Goal: Download file/media

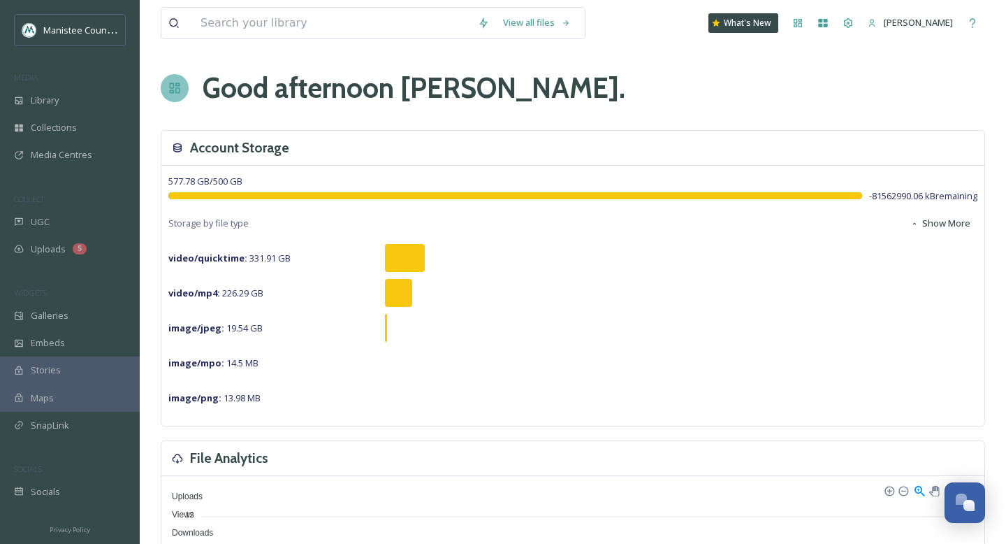
scroll to position [4129, 0]
click at [64, 92] on div "Library" at bounding box center [70, 100] width 140 height 27
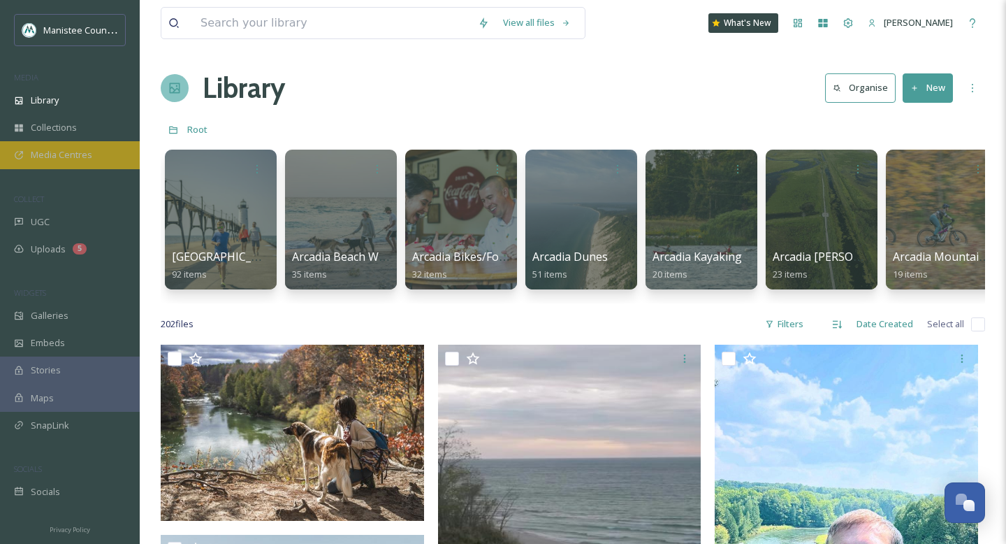
click at [70, 159] on span "Media Centres" at bounding box center [61, 154] width 61 height 13
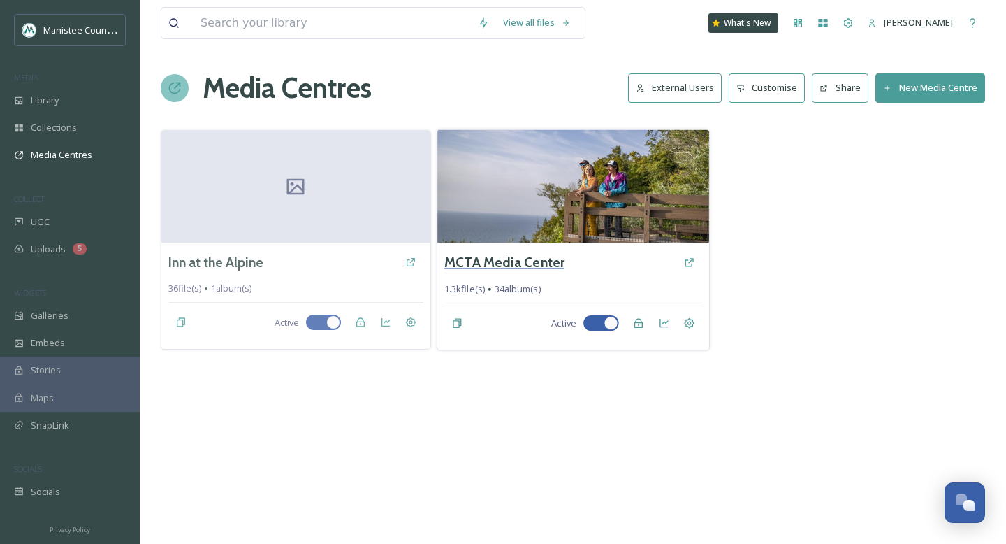
click at [515, 261] on h3 "MCTA Media Center" at bounding box center [504, 262] width 120 height 20
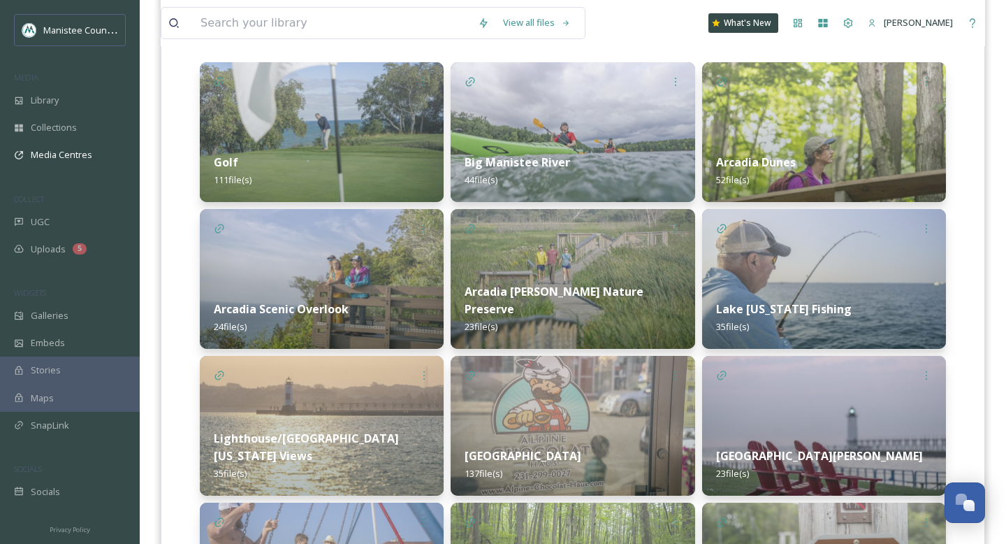
scroll to position [222, 0]
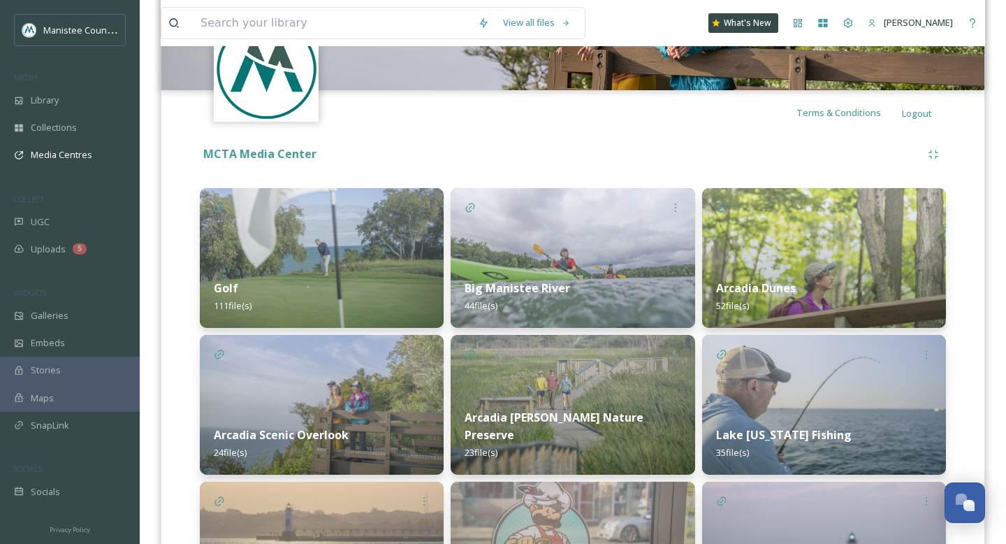
click at [335, 250] on img at bounding box center [322, 258] width 244 height 140
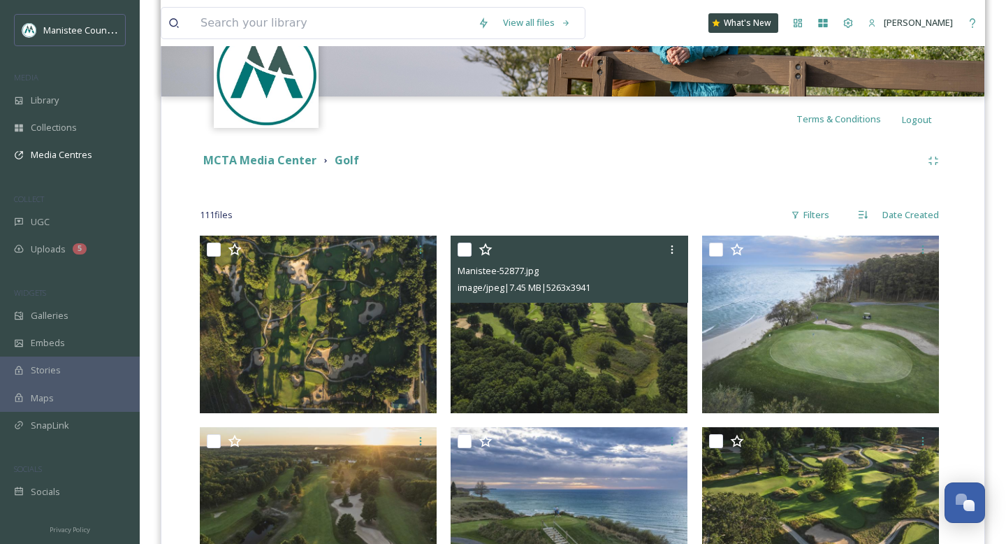
scroll to position [331, 0]
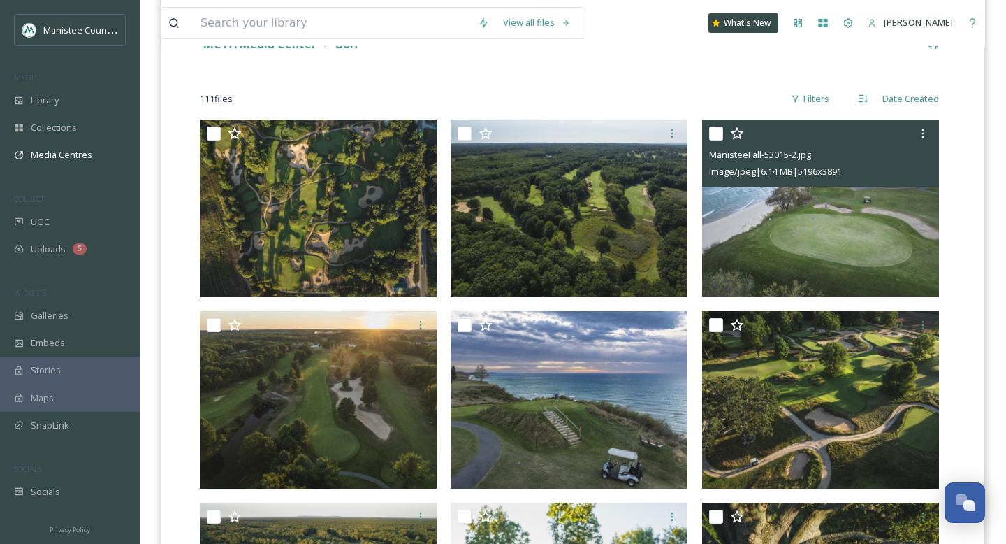
click at [757, 250] on img at bounding box center [820, 207] width 237 height 177
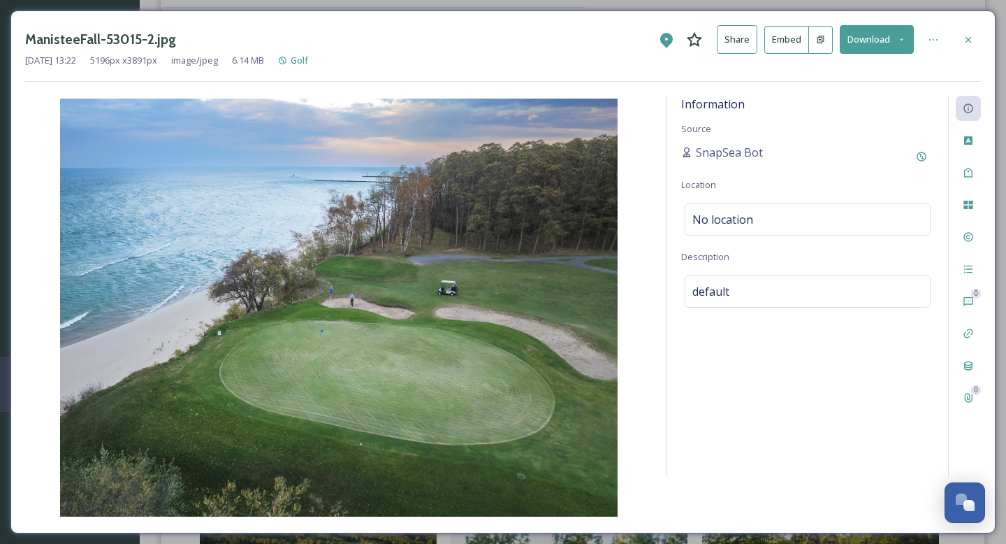
click at [899, 37] on icon at bounding box center [901, 39] width 9 height 9
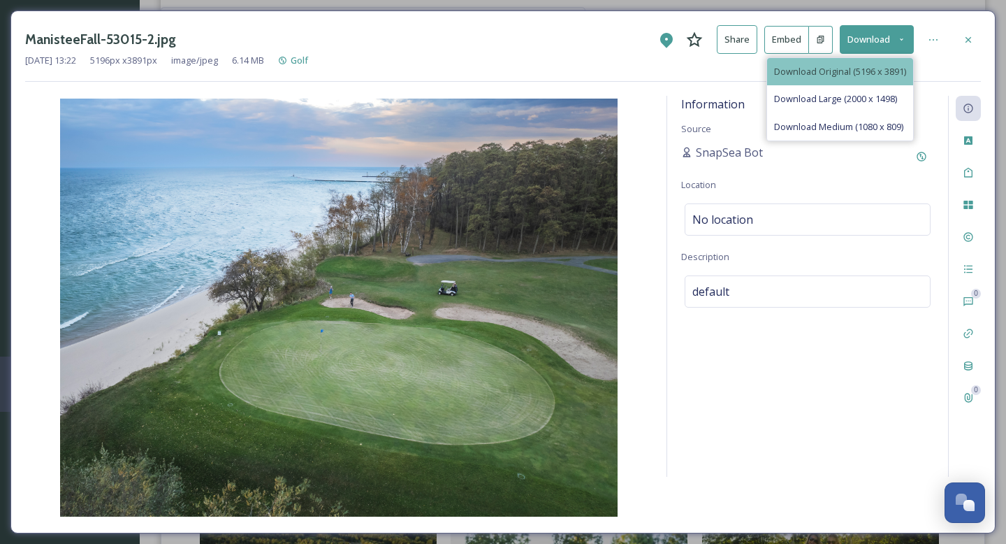
click at [857, 74] on span "Download Original (5196 x 3891)" at bounding box center [840, 71] width 132 height 13
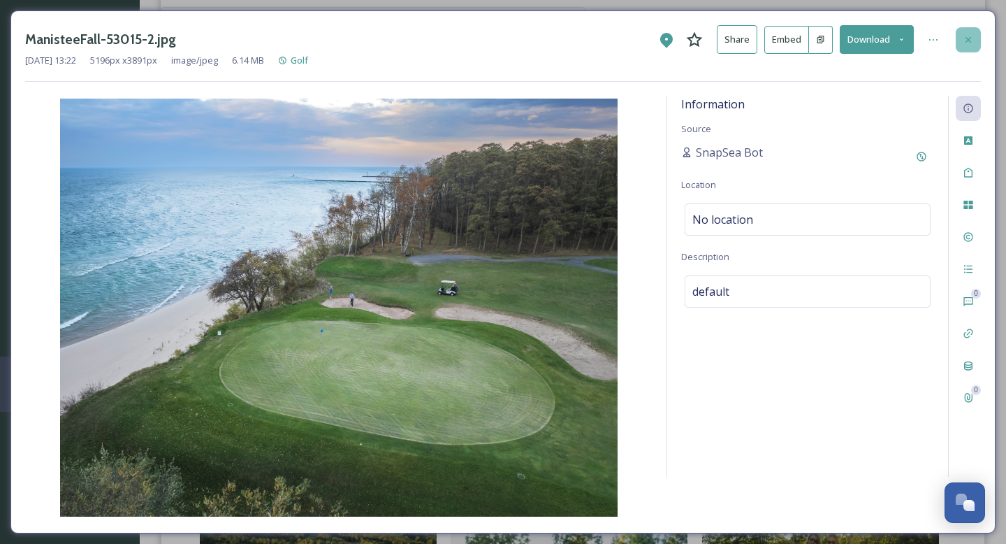
click at [970, 48] on div at bounding box center [968, 39] width 25 height 25
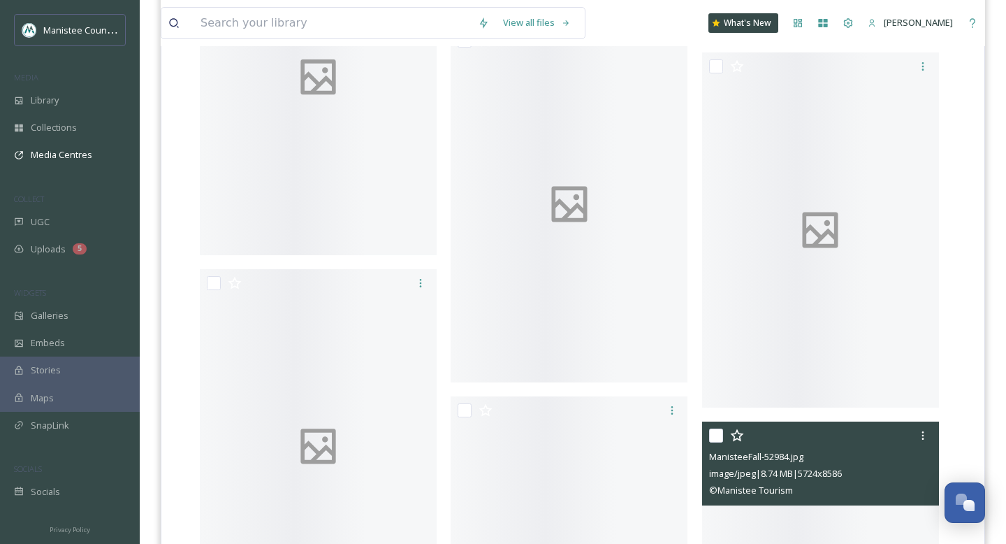
scroll to position [5150, 0]
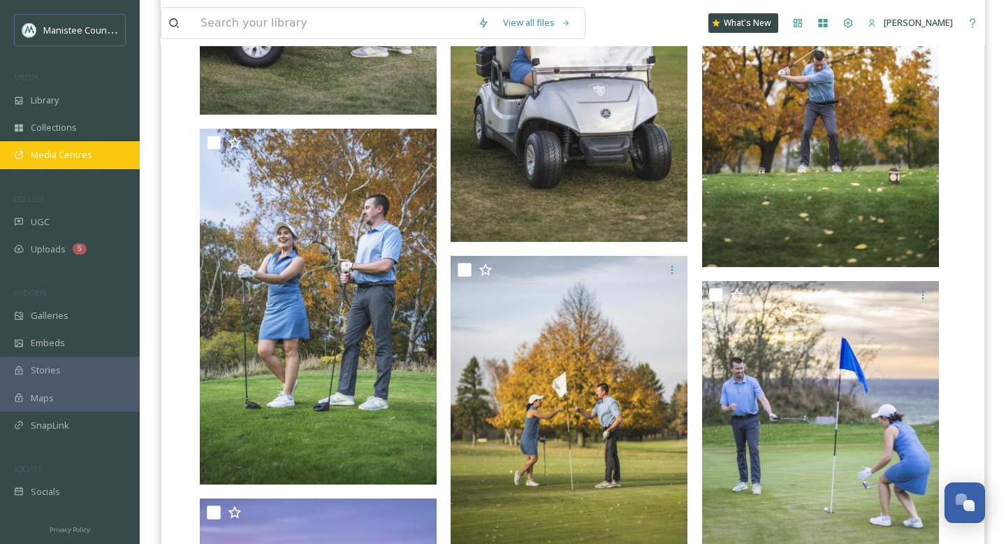
click at [61, 155] on span "Media Centres" at bounding box center [61, 154] width 61 height 13
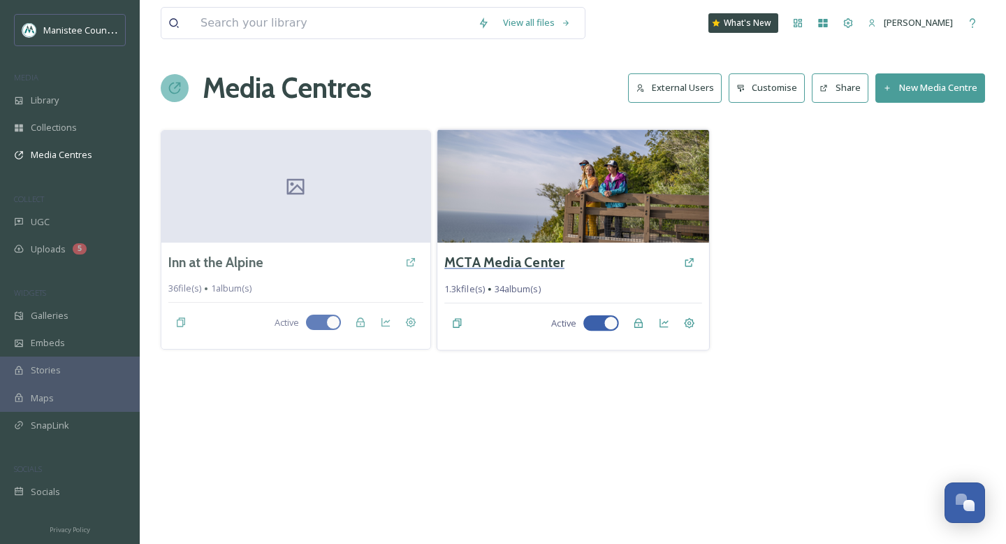
click at [470, 266] on h3 "MCTA Media Center" at bounding box center [504, 262] width 120 height 20
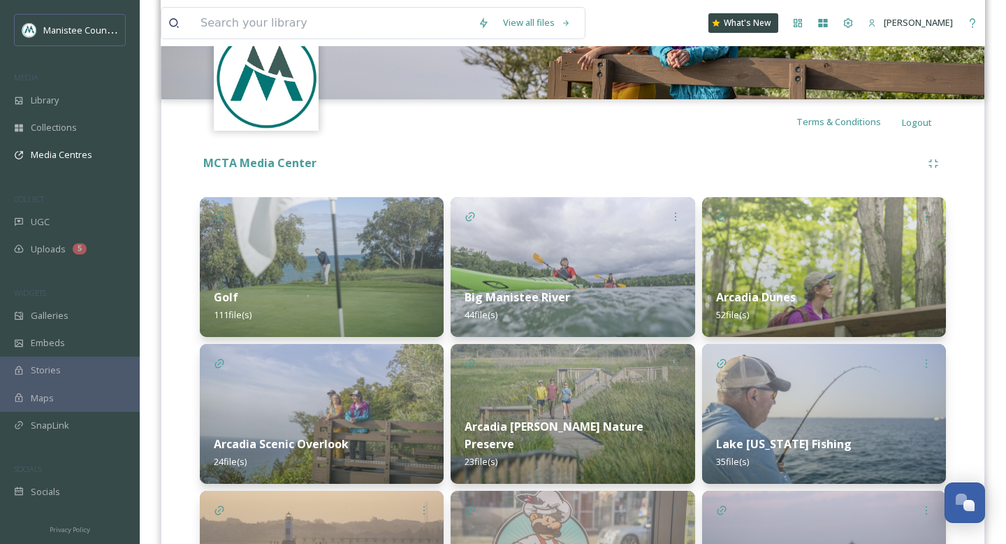
scroll to position [317, 0]
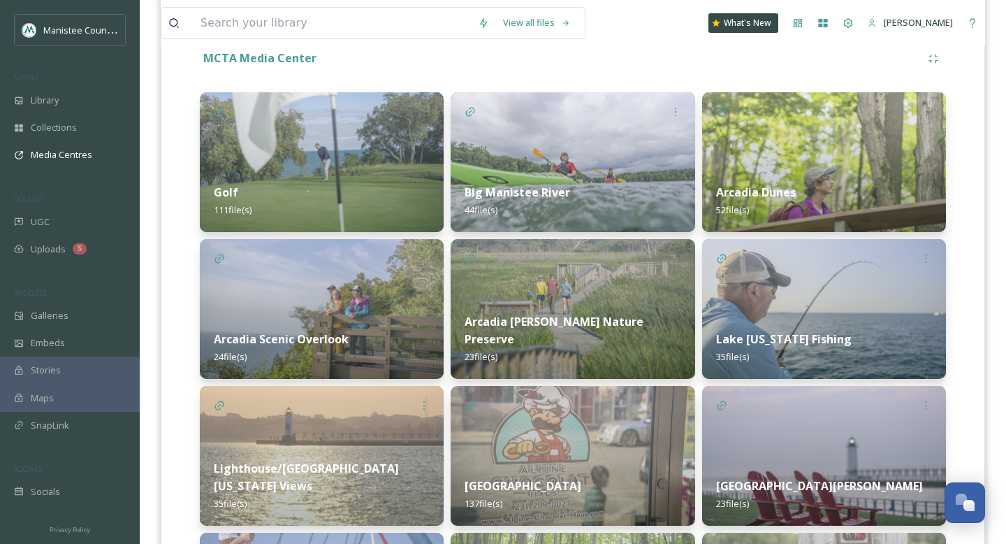
click at [859, 147] on img at bounding box center [824, 162] width 244 height 140
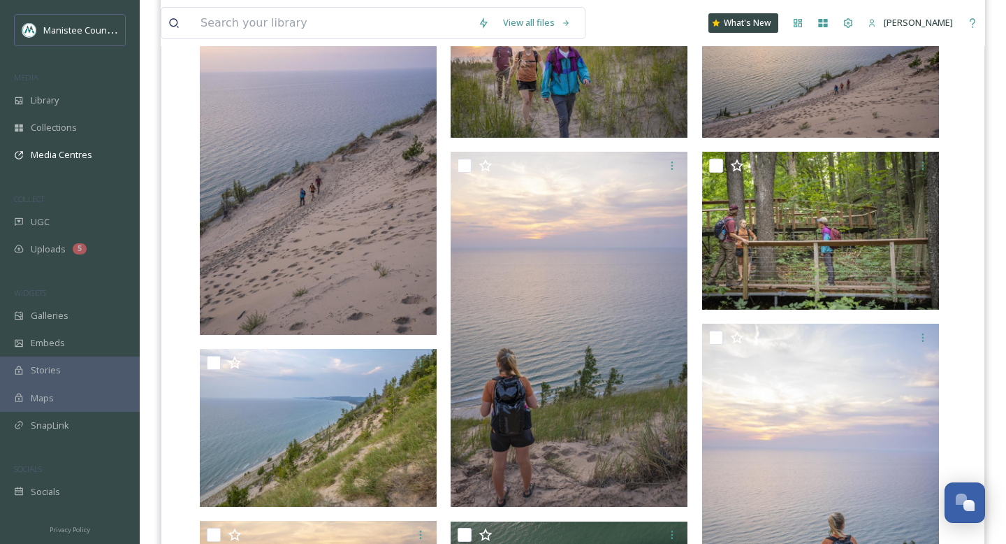
scroll to position [624, 0]
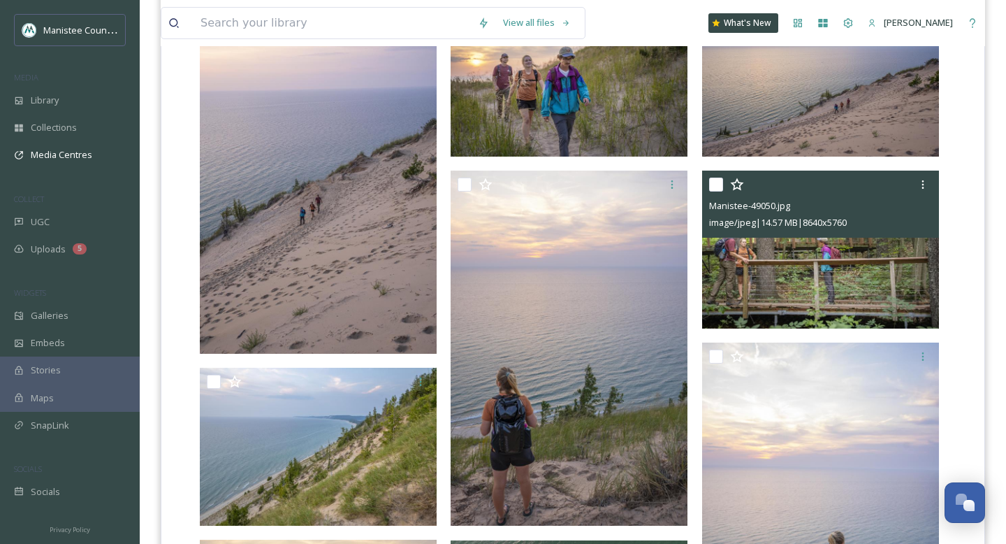
click at [793, 259] on img at bounding box center [820, 250] width 237 height 158
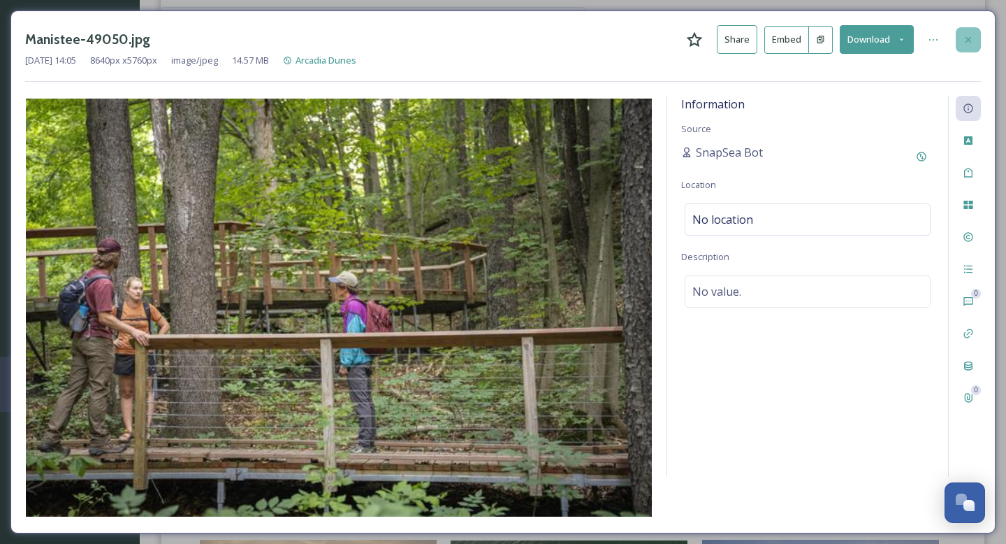
click at [969, 43] on icon at bounding box center [968, 39] width 11 height 11
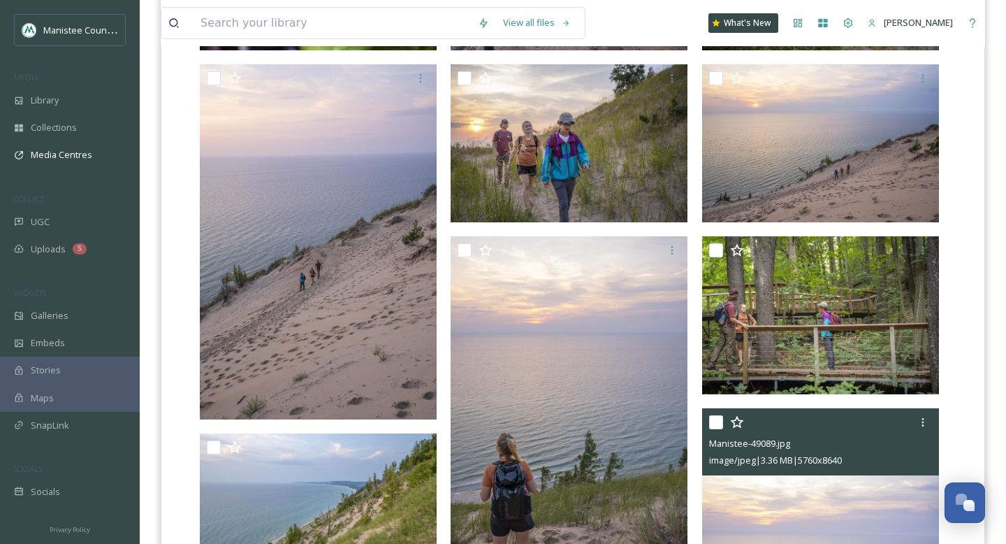
scroll to position [581, 0]
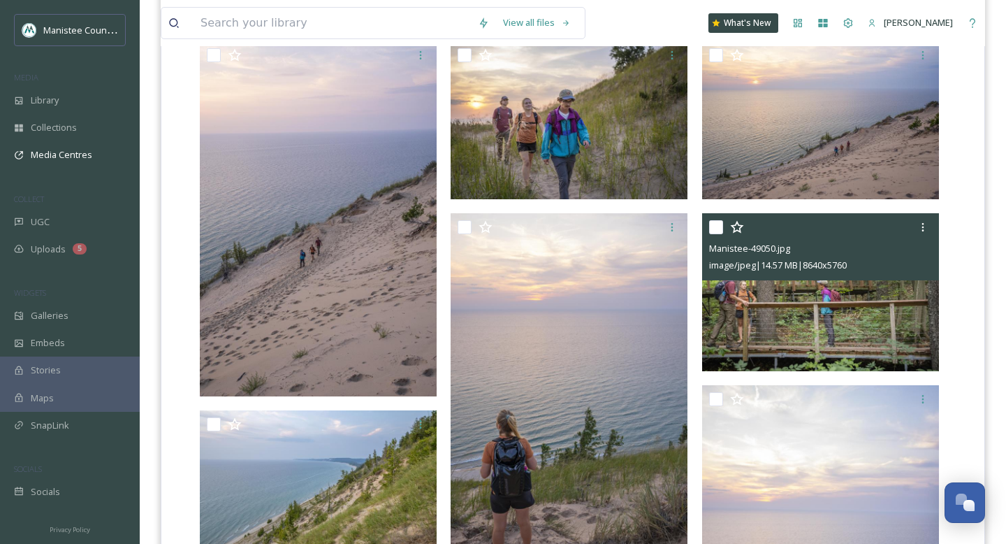
click at [860, 315] on img at bounding box center [820, 292] width 237 height 158
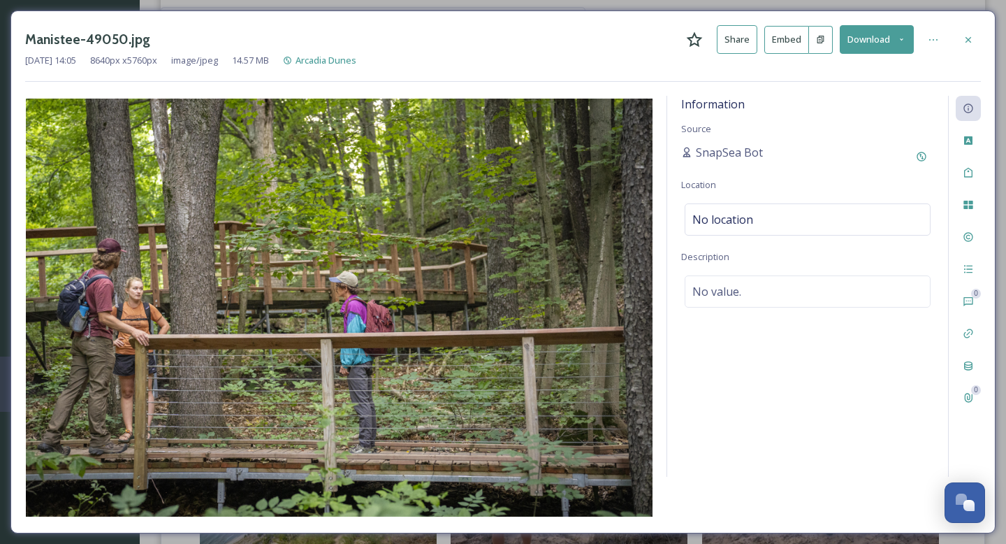
click at [898, 41] on icon at bounding box center [901, 39] width 9 height 9
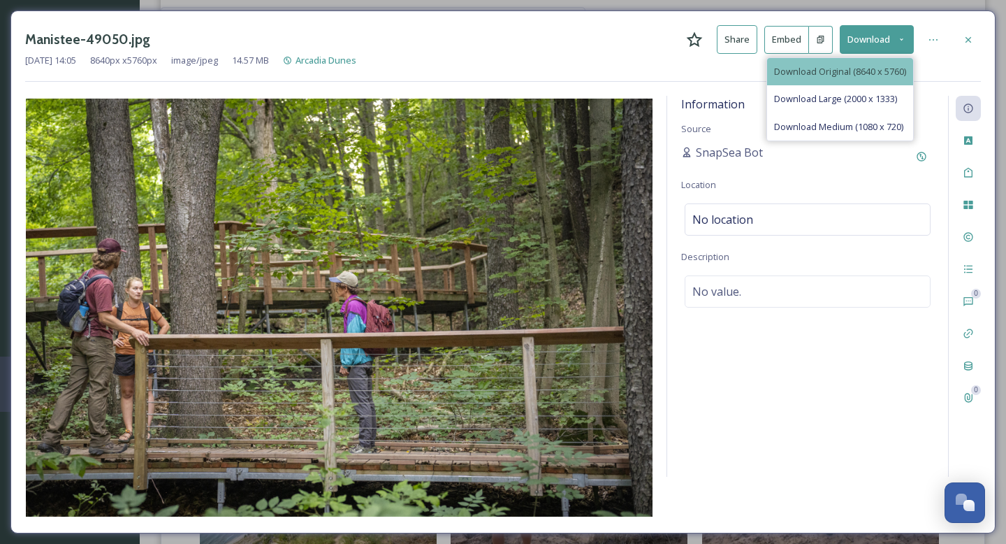
click at [860, 68] on span "Download Original (8640 x 5760)" at bounding box center [840, 71] width 132 height 13
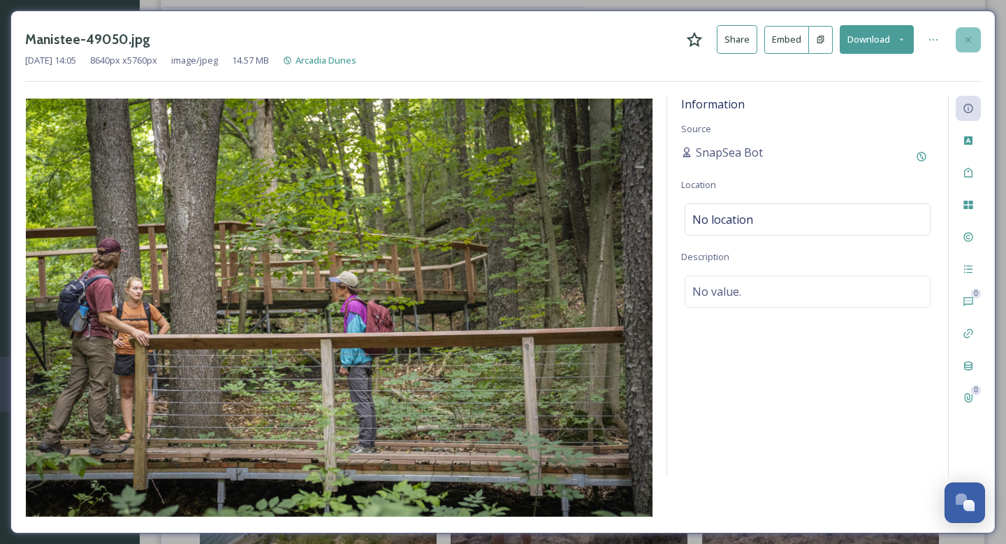
click at [974, 40] on div at bounding box center [968, 39] width 25 height 25
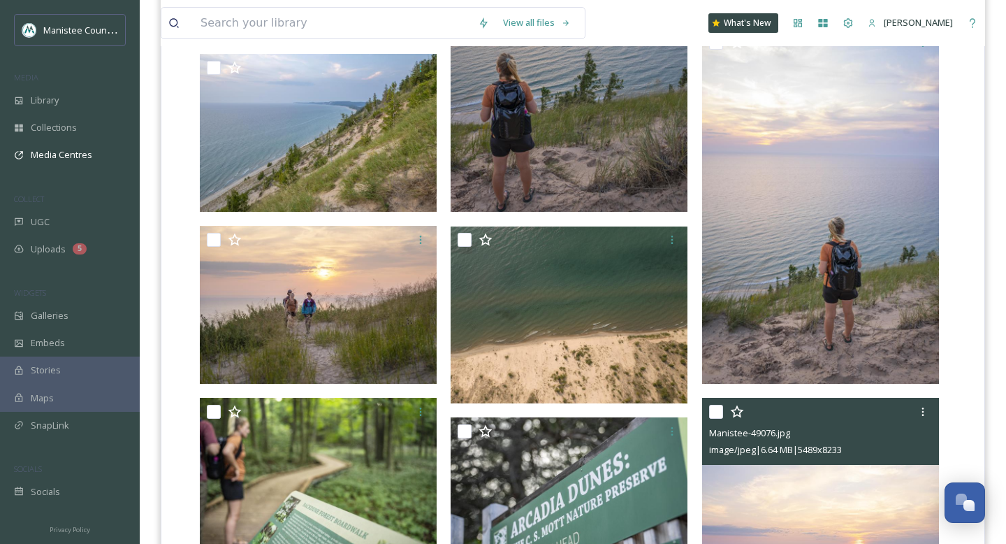
scroll to position [1175, 0]
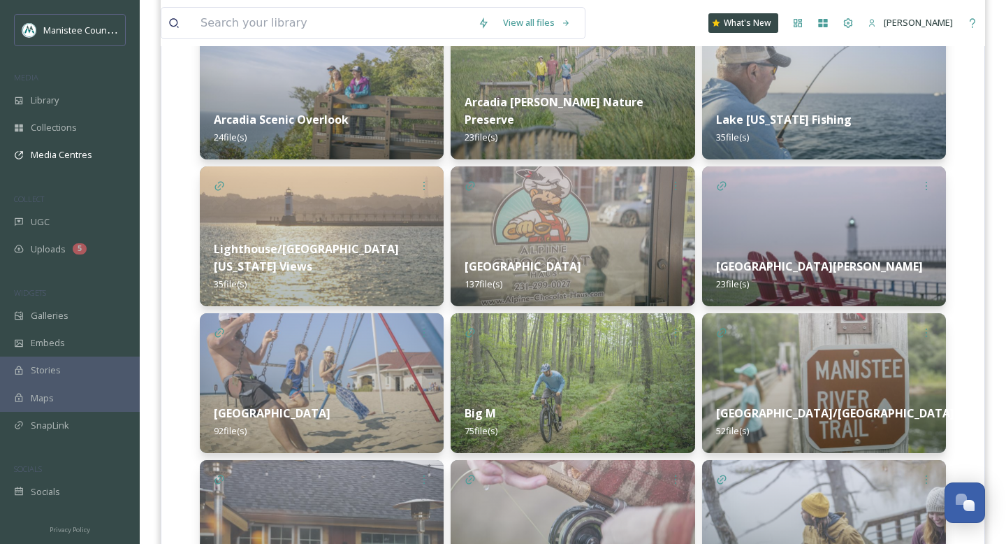
scroll to position [538, 0]
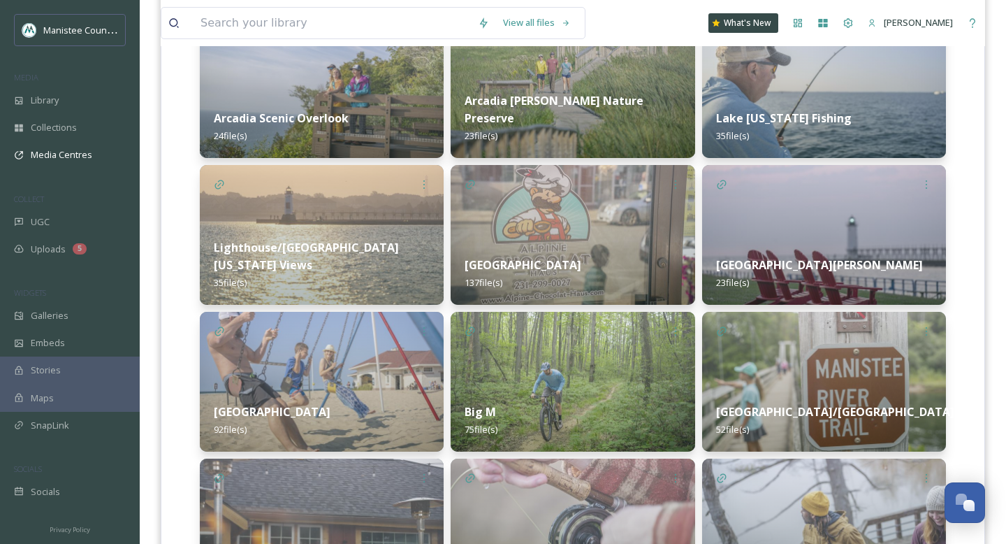
click at [394, 108] on div "Arcadia Scenic Overlook 24 file(s)" at bounding box center [322, 127] width 244 height 62
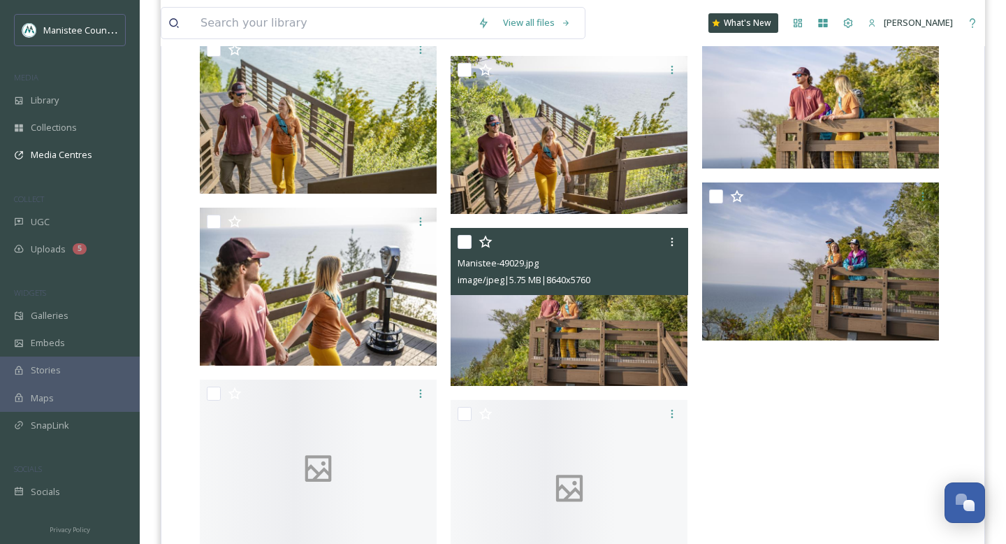
scroll to position [1579, 0]
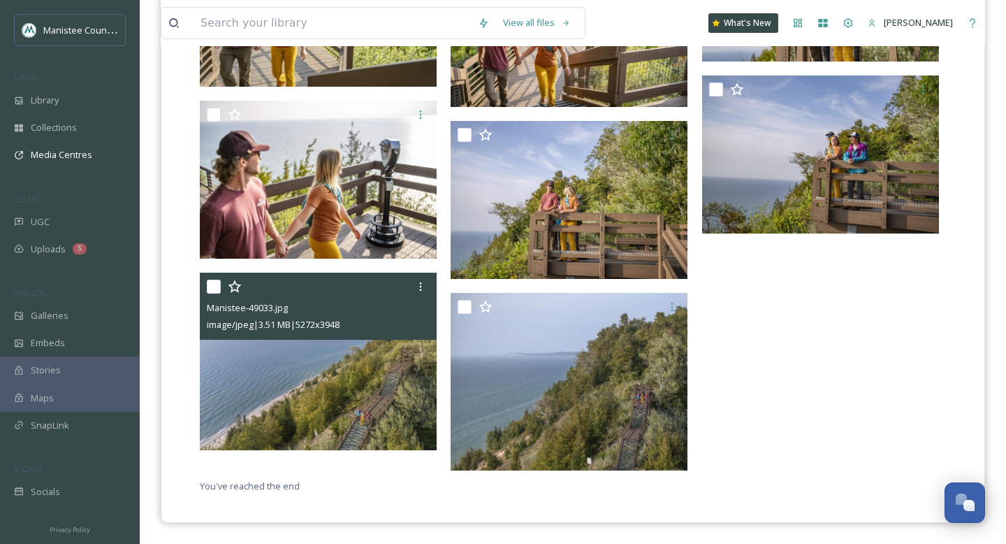
click at [377, 375] on img at bounding box center [318, 361] width 237 height 177
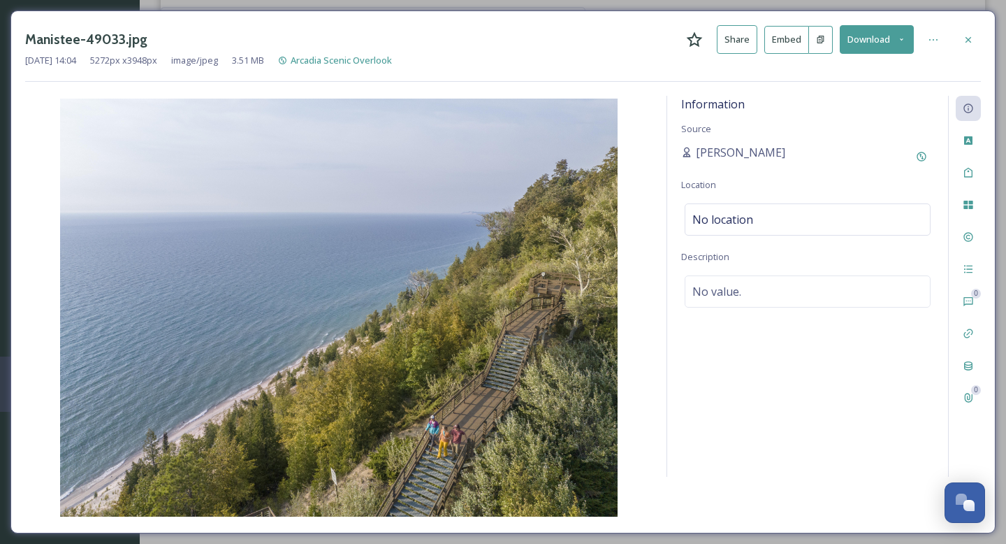
click at [895, 34] on button "Download" at bounding box center [877, 39] width 74 height 29
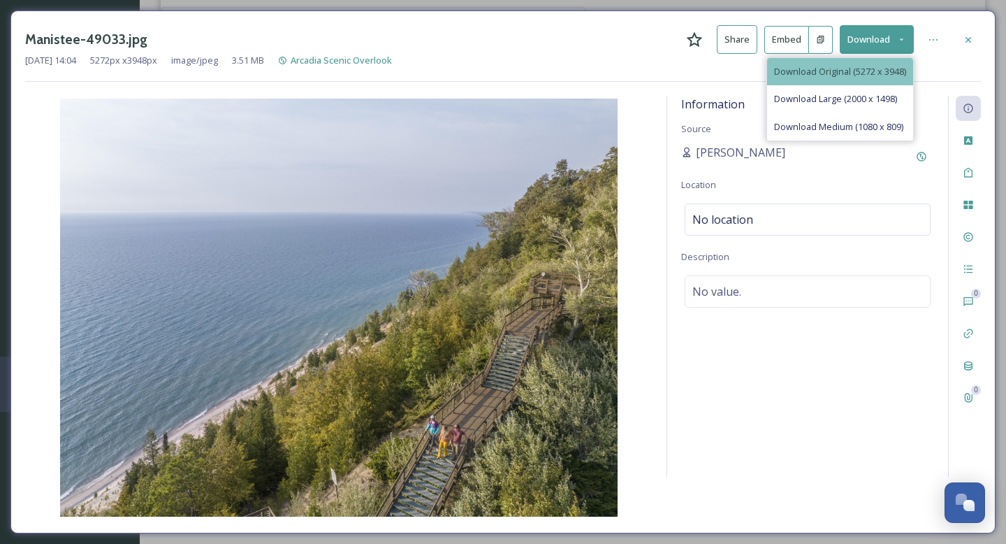
click at [859, 59] on div "Download Original (5272 x 3948)" at bounding box center [840, 71] width 146 height 27
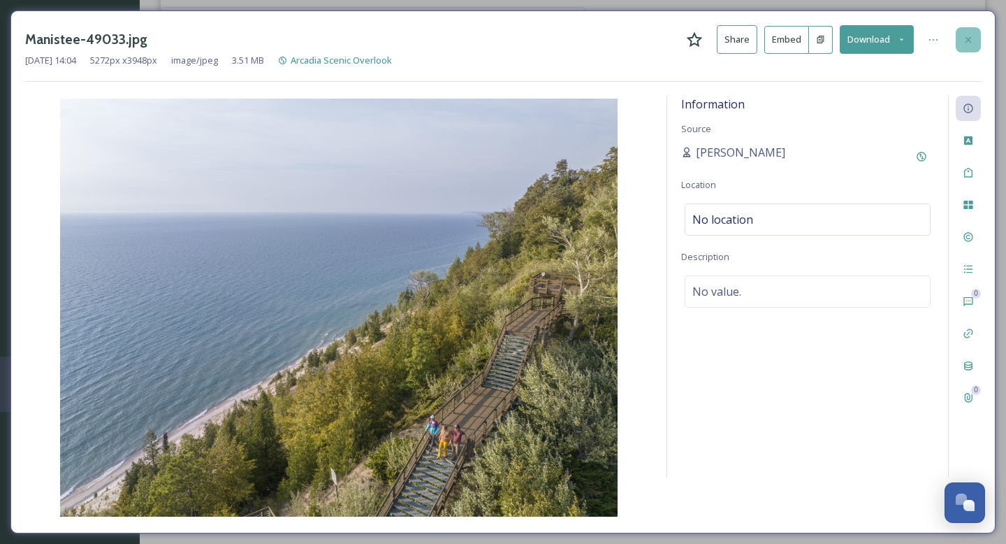
click at [968, 45] on div at bounding box center [968, 39] width 25 height 25
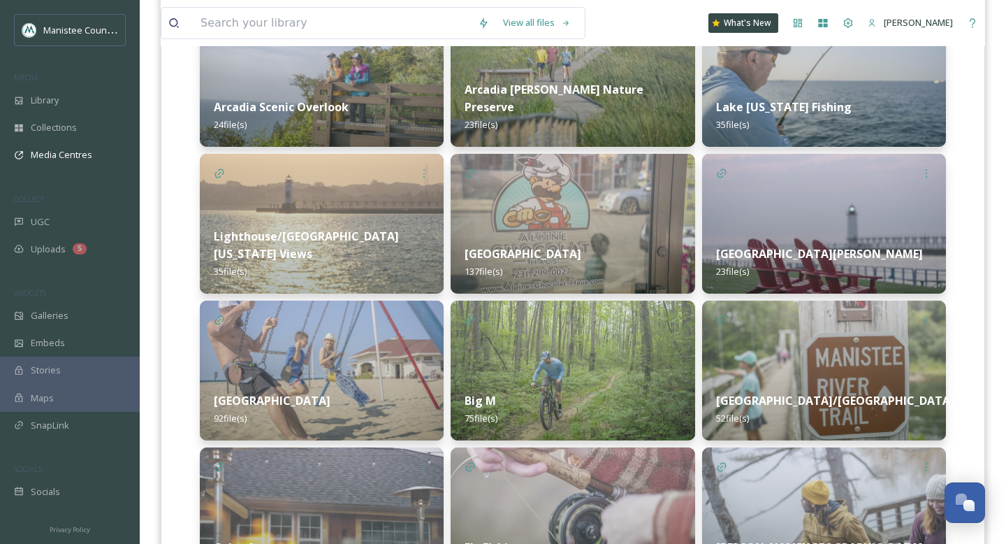
scroll to position [559, 0]
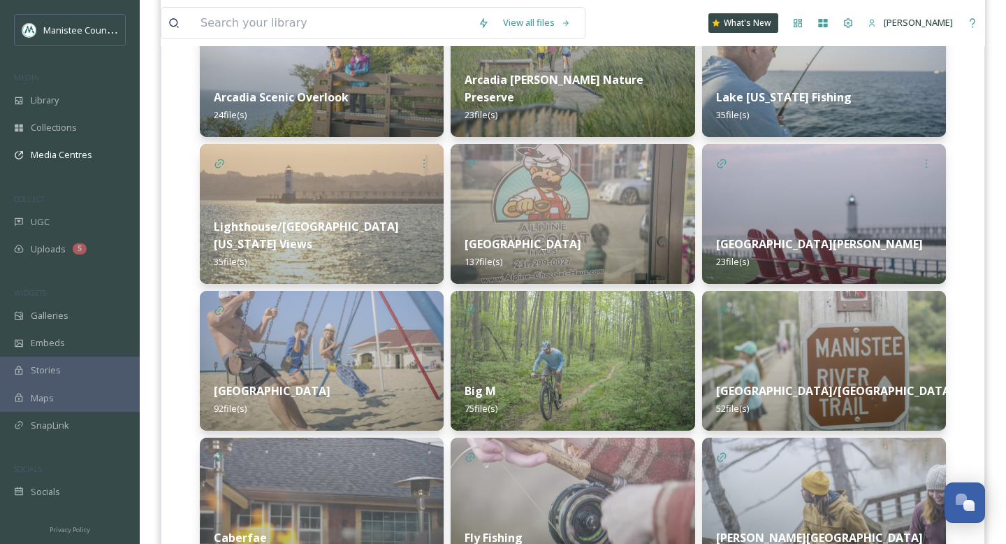
click at [827, 209] on img at bounding box center [824, 214] width 244 height 140
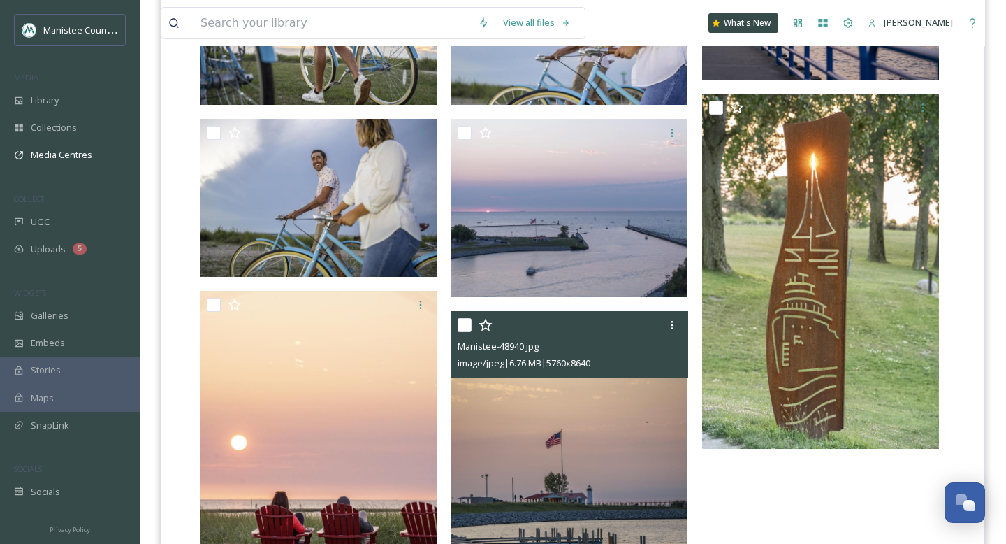
scroll to position [1386, 0]
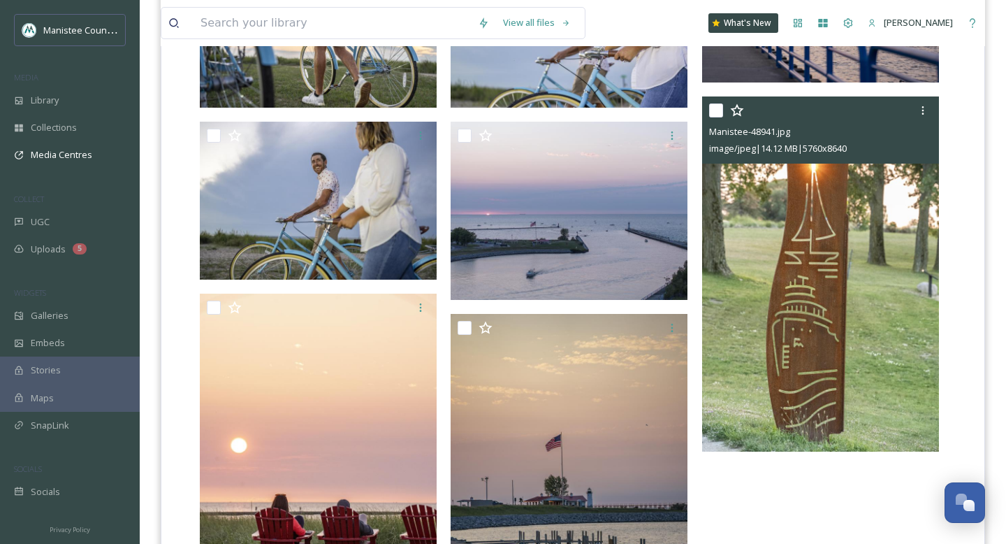
click at [823, 359] on img at bounding box center [820, 274] width 237 height 356
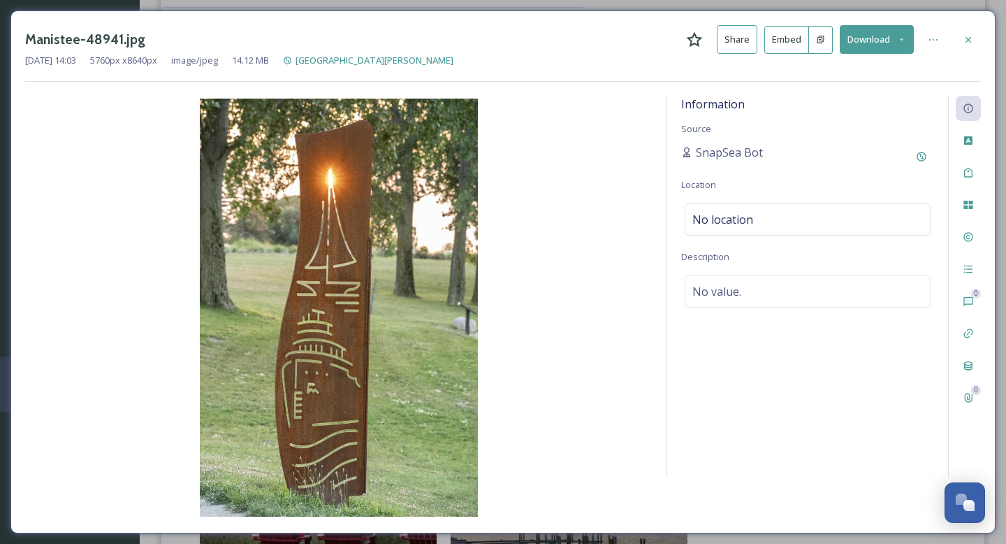
click at [966, 46] on div at bounding box center [968, 39] width 25 height 25
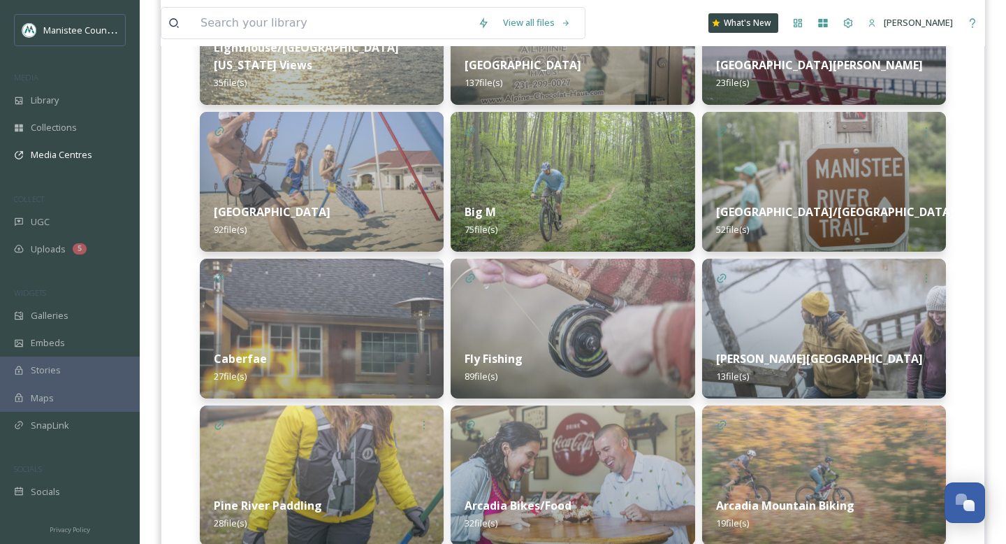
scroll to position [741, 0]
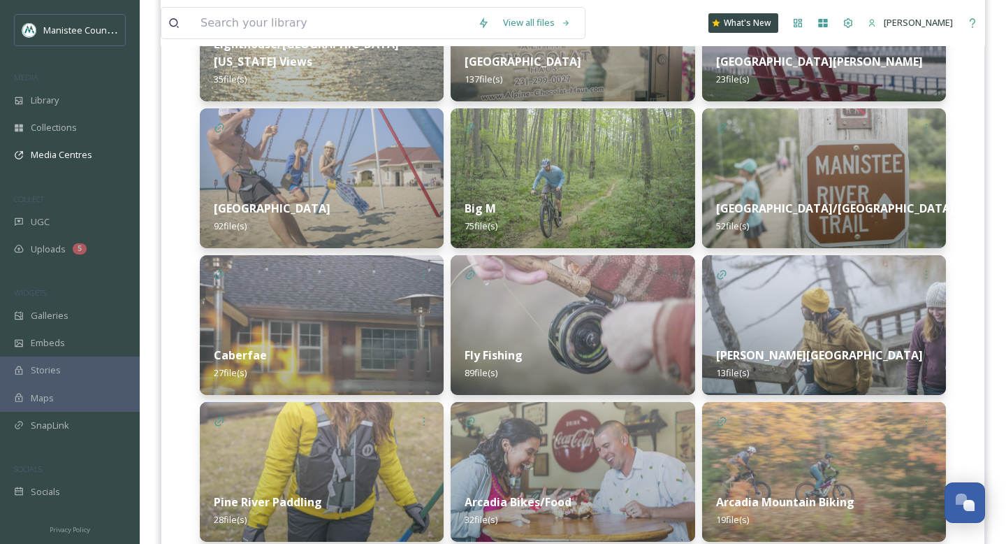
click at [834, 160] on img at bounding box center [824, 178] width 244 height 140
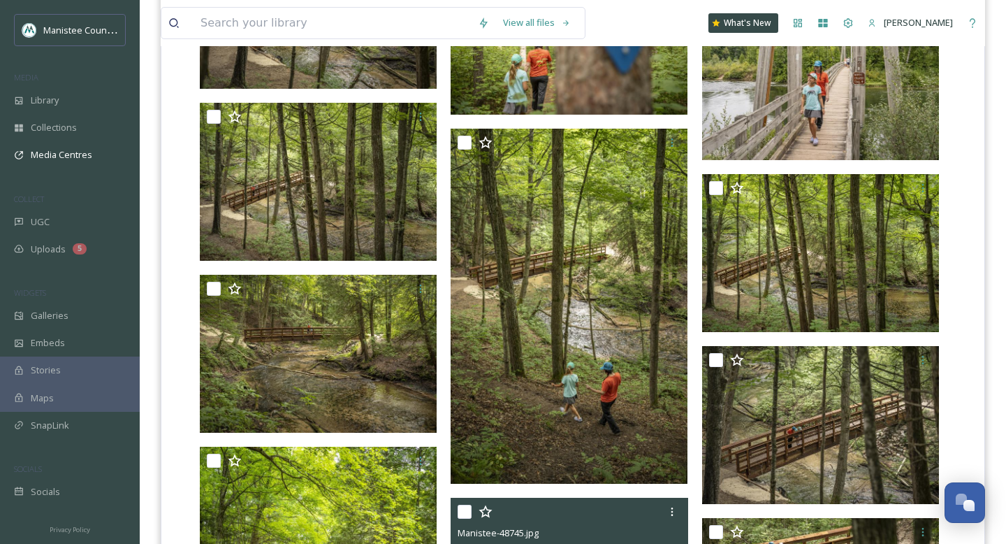
scroll to position [2463, 0]
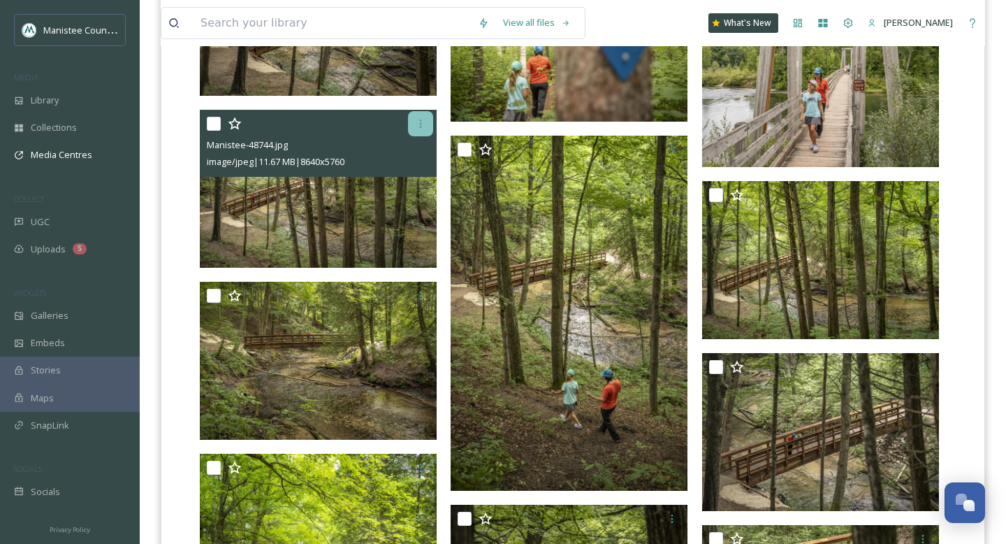
click at [422, 122] on icon at bounding box center [420, 123] width 11 height 11
click at [240, 243] on img at bounding box center [318, 189] width 237 height 158
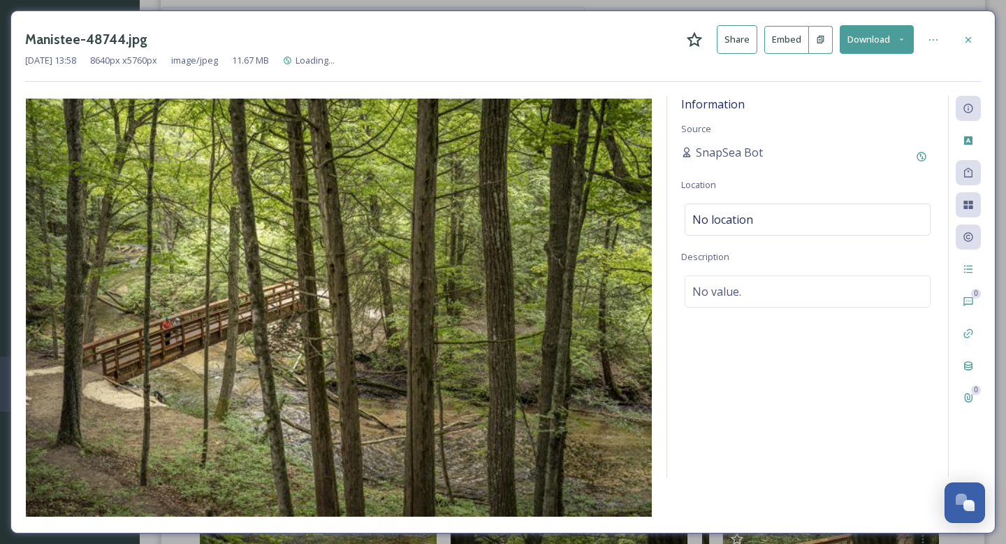
click at [901, 34] on button "Download" at bounding box center [877, 39] width 74 height 29
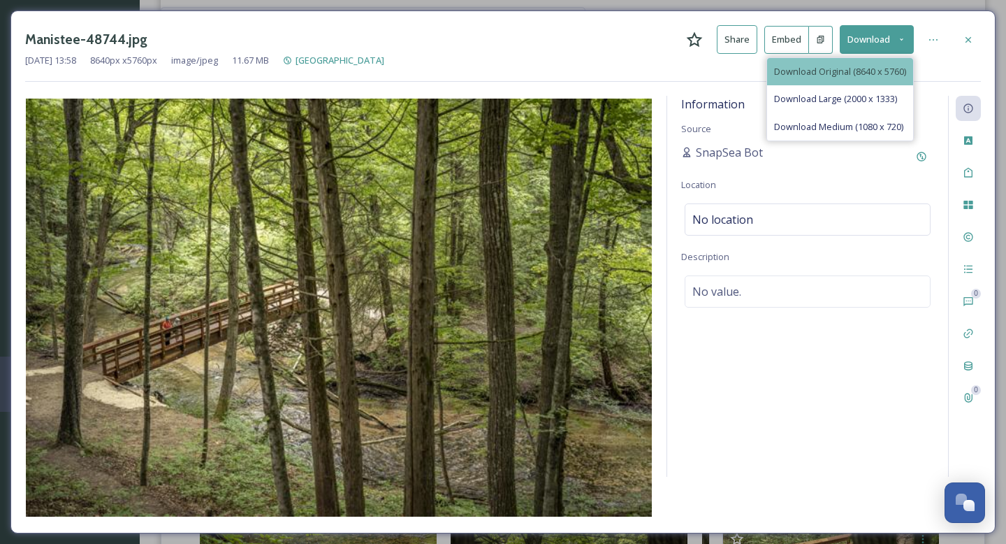
click at [860, 65] on span "Download Original (8640 x 5760)" at bounding box center [840, 71] width 132 height 13
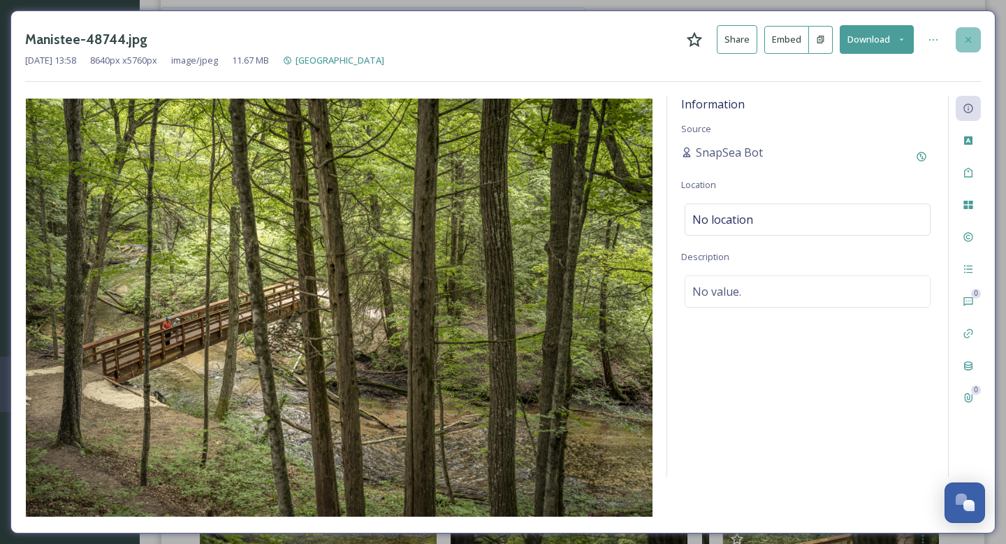
click at [970, 36] on icon at bounding box center [968, 39] width 11 height 11
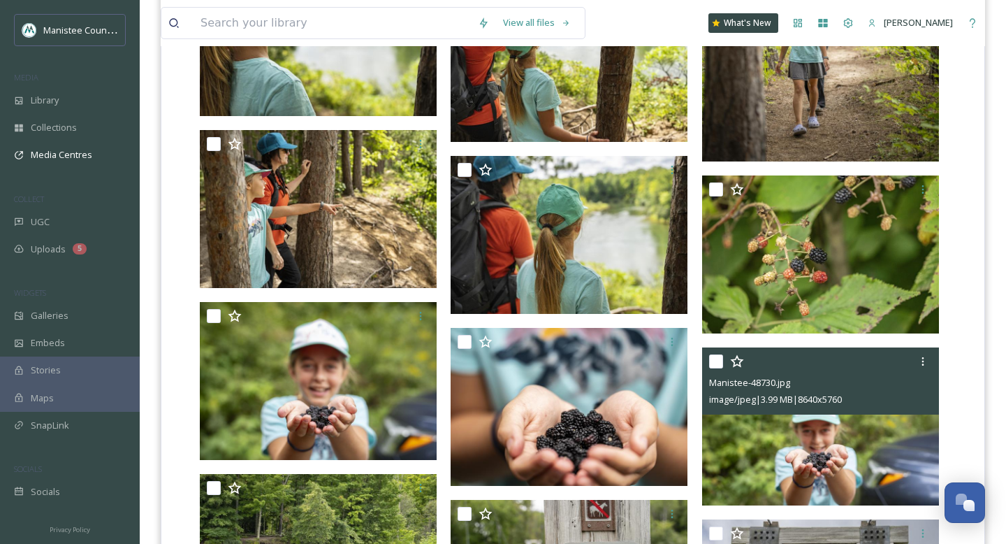
scroll to position [1576, 0]
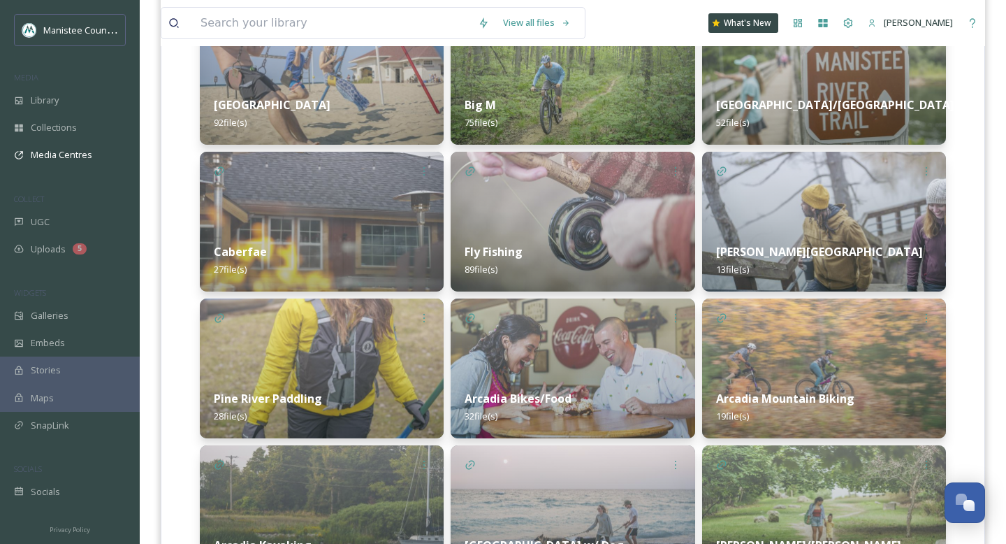
scroll to position [858, 0]
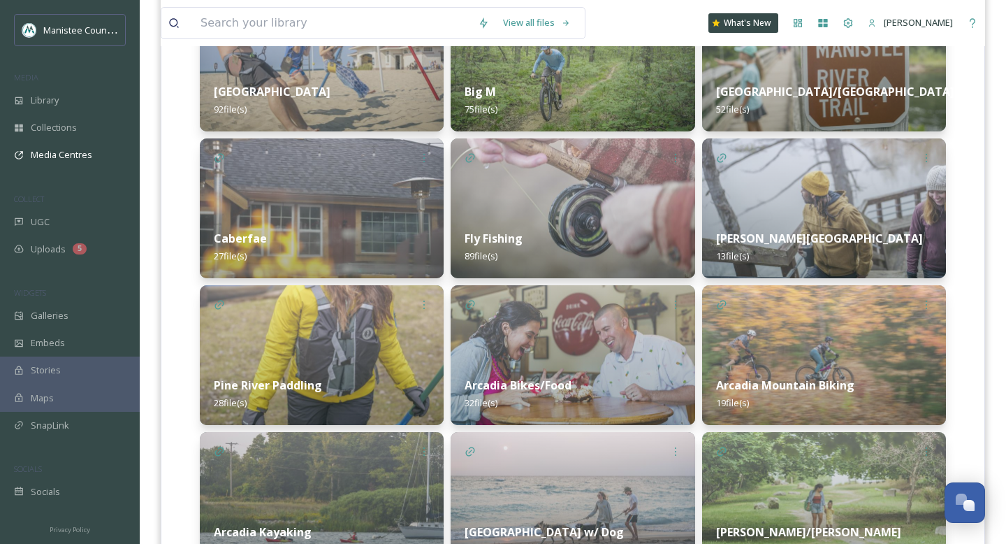
click at [552, 208] on img at bounding box center [573, 208] width 244 height 140
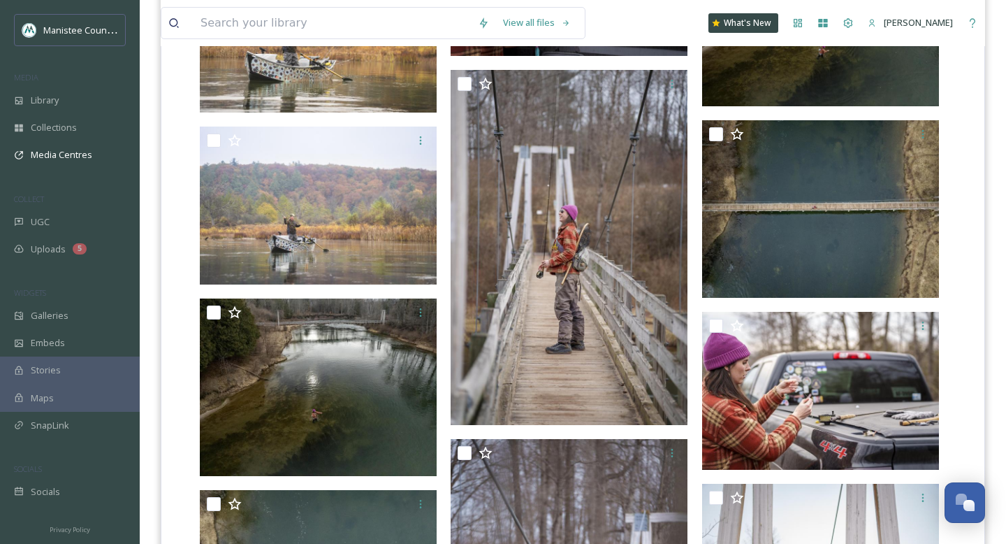
scroll to position [3070, 0]
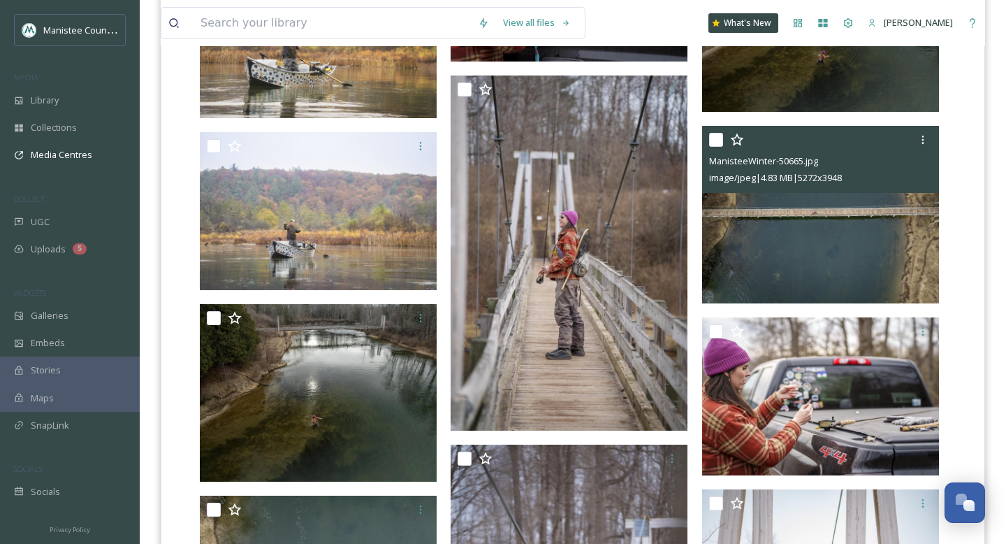
click at [830, 237] on img at bounding box center [820, 214] width 237 height 177
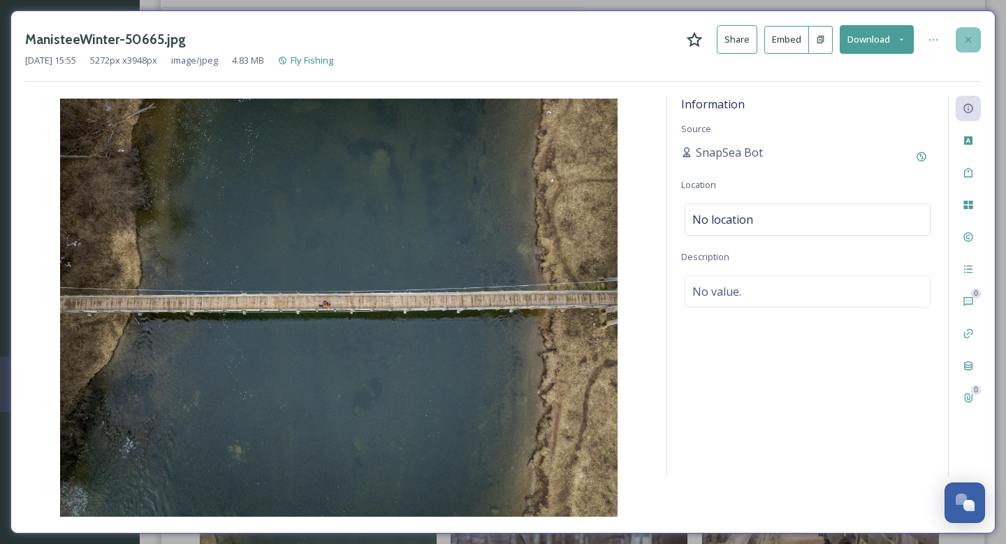
click at [973, 39] on icon at bounding box center [968, 39] width 11 height 11
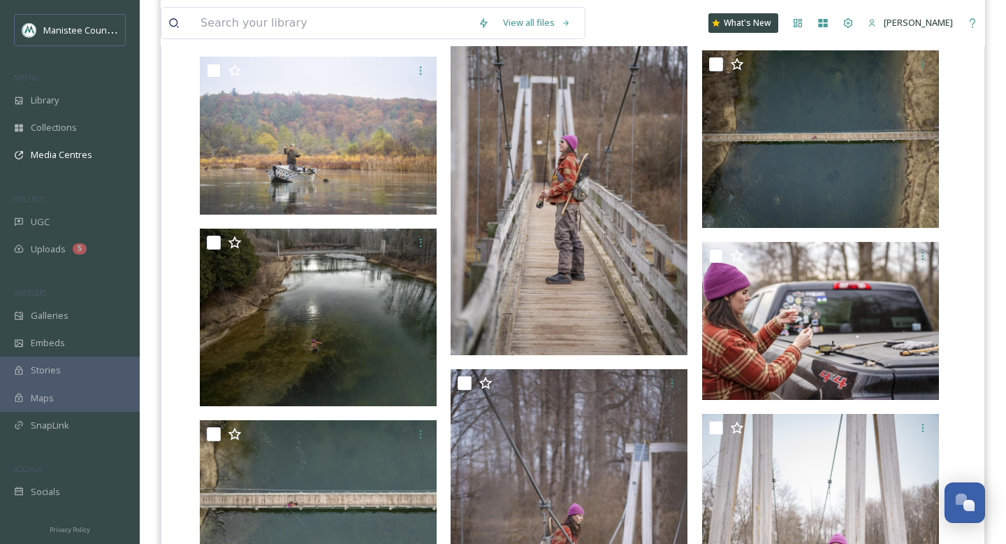
scroll to position [3147, 0]
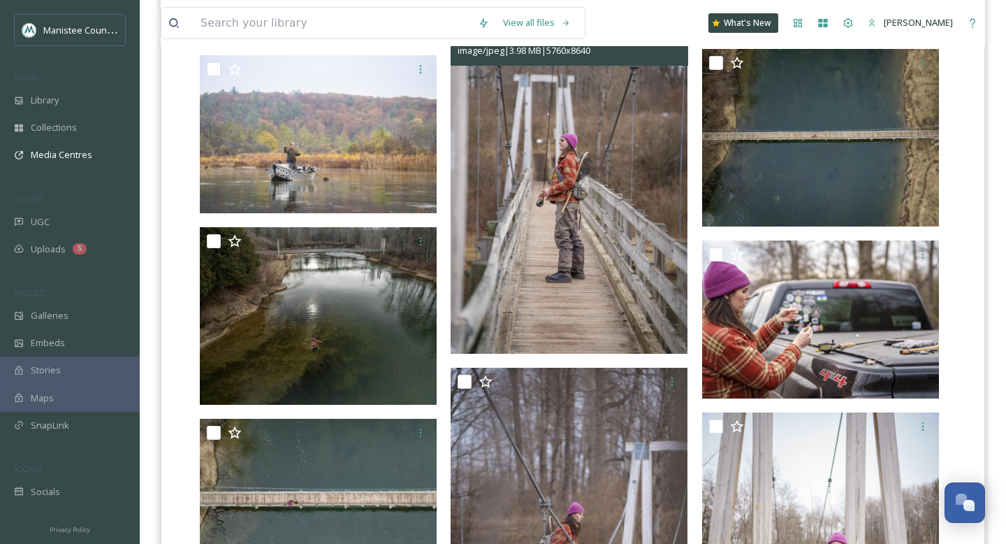
click at [564, 262] on img at bounding box center [569, 177] width 237 height 356
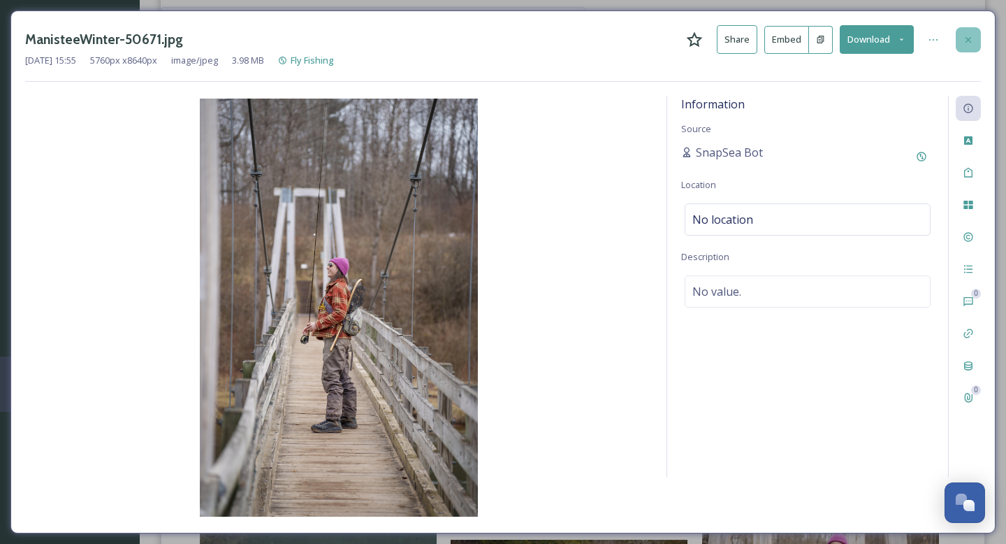
click at [964, 42] on icon at bounding box center [968, 39] width 11 height 11
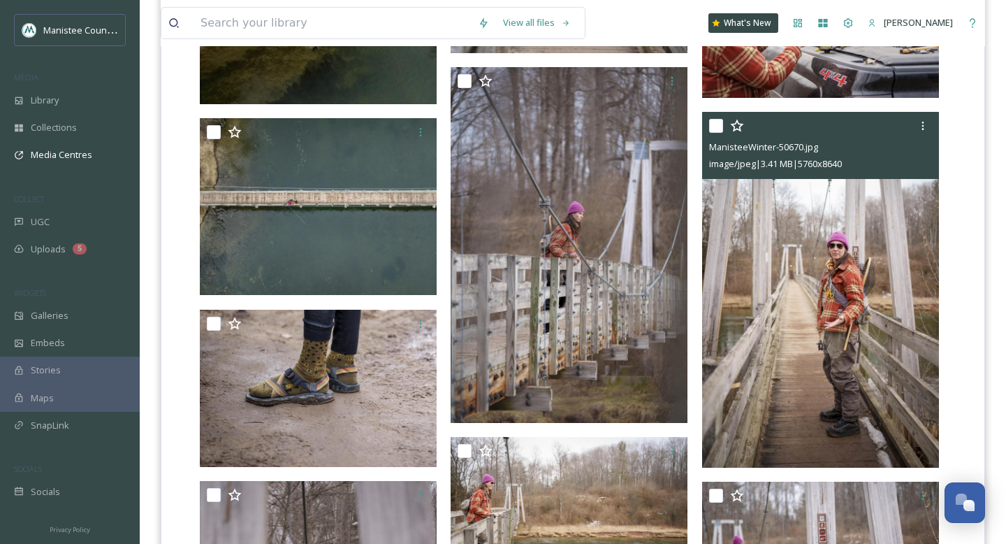
scroll to position [3461, 0]
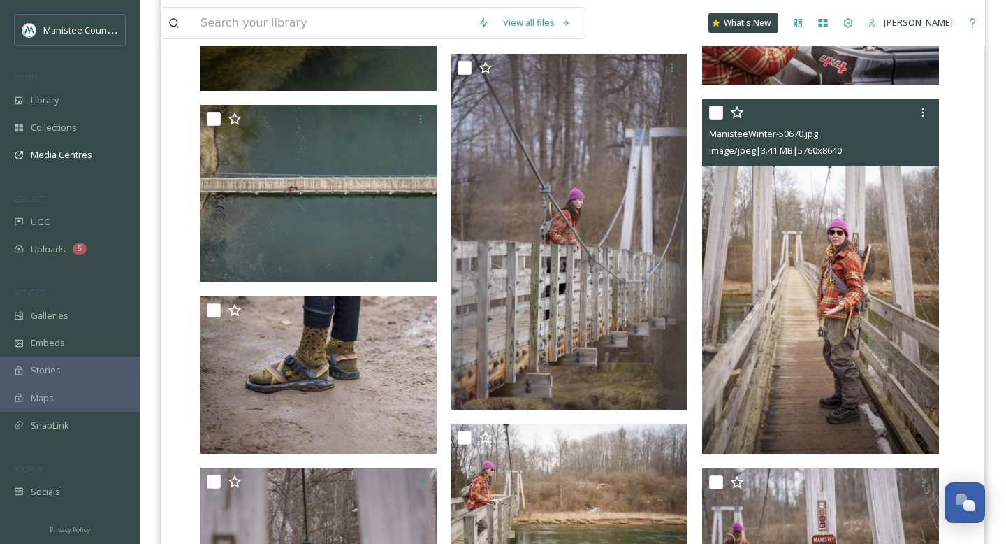
click at [874, 324] on img at bounding box center [820, 277] width 237 height 356
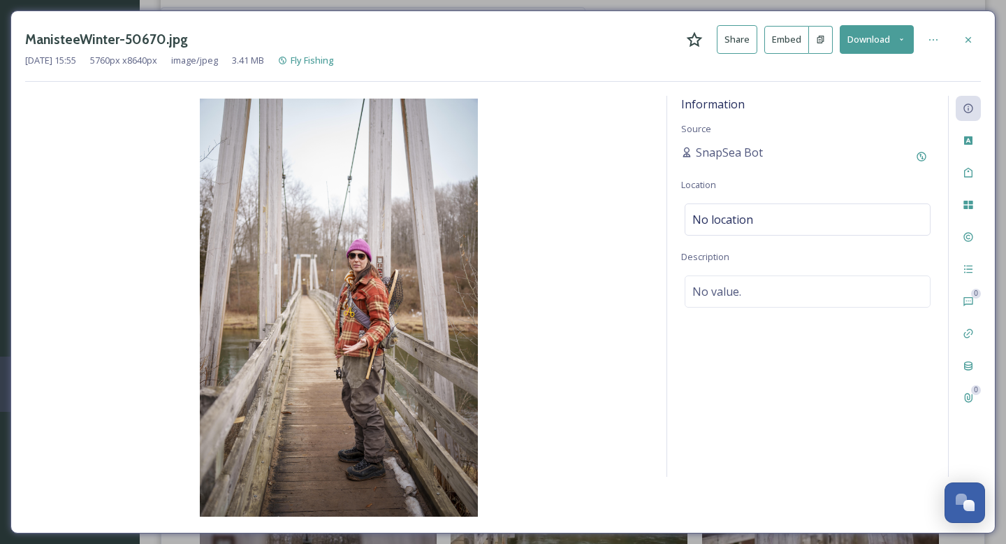
click at [969, 38] on icon at bounding box center [968, 39] width 11 height 11
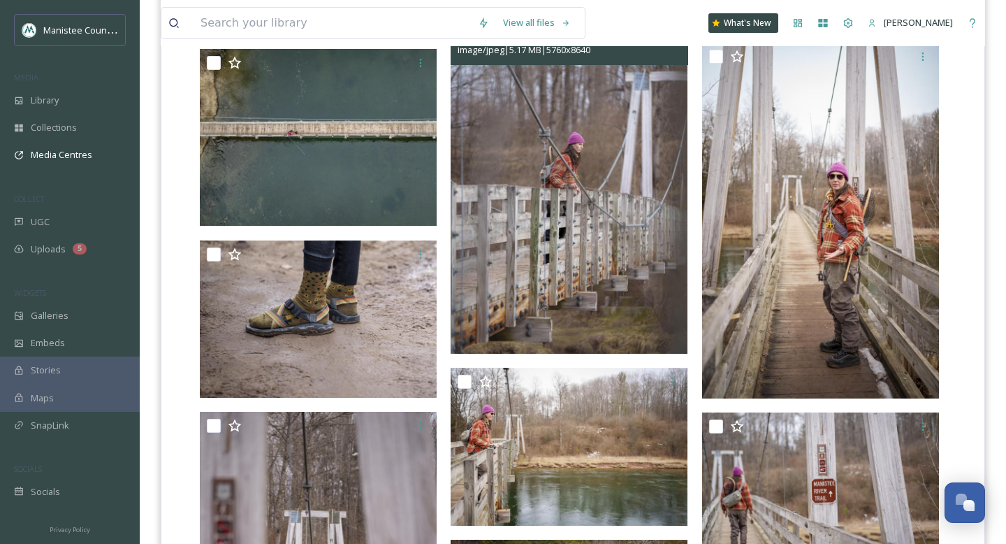
scroll to position [3549, 0]
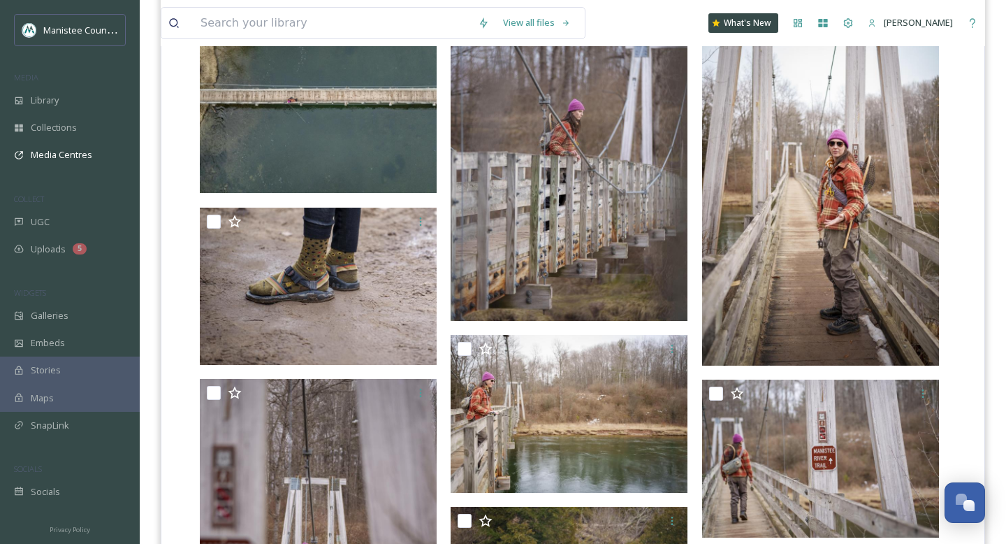
click at [631, 201] on img at bounding box center [569, 143] width 237 height 356
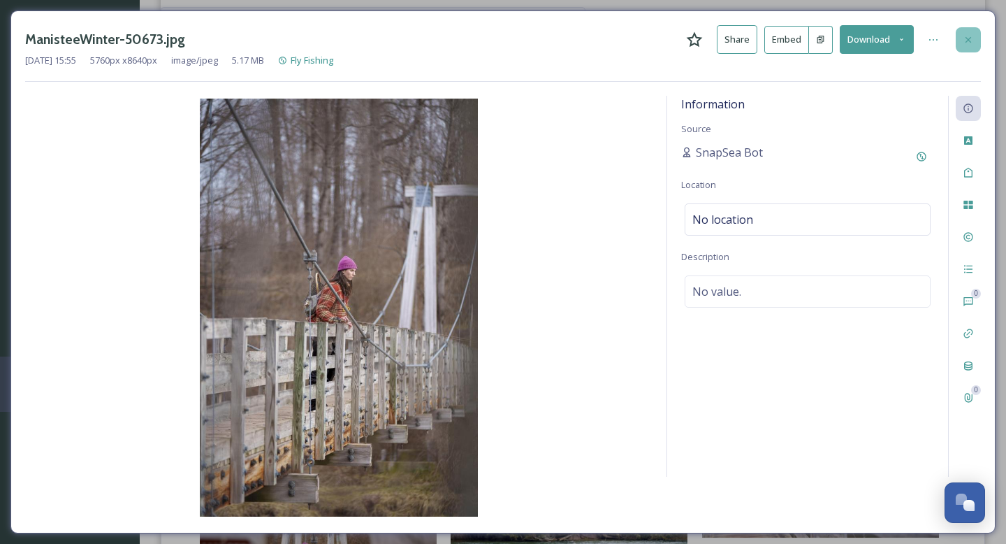
click at [974, 43] on div at bounding box center [968, 39] width 25 height 25
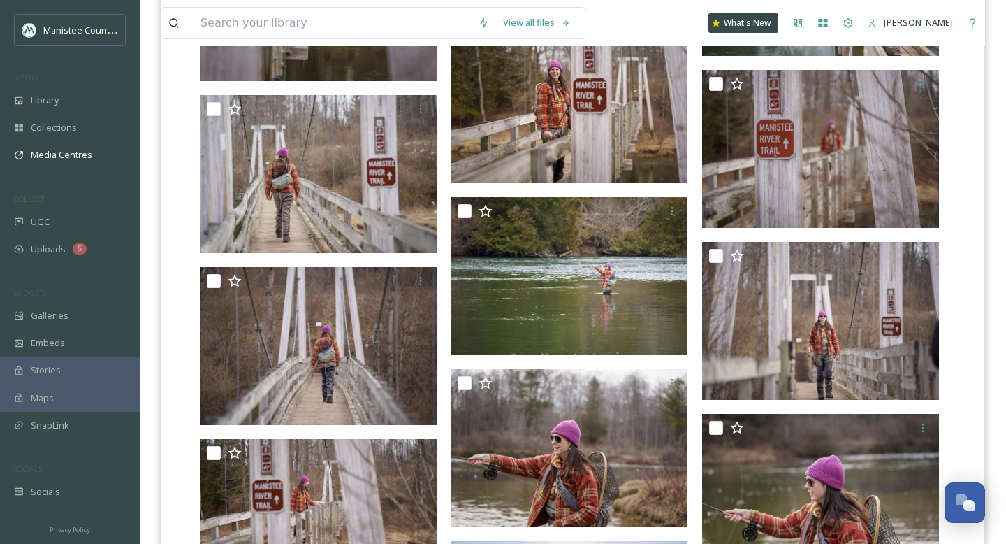
scroll to position [4208, 0]
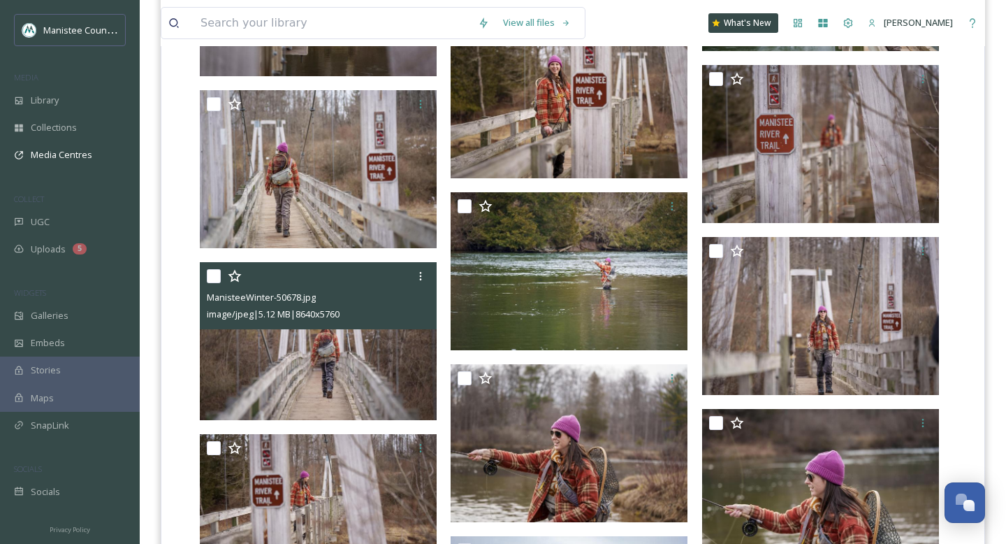
click at [277, 361] on img at bounding box center [318, 341] width 237 height 158
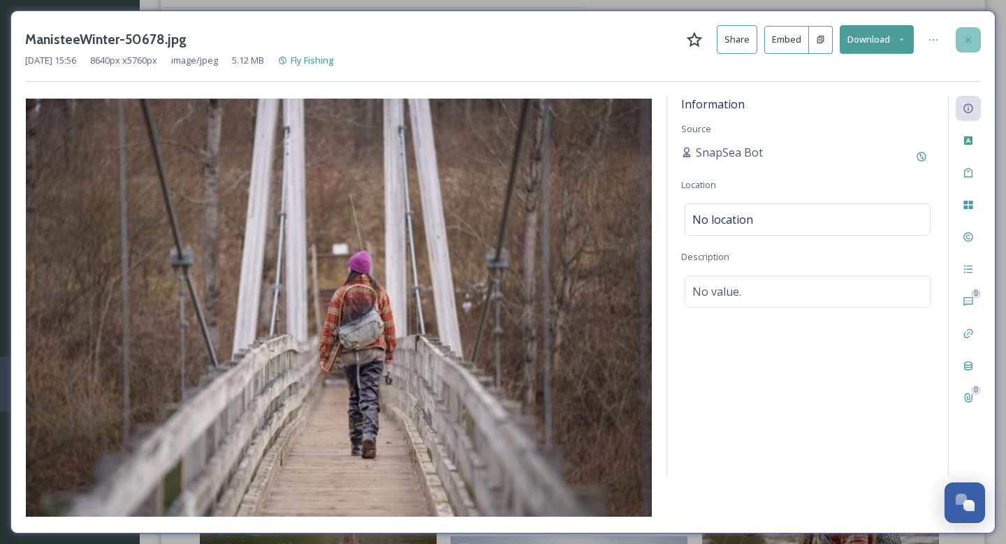
click at [971, 41] on icon at bounding box center [968, 39] width 11 height 11
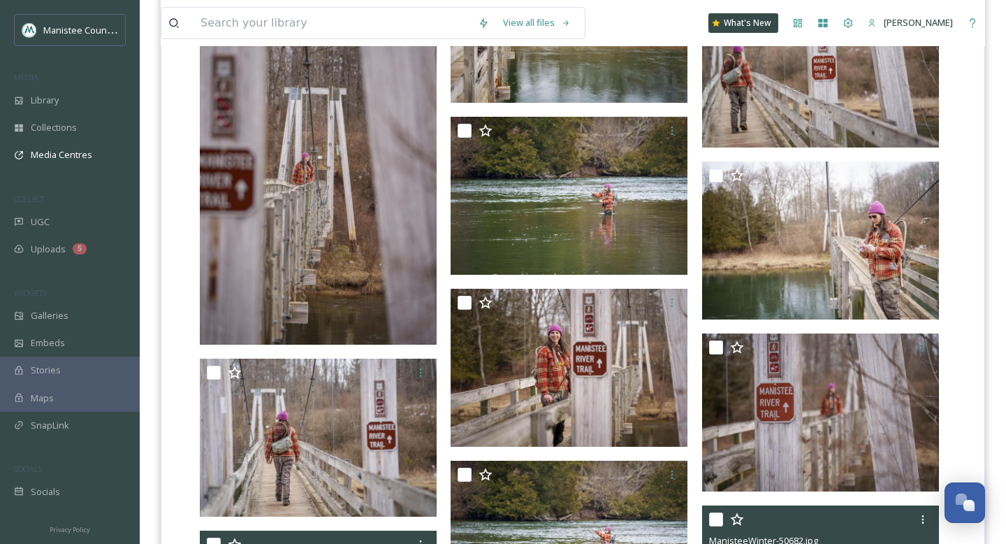
scroll to position [3922, 0]
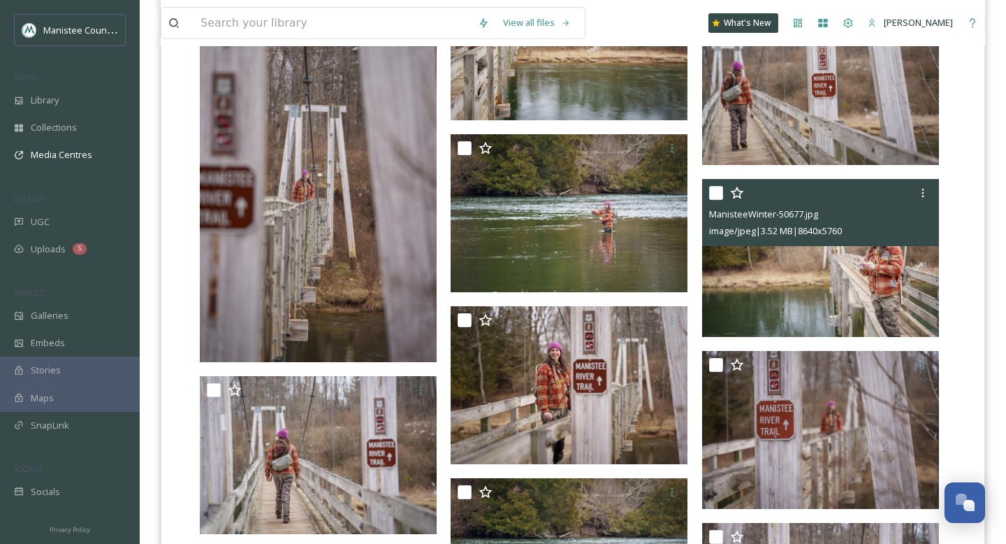
click at [804, 250] on img at bounding box center [820, 258] width 237 height 158
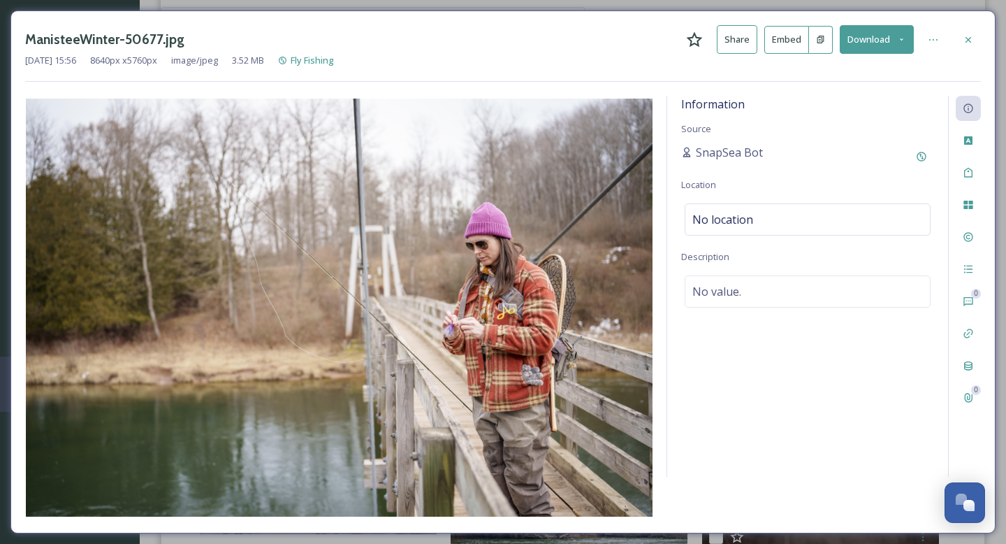
click at [902, 47] on button "Download" at bounding box center [877, 39] width 74 height 29
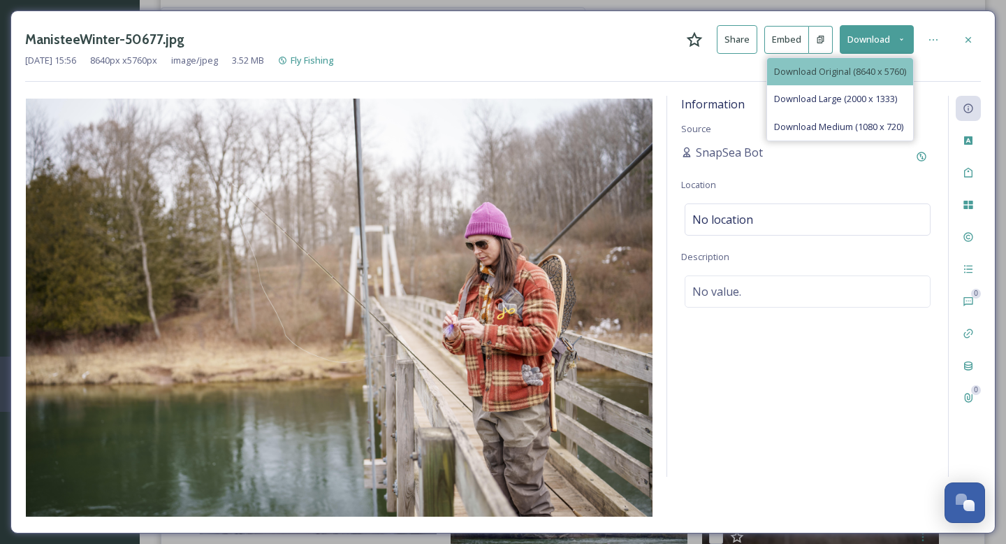
click at [869, 69] on span "Download Original (8640 x 5760)" at bounding box center [840, 71] width 132 height 13
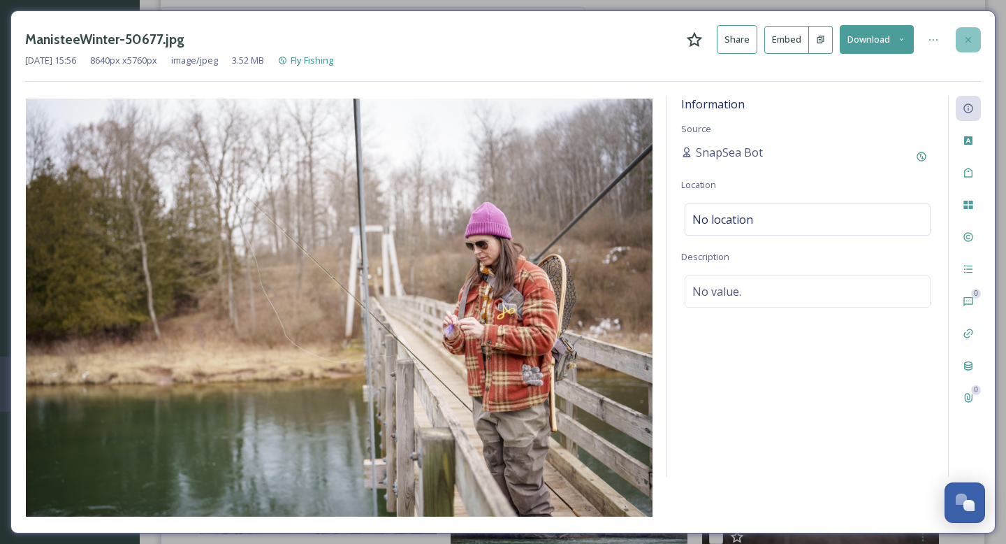
click at [969, 41] on icon at bounding box center [969, 39] width 6 height 6
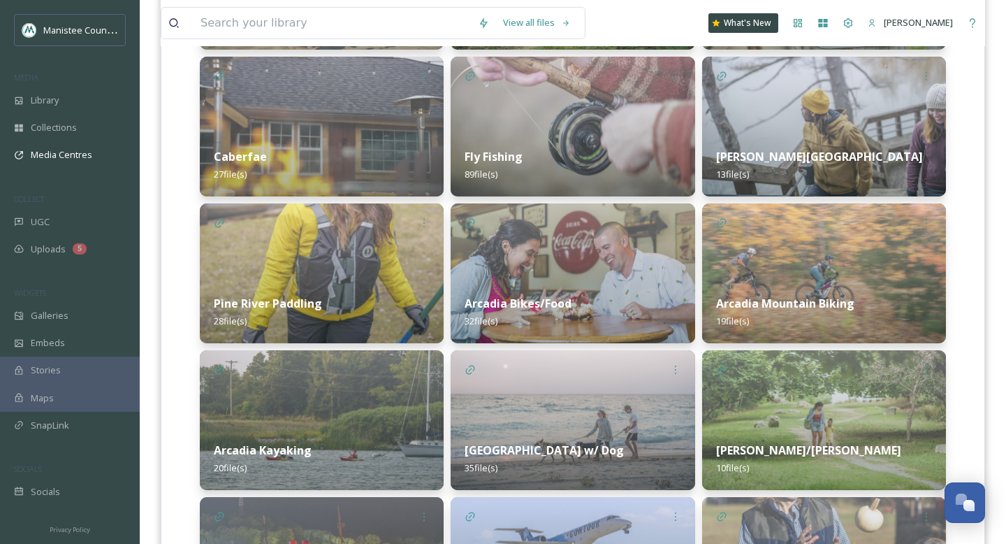
scroll to position [883, 0]
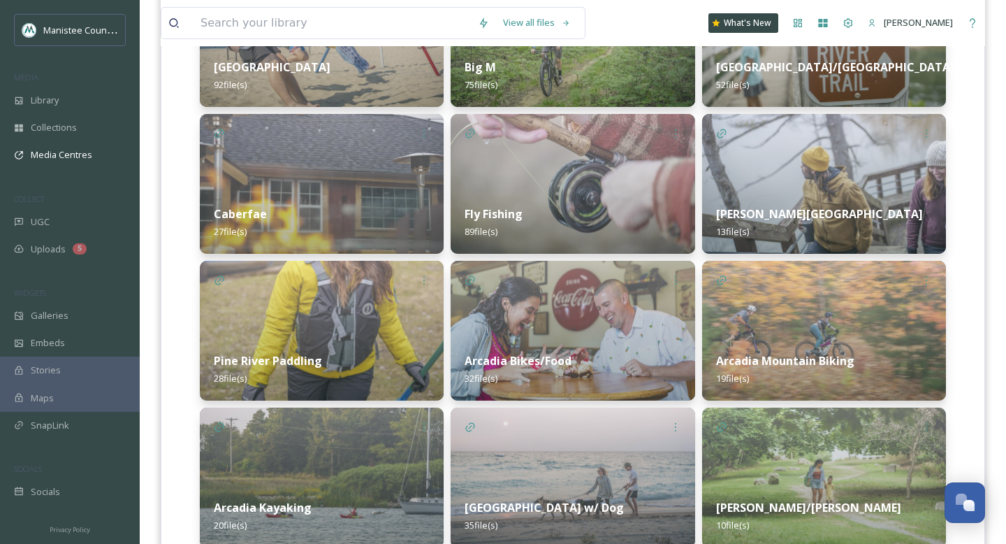
click at [860, 174] on img at bounding box center [824, 184] width 244 height 140
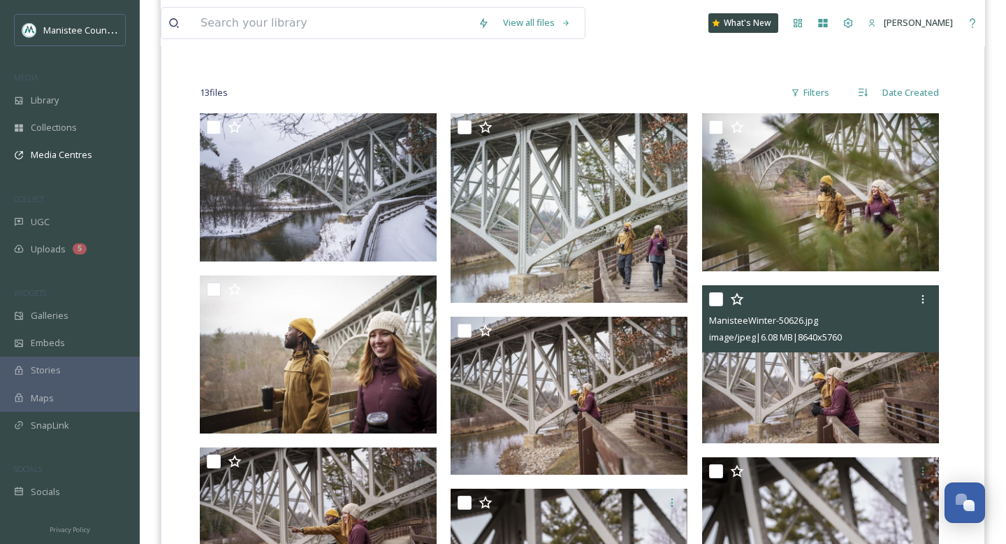
scroll to position [321, 0]
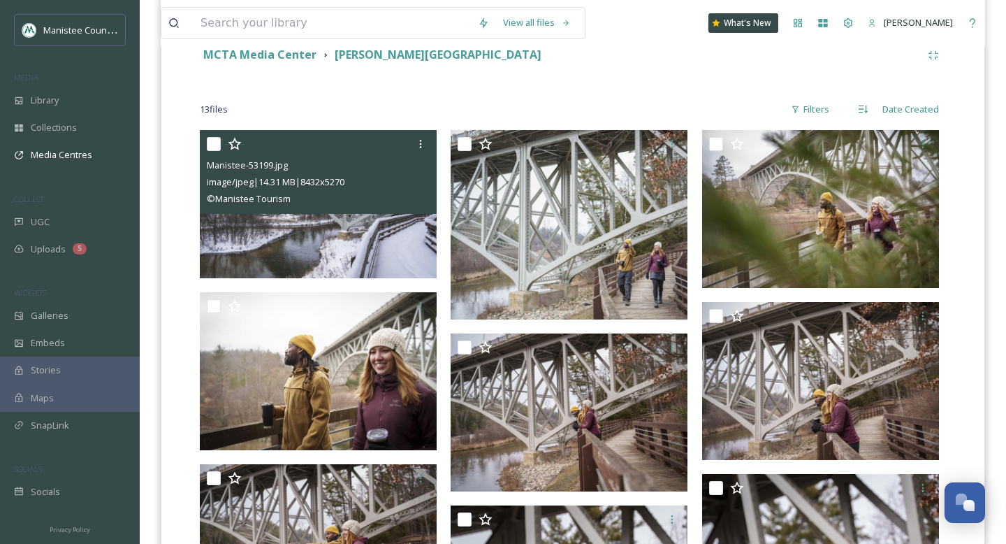
click at [363, 227] on img at bounding box center [318, 204] width 237 height 148
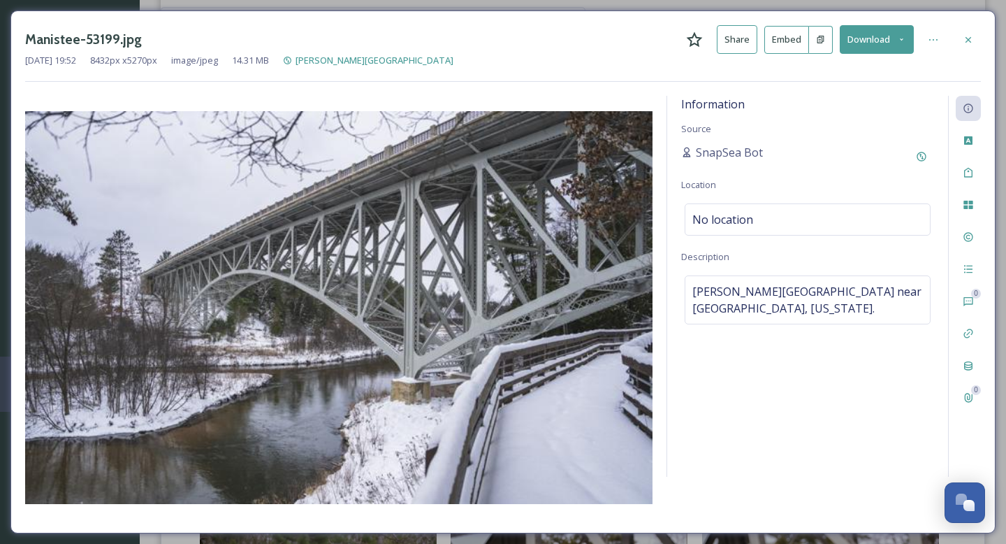
click at [900, 39] on icon at bounding box center [901, 39] width 9 height 9
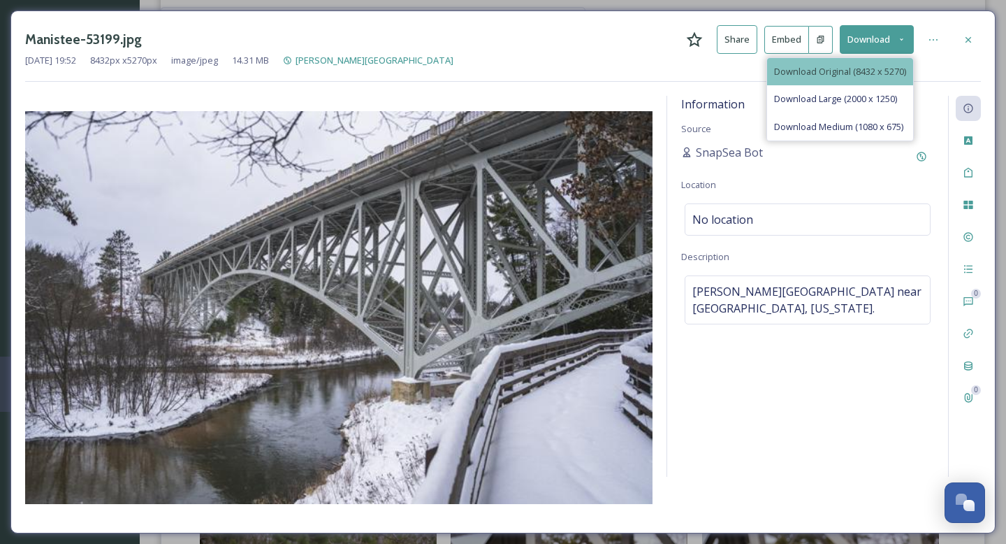
click at [859, 68] on span "Download Original (8432 x 5270)" at bounding box center [840, 71] width 132 height 13
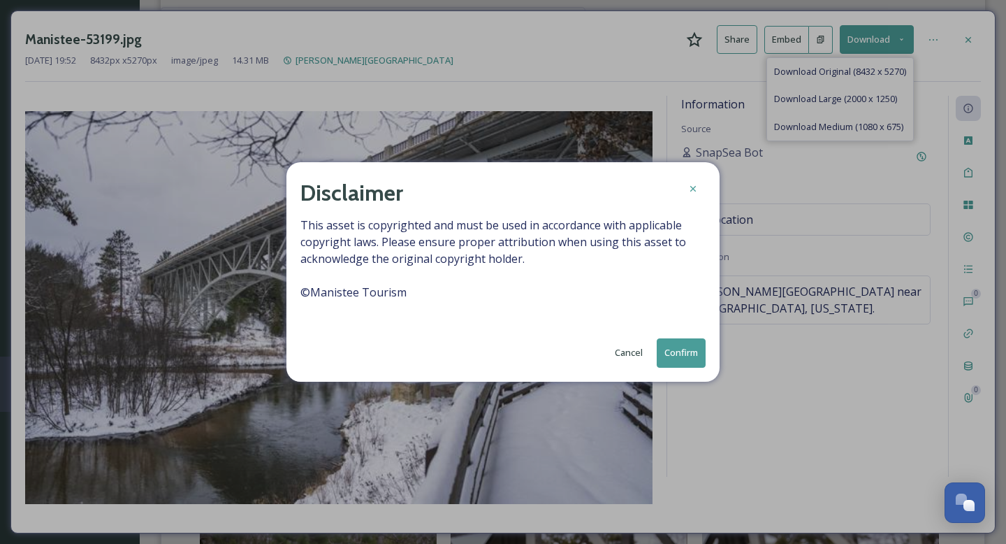
click at [674, 349] on button "Confirm" at bounding box center [681, 352] width 49 height 29
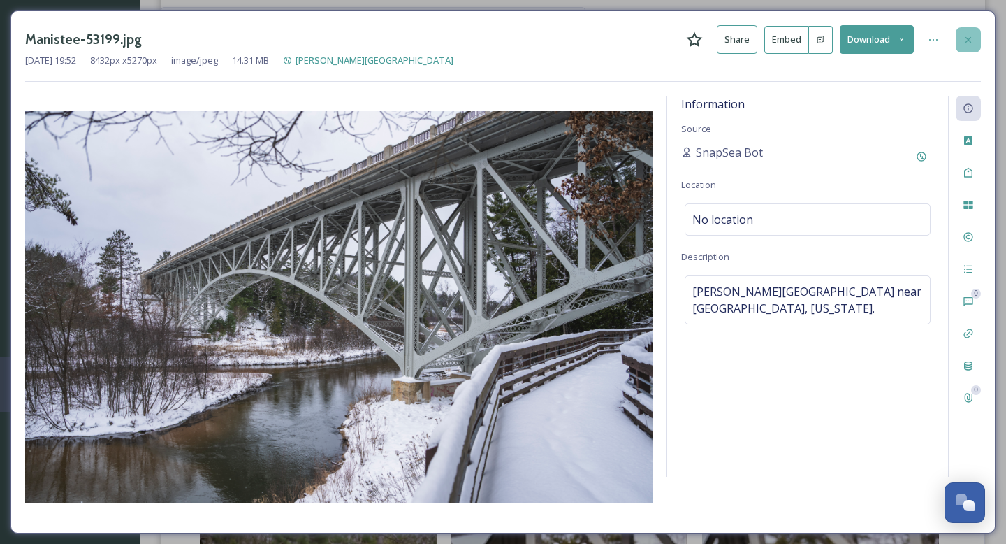
click at [973, 42] on icon at bounding box center [968, 39] width 11 height 11
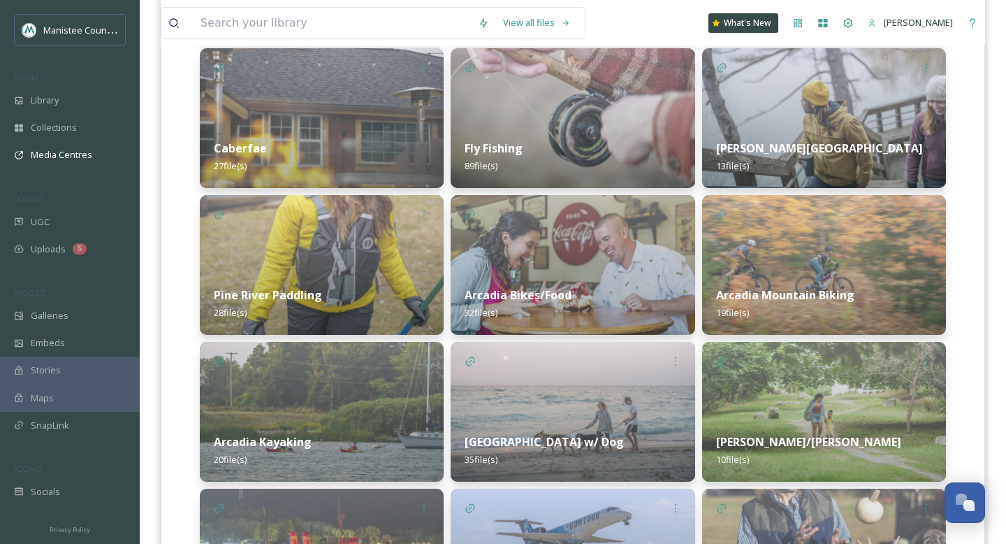
scroll to position [951, 0]
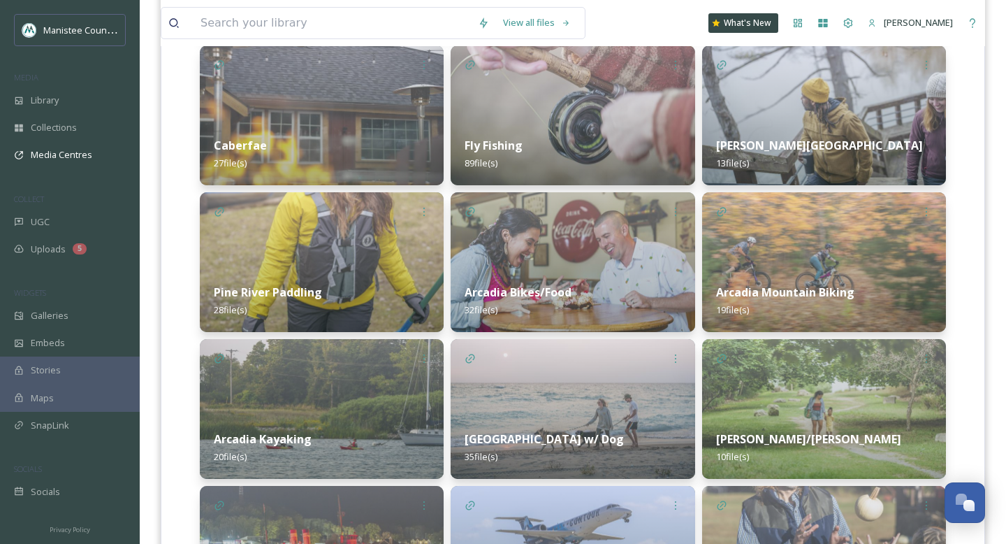
click at [289, 268] on img at bounding box center [322, 262] width 244 height 140
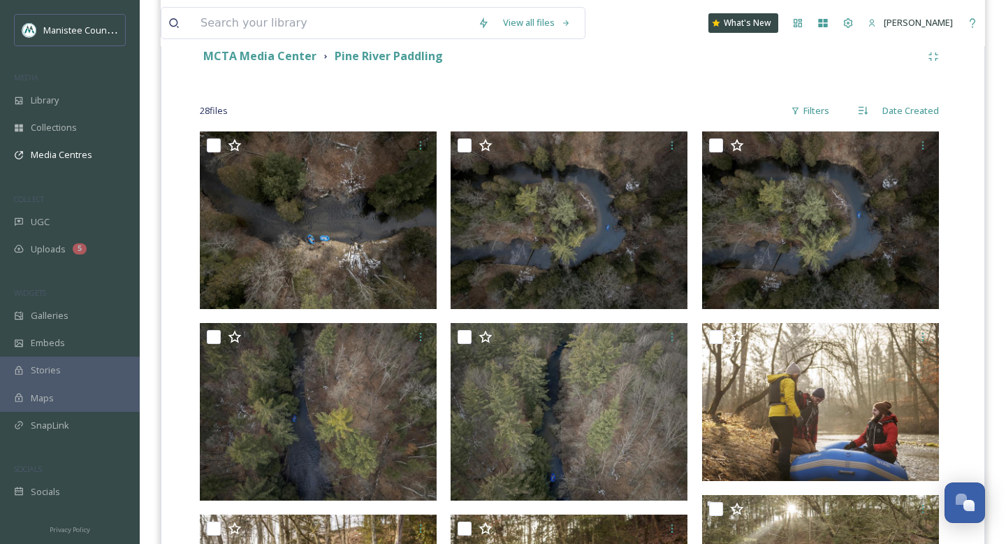
scroll to position [319, 0]
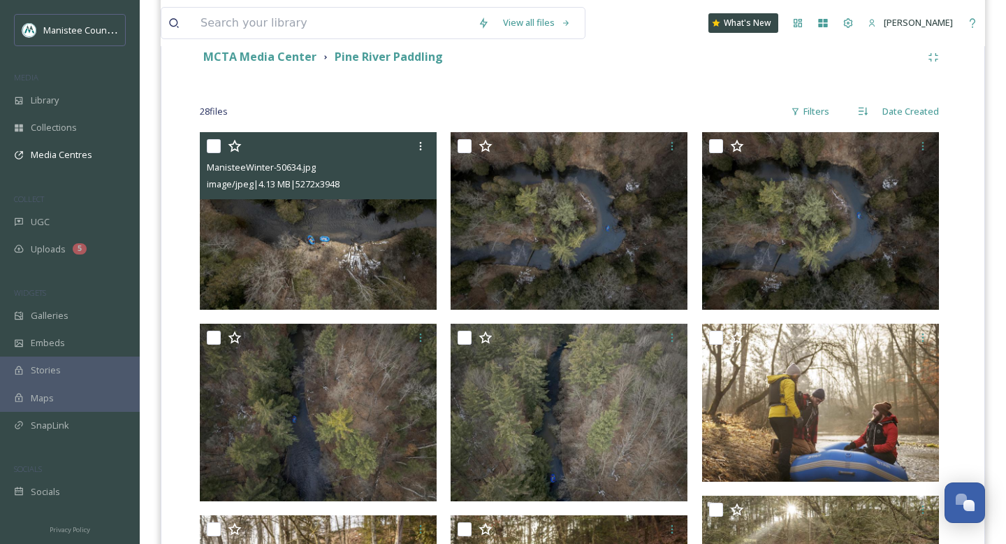
click at [328, 231] on img at bounding box center [318, 220] width 237 height 177
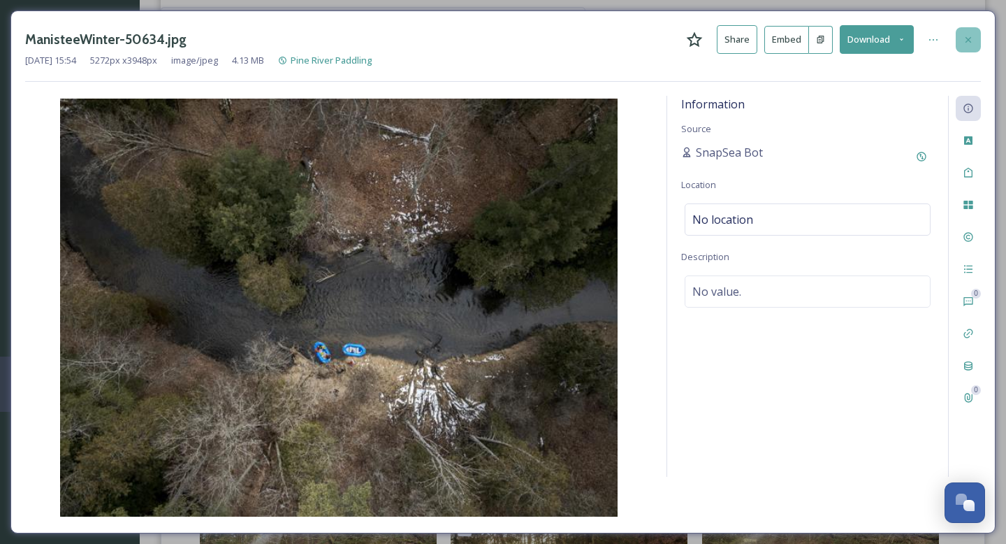
click at [971, 38] on icon at bounding box center [968, 39] width 11 height 11
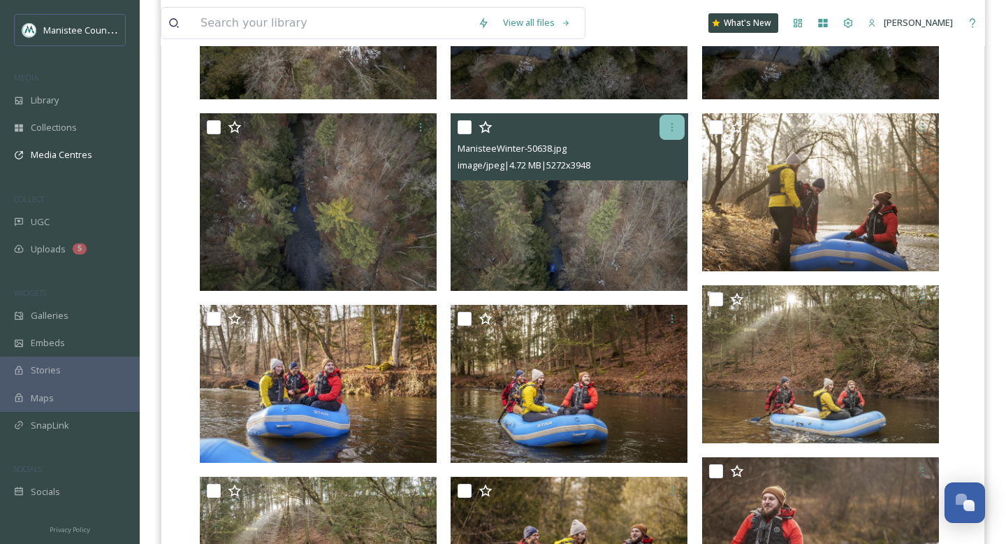
scroll to position [1155, 0]
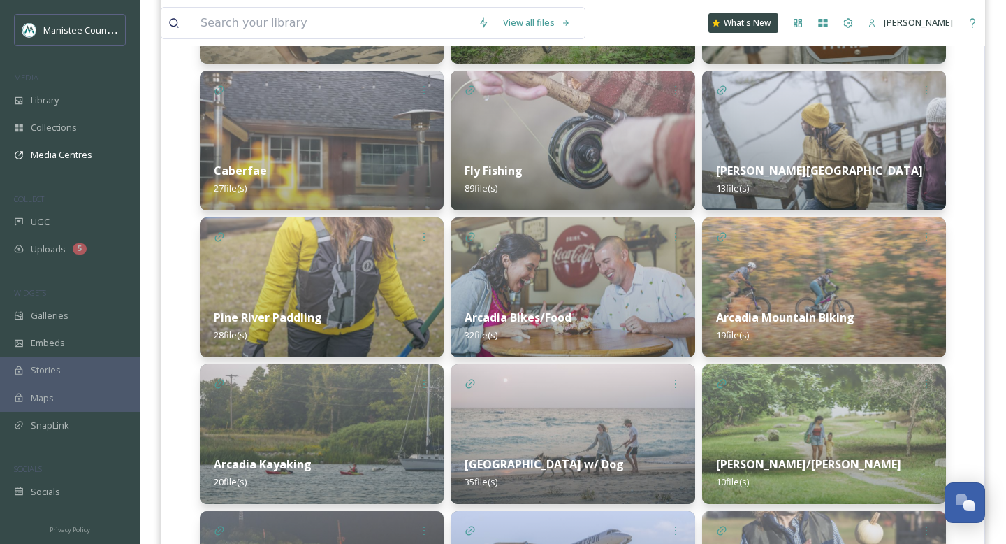
scroll to position [934, 0]
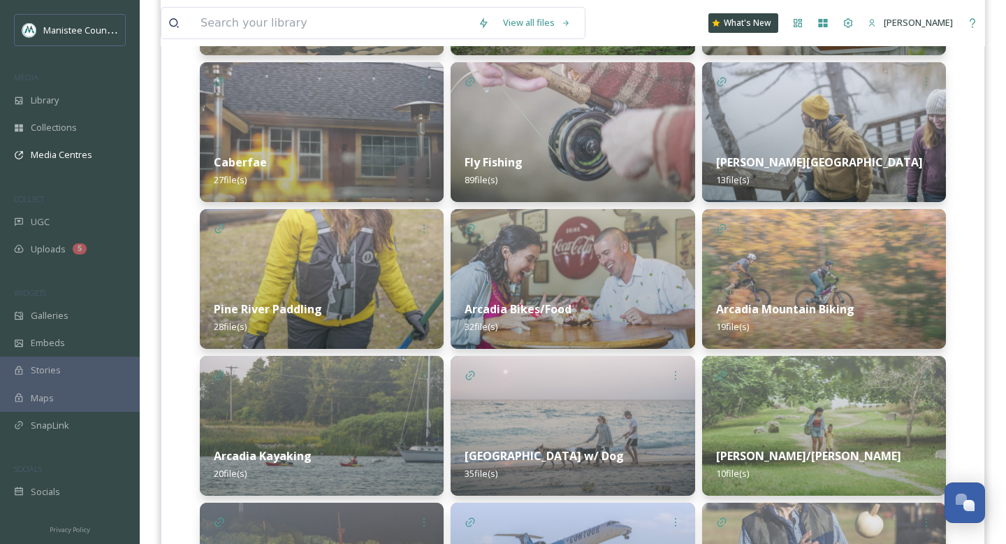
click at [548, 284] on img at bounding box center [573, 279] width 244 height 140
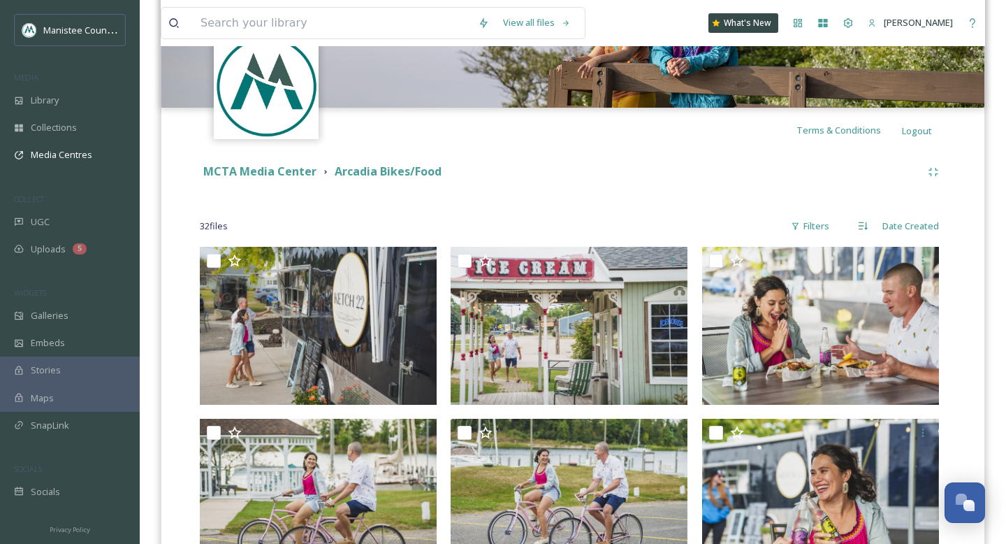
scroll to position [250, 0]
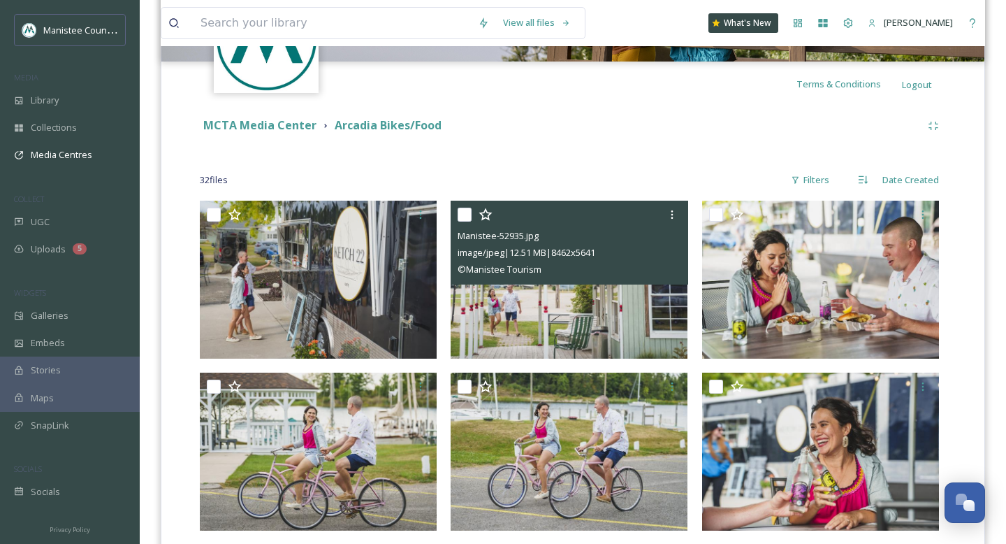
click at [581, 299] on img at bounding box center [569, 280] width 237 height 158
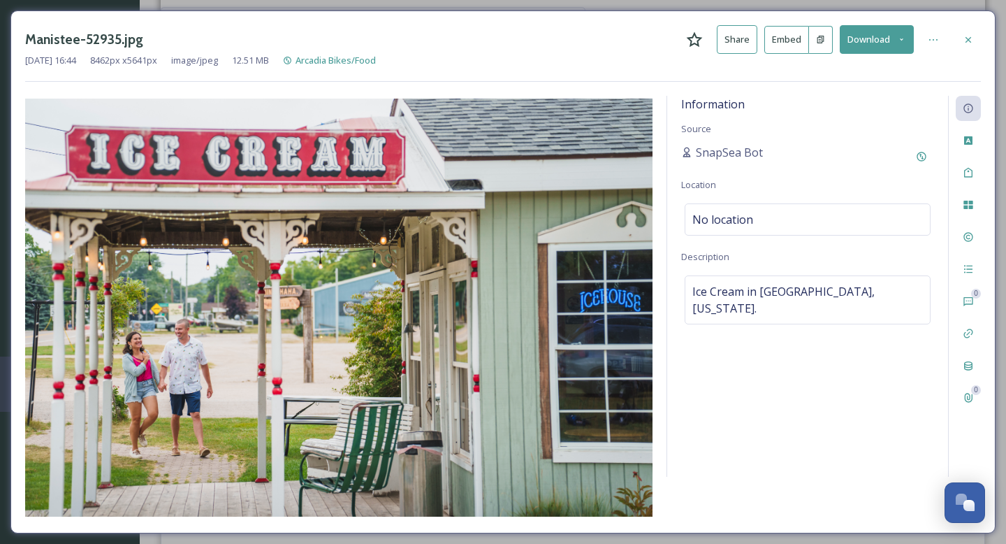
click at [899, 45] on button "Download" at bounding box center [877, 39] width 74 height 29
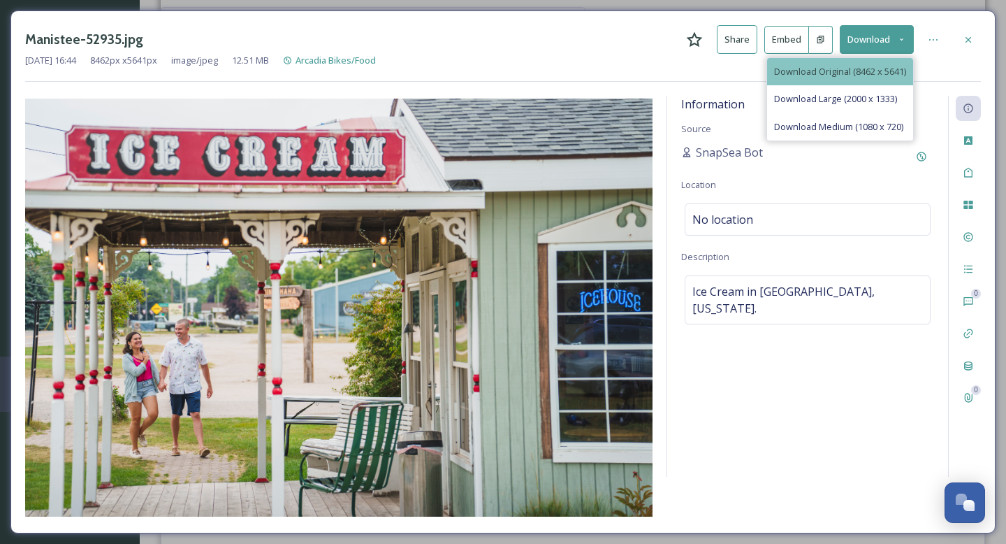
click at [850, 68] on span "Download Original (8462 x 5641)" at bounding box center [840, 71] width 132 height 13
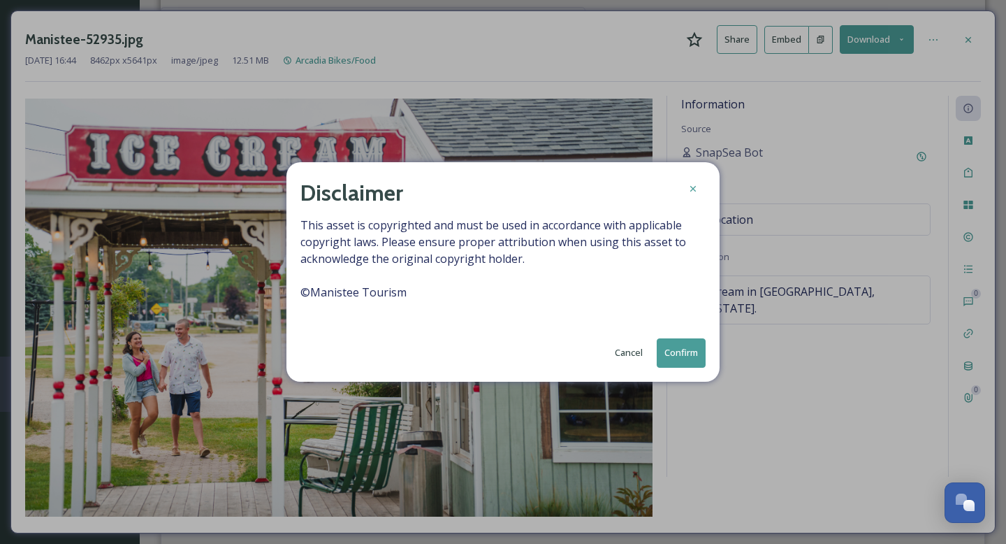
click at [683, 358] on button "Confirm" at bounding box center [681, 352] width 49 height 29
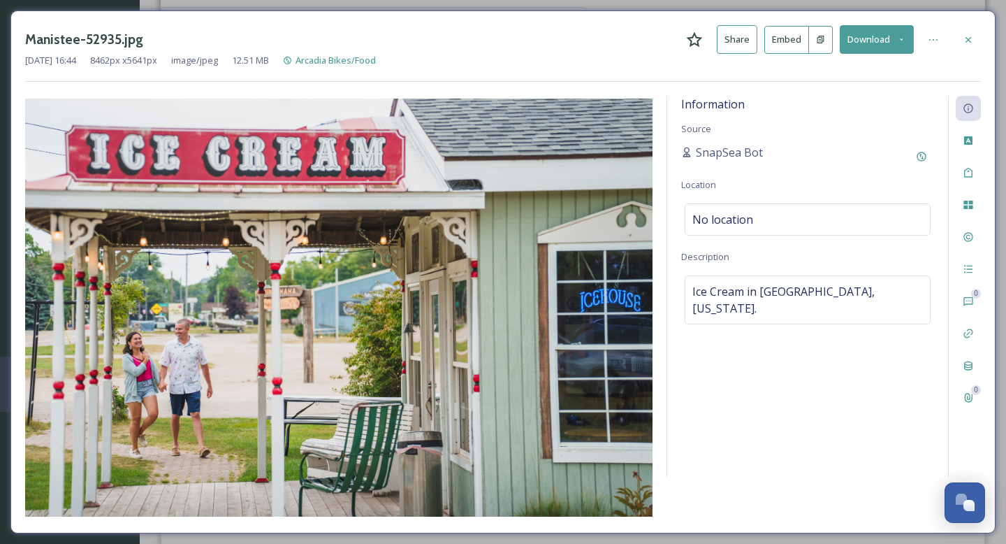
click at [0, 143] on div "Manistee-52935.jpg Share Embed Download [DATE] 16:44 8462 px x 5641 px image/jp…" at bounding box center [503, 272] width 1006 height 544
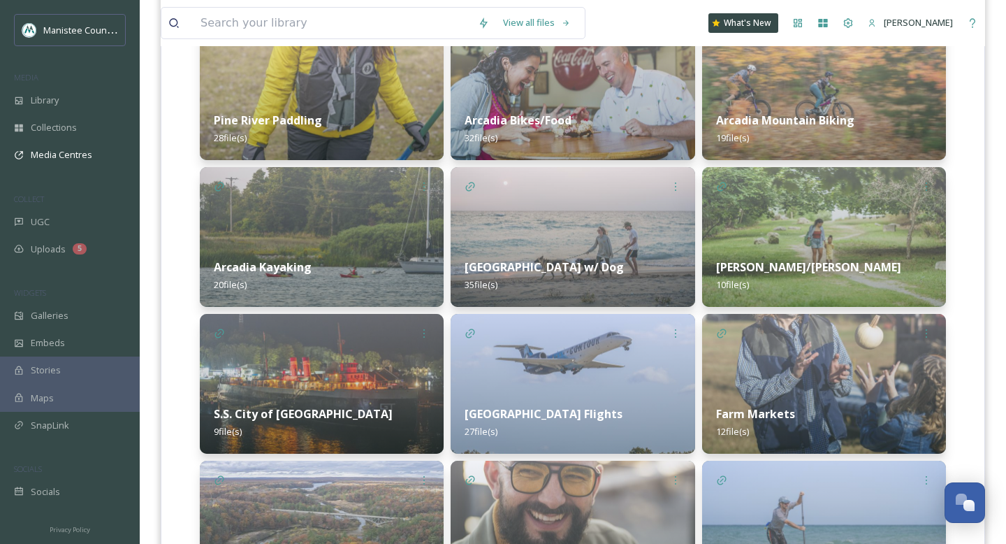
scroll to position [1126, 0]
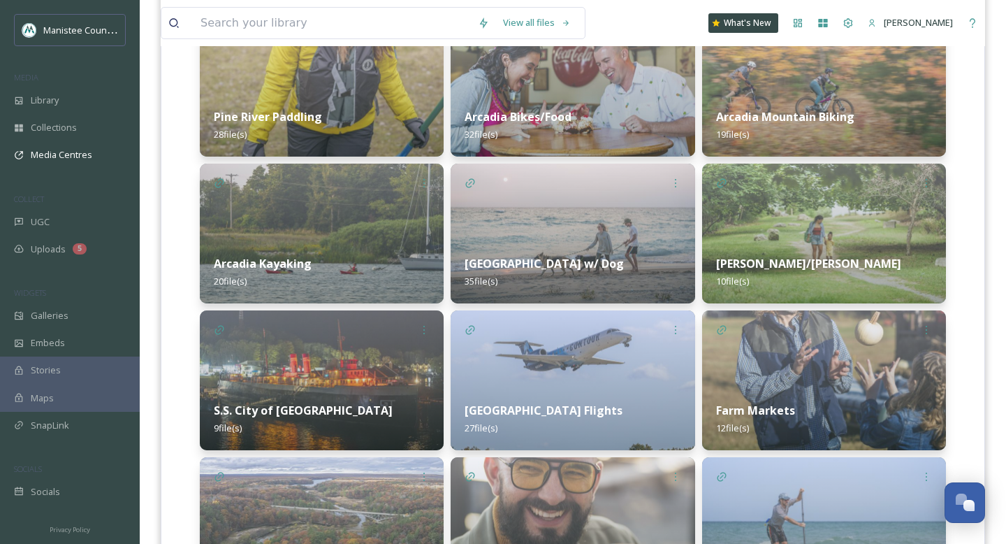
click at [878, 95] on div "Arcadia Mountain Biking 19 file(s)" at bounding box center [824, 125] width 244 height 62
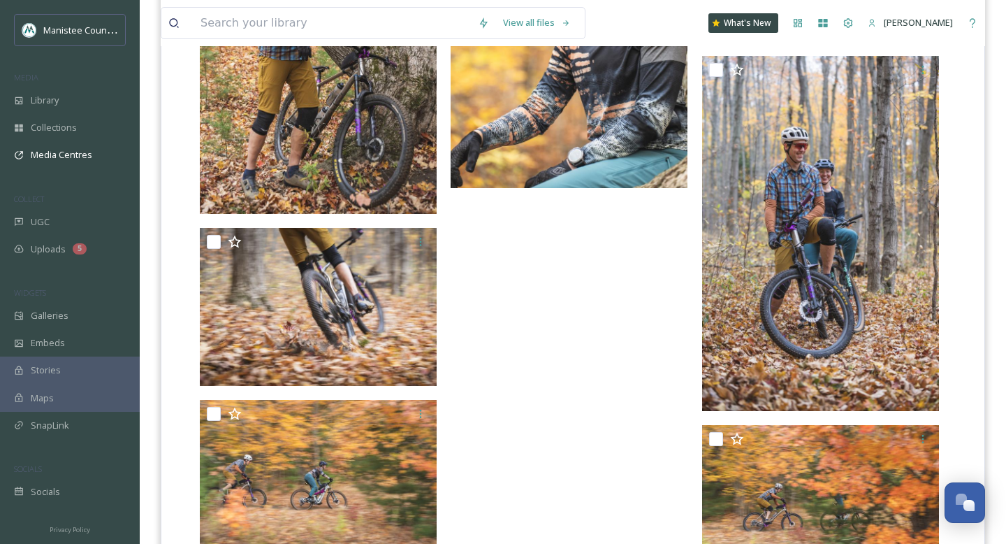
scroll to position [1985, 0]
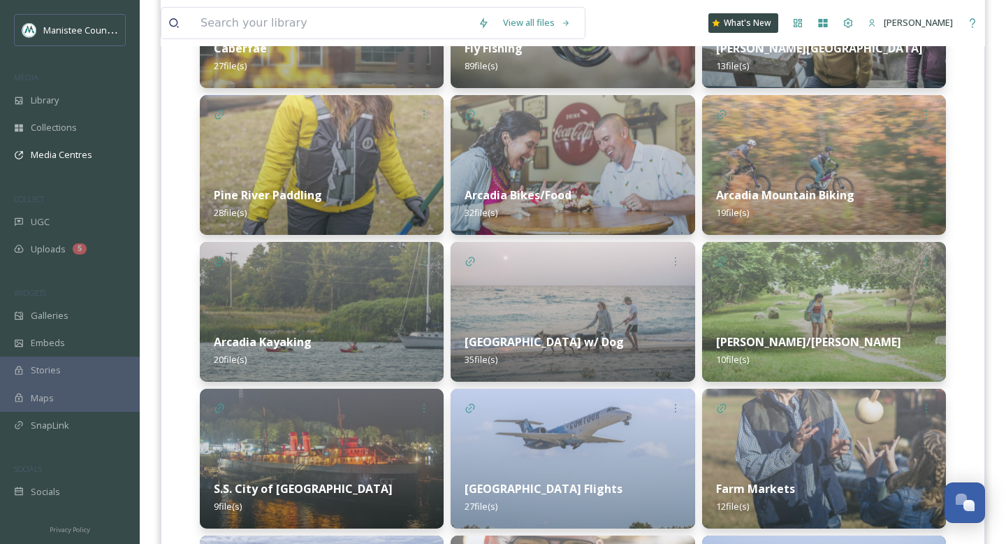
scroll to position [1057, 0]
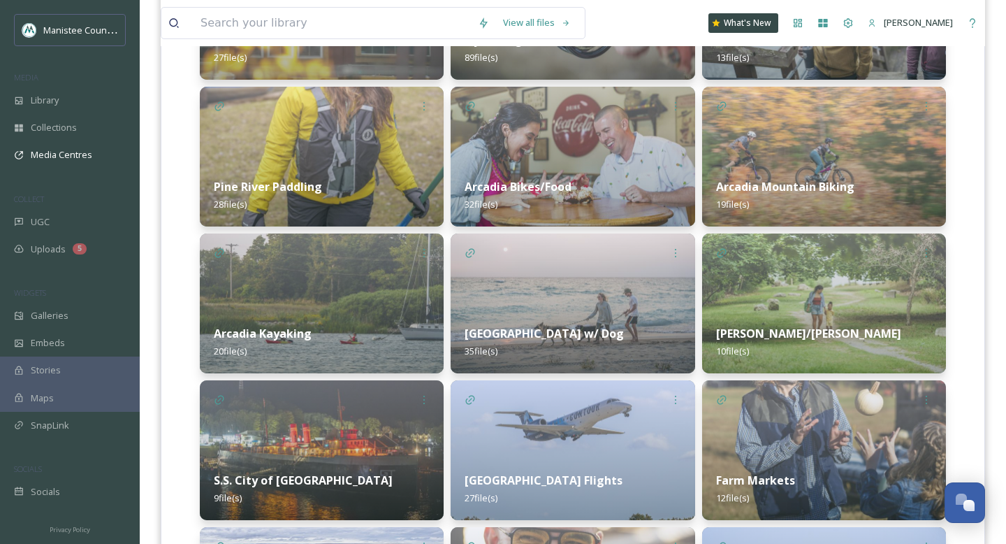
click at [379, 320] on div "Arcadia Kayaking 20 file(s)" at bounding box center [322, 342] width 244 height 62
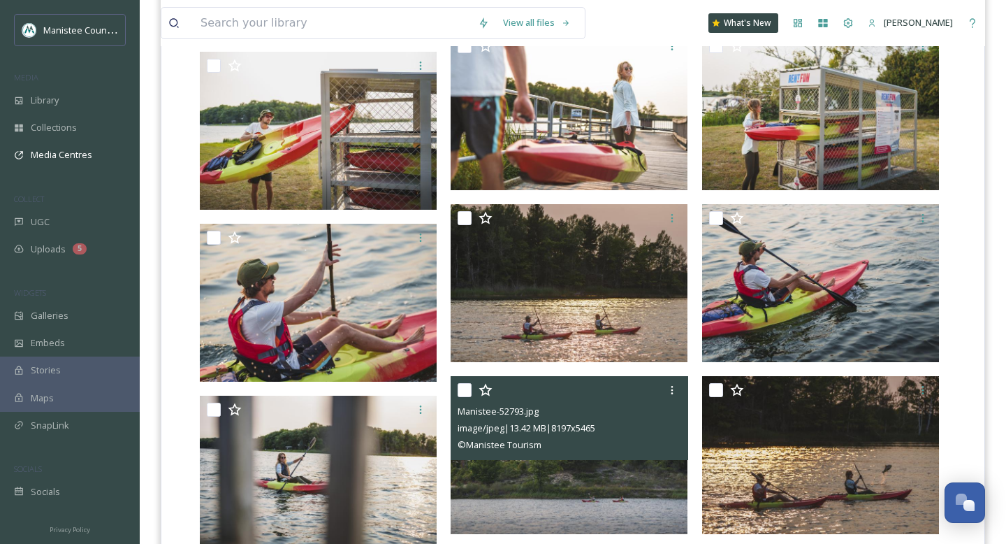
scroll to position [786, 0]
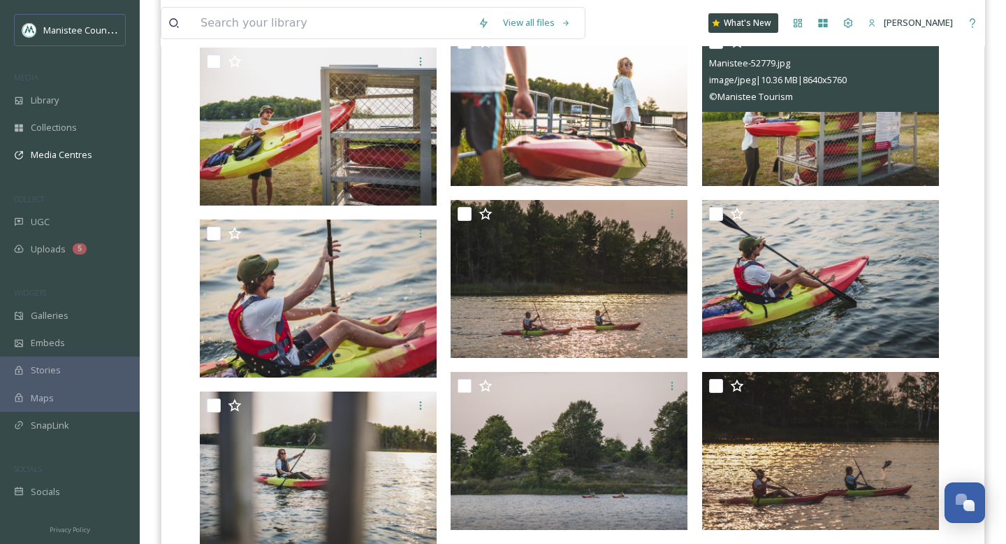
click at [791, 147] on img at bounding box center [820, 107] width 237 height 158
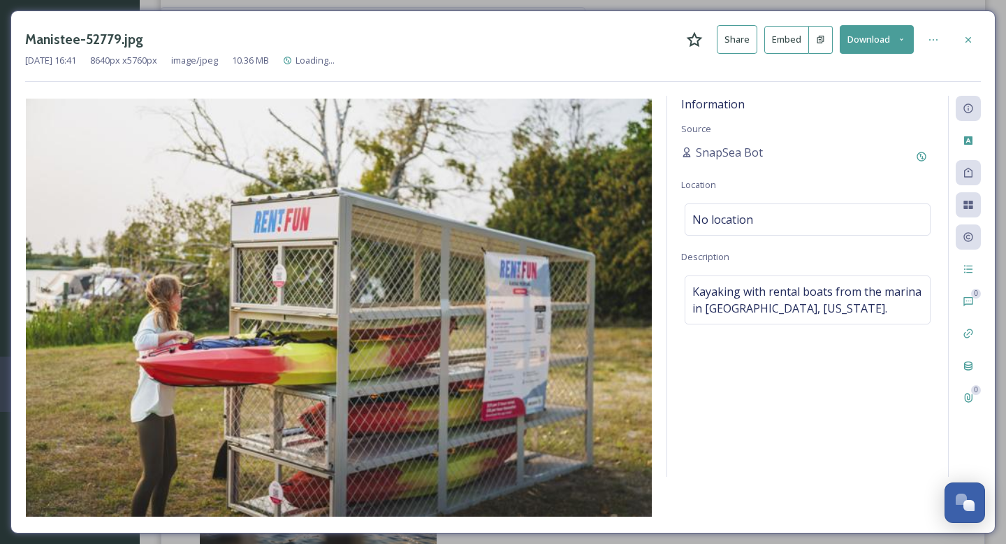
click at [905, 41] on icon at bounding box center [901, 39] width 9 height 9
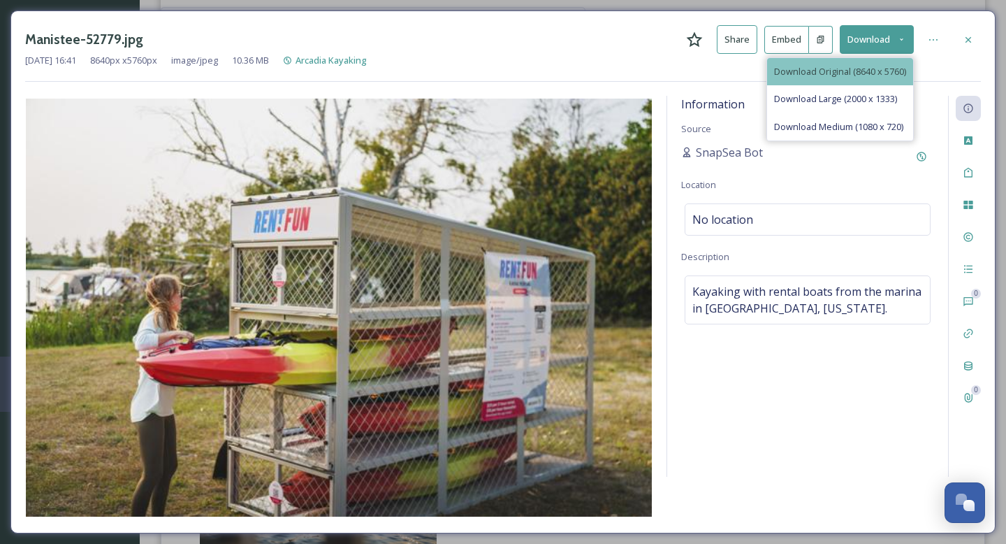
click at [839, 65] on span "Download Original (8640 x 5760)" at bounding box center [840, 71] width 132 height 13
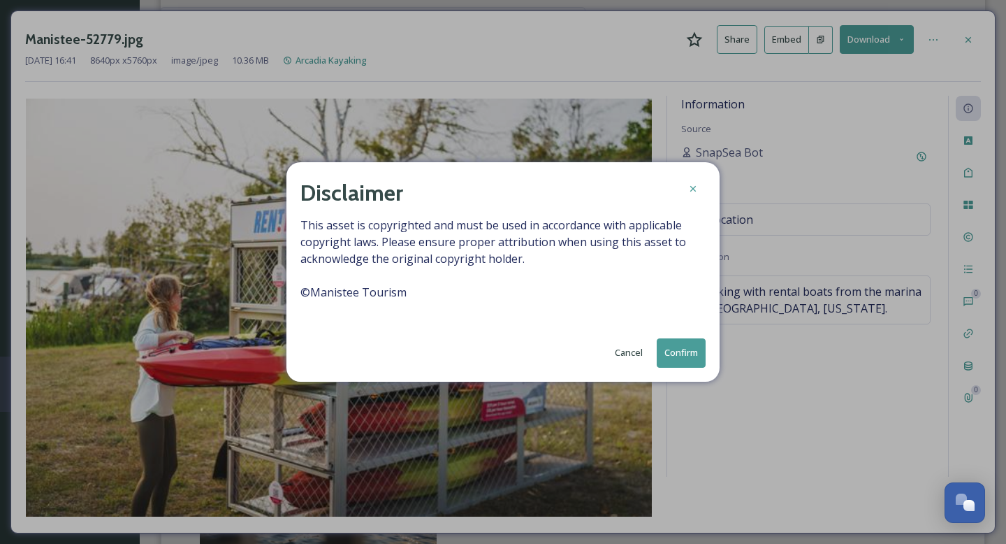
click at [675, 351] on button "Confirm" at bounding box center [681, 352] width 49 height 29
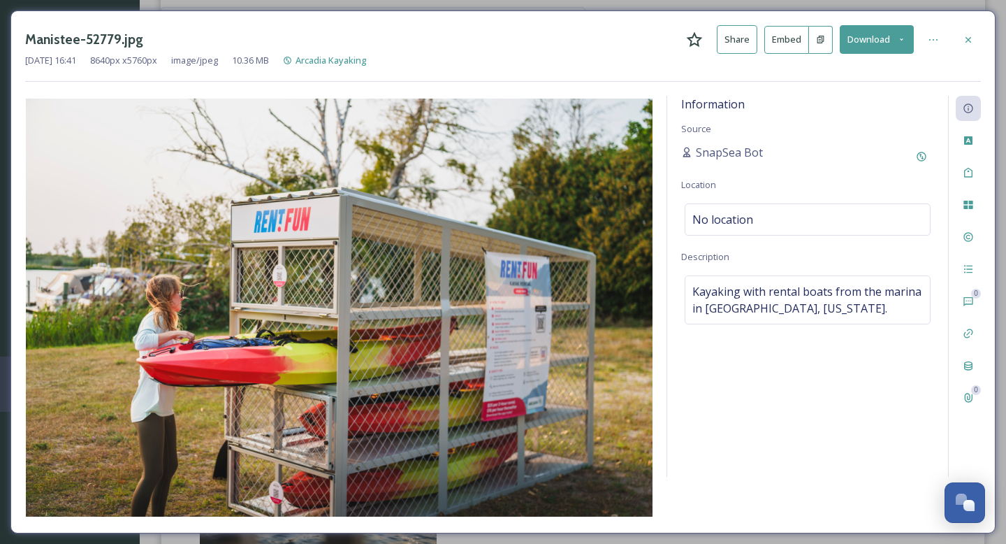
click at [0, 165] on div "Manistee-52779.jpg Share Embed Download [DATE] 16:41 8640 px x 5760 px image/jp…" at bounding box center [503, 272] width 1006 height 544
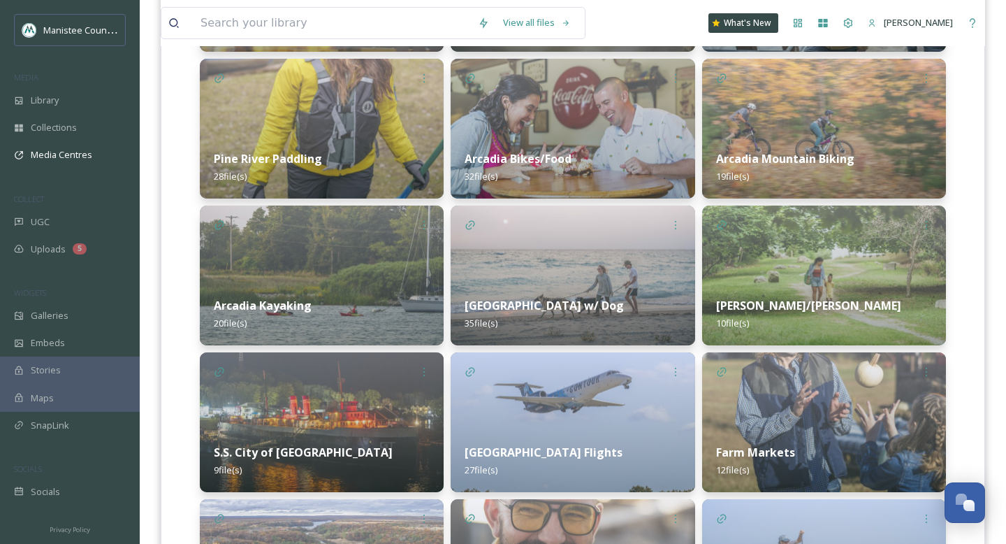
scroll to position [1085, 0]
click at [776, 305] on strong "[PERSON_NAME]/[PERSON_NAME]" at bounding box center [808, 304] width 185 height 15
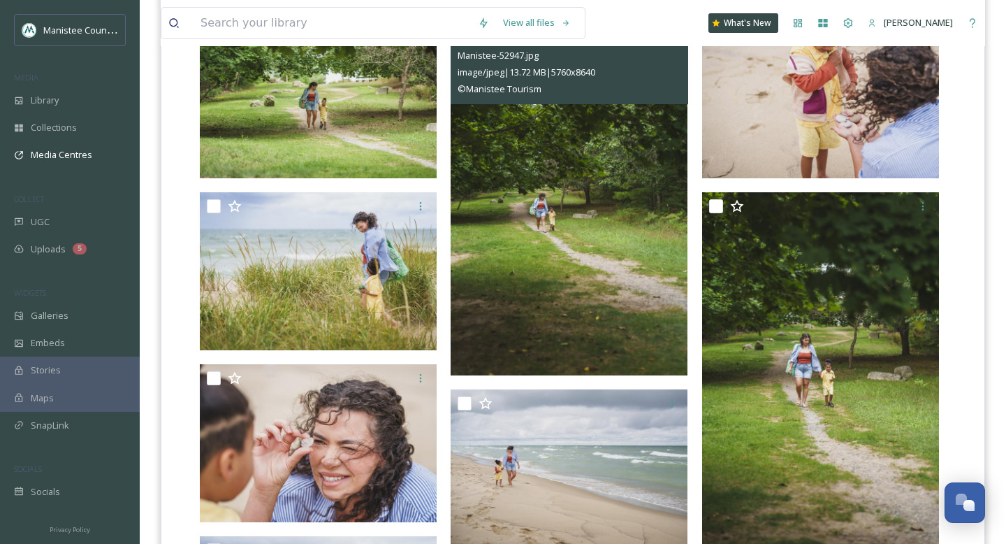
scroll to position [419, 0]
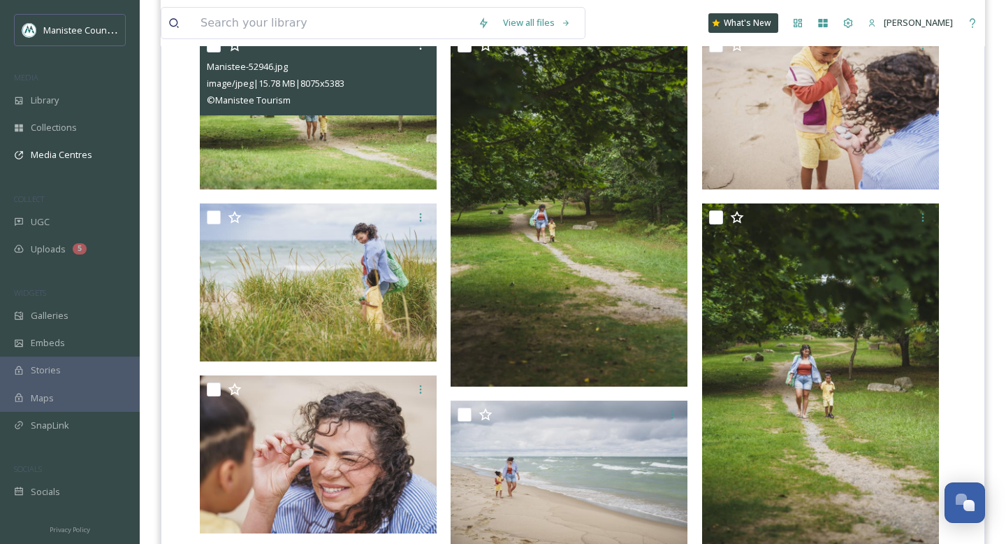
click at [340, 154] on img at bounding box center [318, 110] width 237 height 158
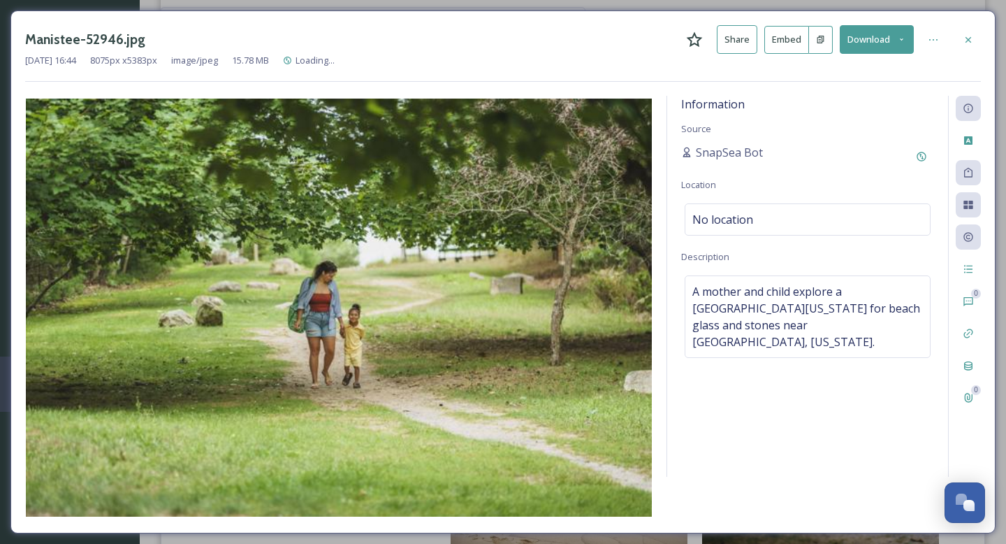
click at [901, 40] on icon at bounding box center [901, 39] width 9 height 9
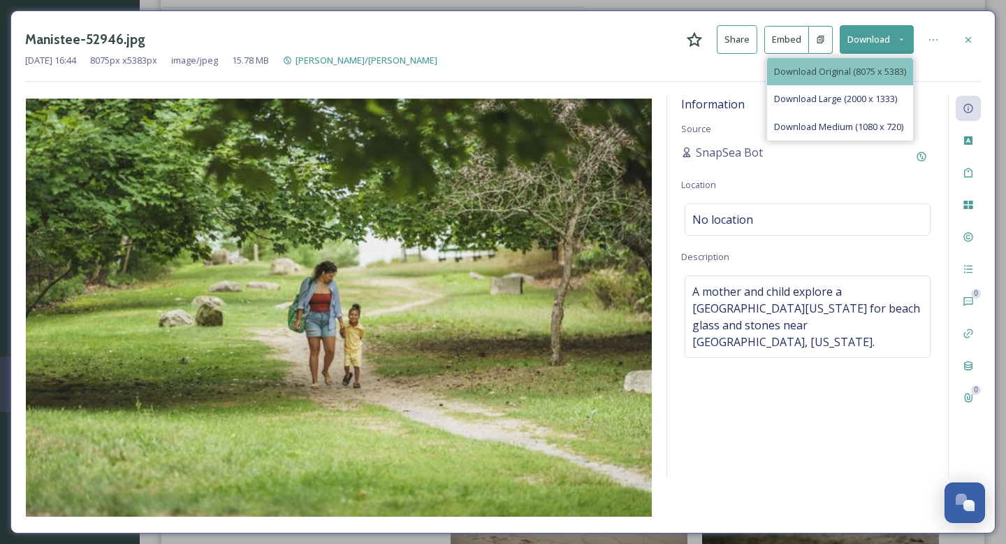
click at [874, 75] on span "Download Original (8075 x 5383)" at bounding box center [840, 71] width 132 height 13
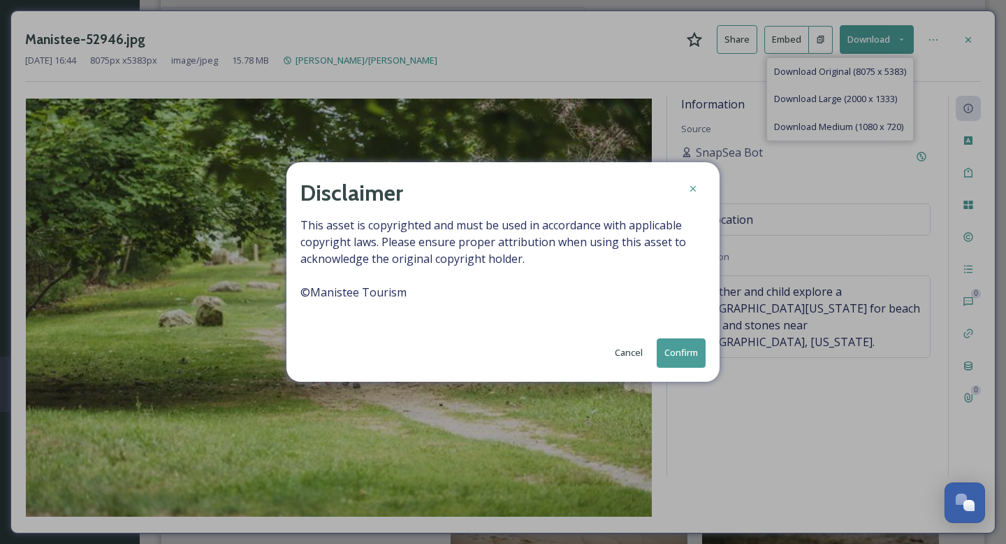
click at [683, 352] on button "Confirm" at bounding box center [681, 352] width 49 height 29
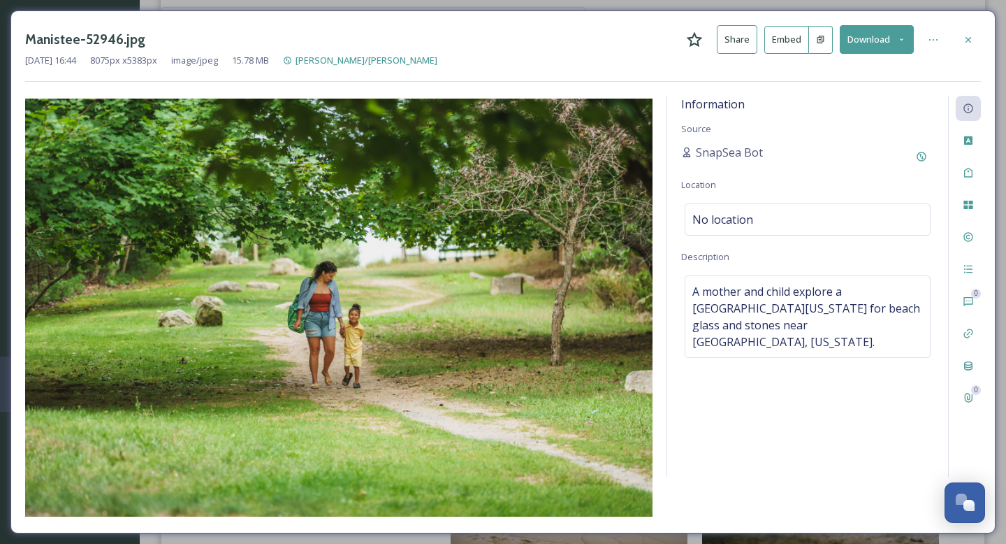
click at [0, 100] on div "Manistee-52946.jpg Share Embed Download [DATE] 16:44 8075 px x 5383 px image/jp…" at bounding box center [503, 272] width 1006 height 544
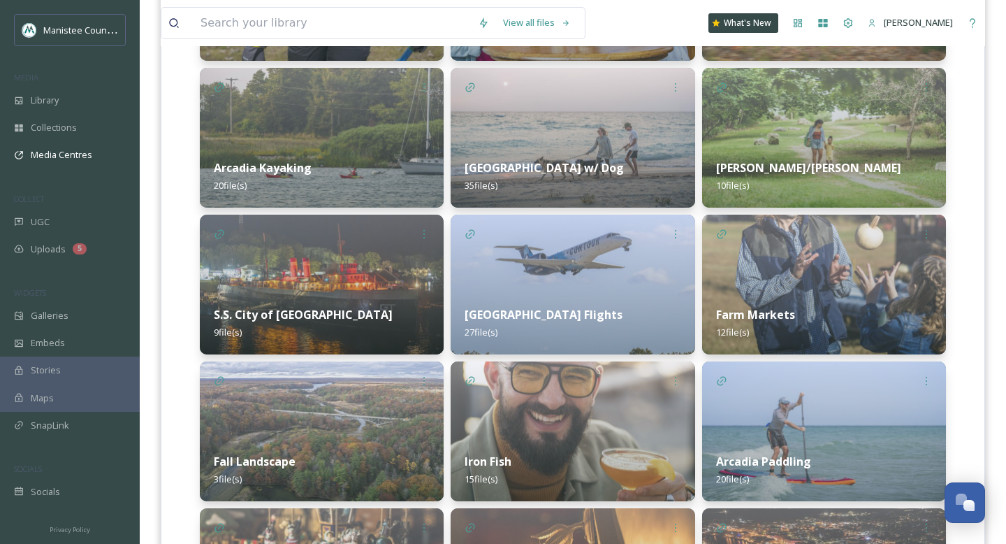
scroll to position [1221, 0]
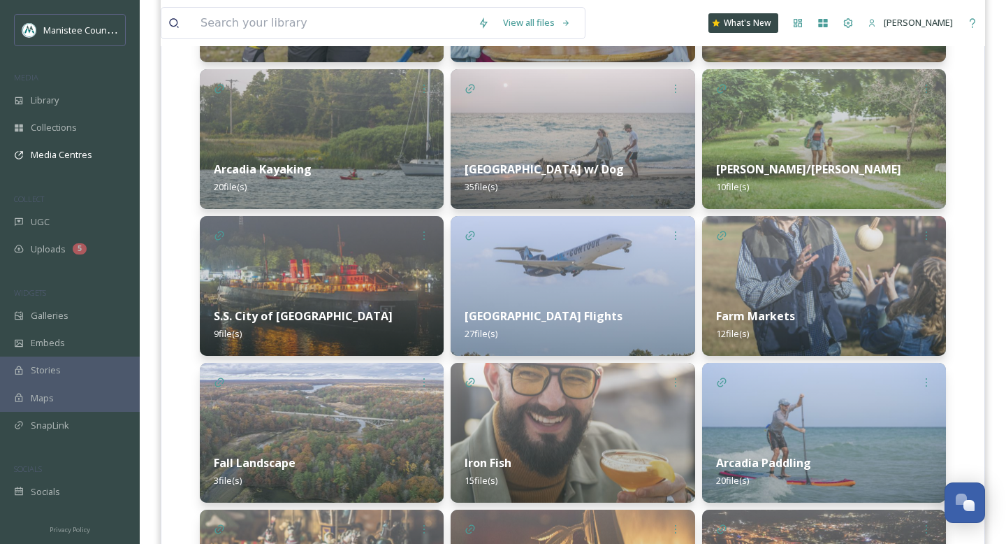
click at [352, 271] on img at bounding box center [322, 286] width 244 height 140
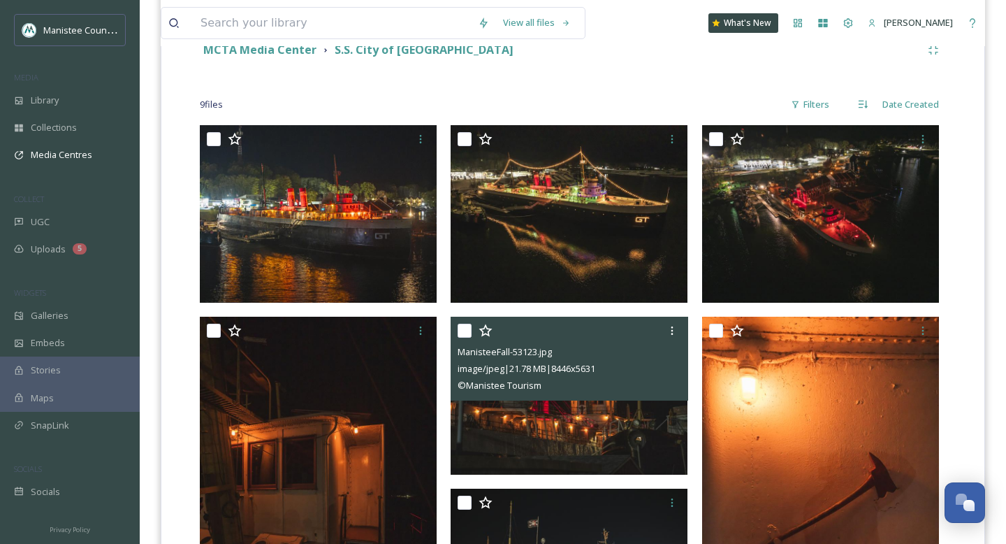
scroll to position [324, 0]
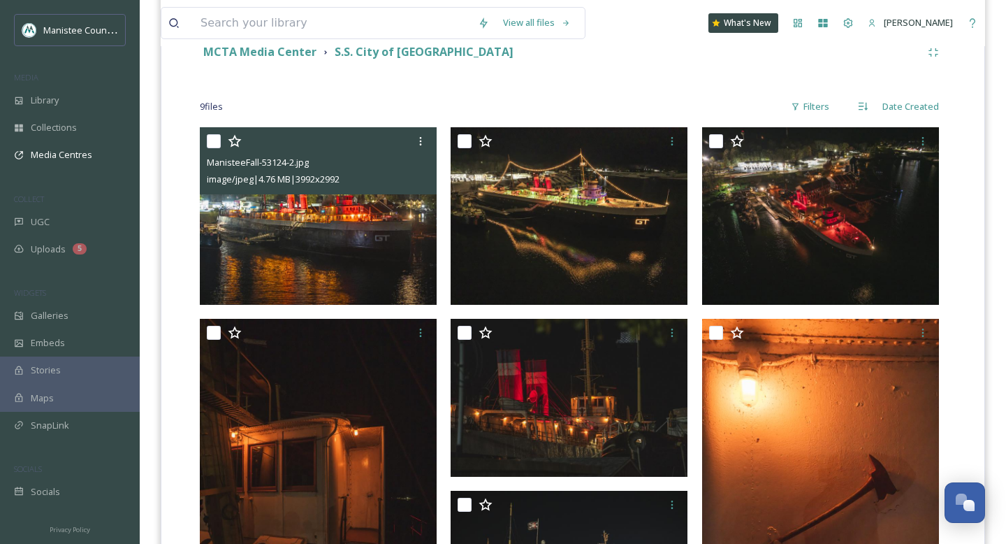
click at [339, 250] on img at bounding box center [318, 215] width 237 height 177
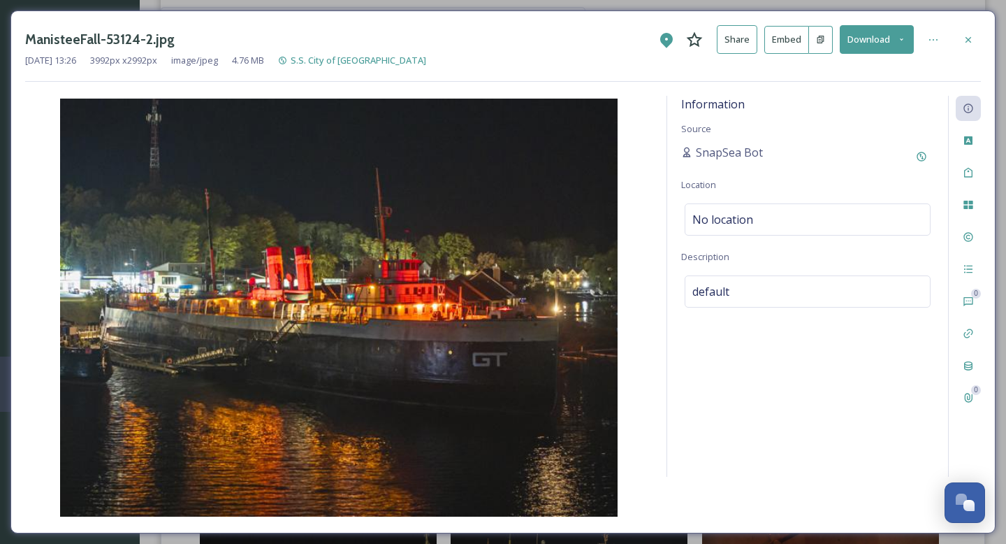
click at [899, 38] on icon at bounding box center [901, 39] width 9 height 9
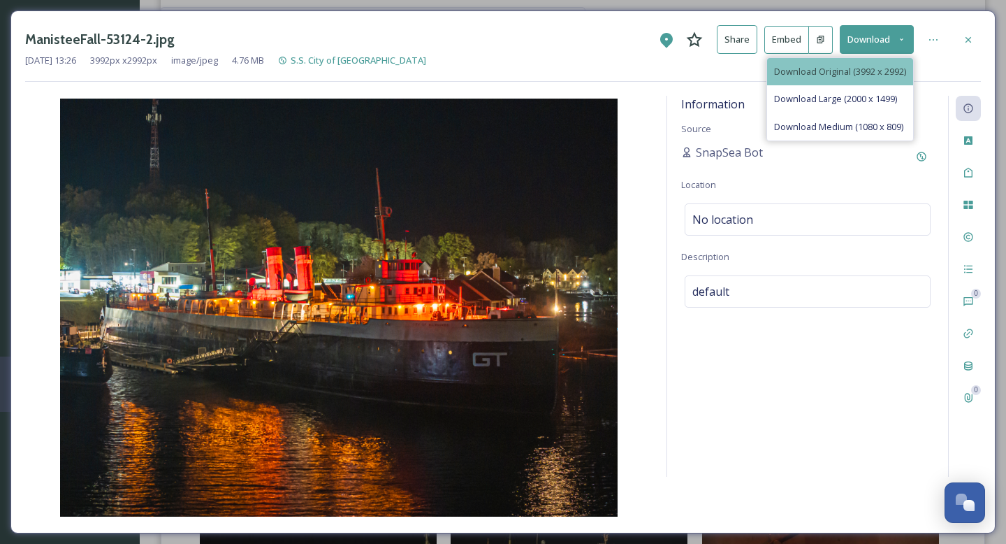
click at [855, 63] on div "Download Original (3992 x 2992)" at bounding box center [840, 71] width 146 height 27
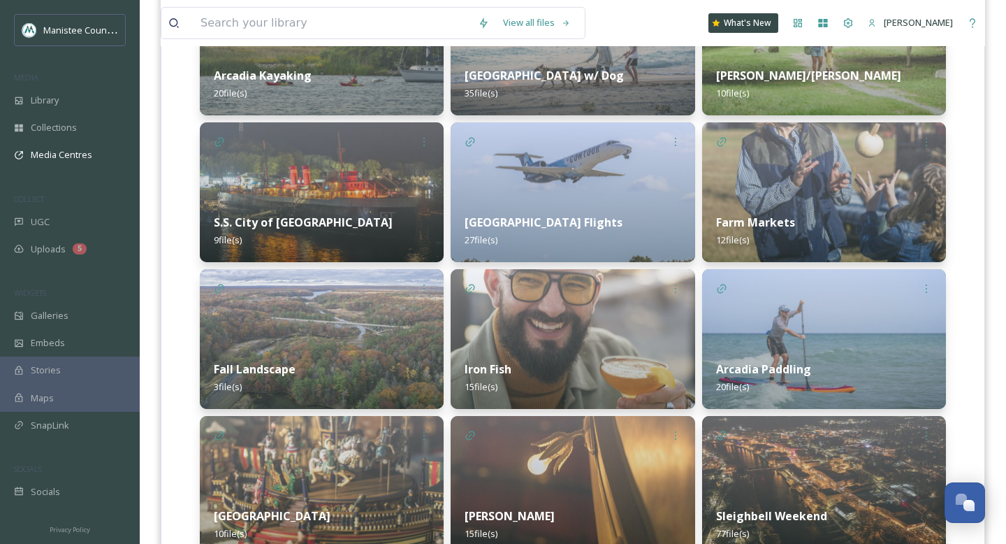
scroll to position [1317, 0]
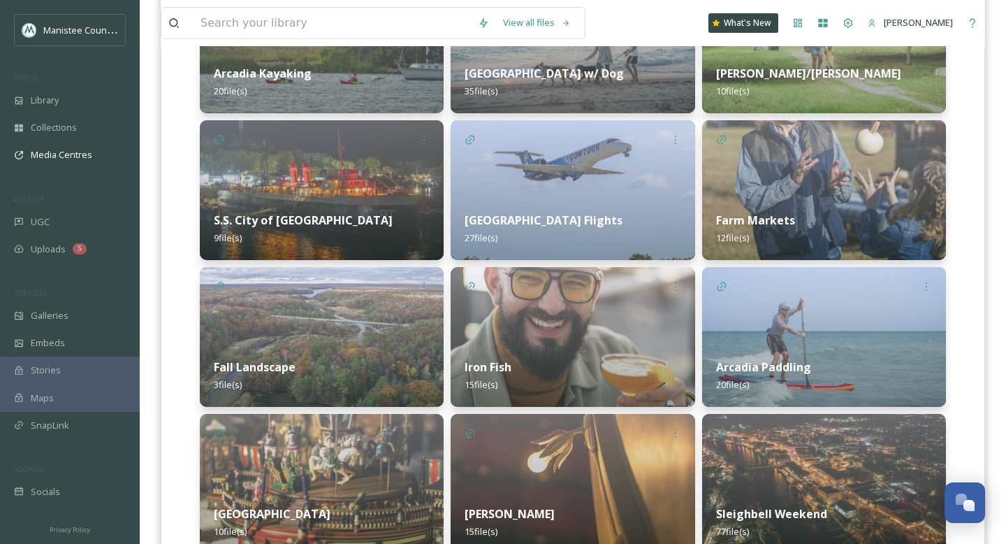
click at [884, 191] on img at bounding box center [824, 190] width 244 height 140
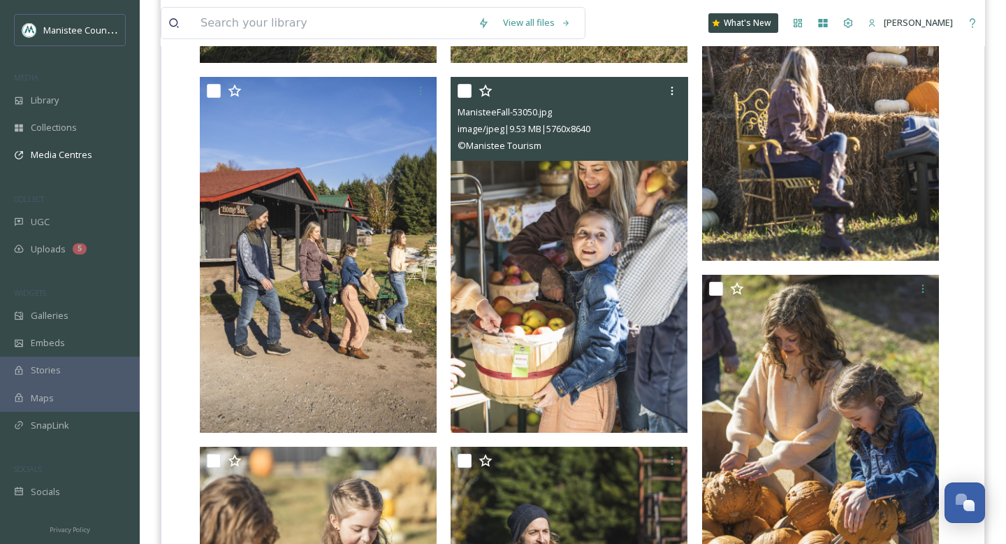
scroll to position [929, 0]
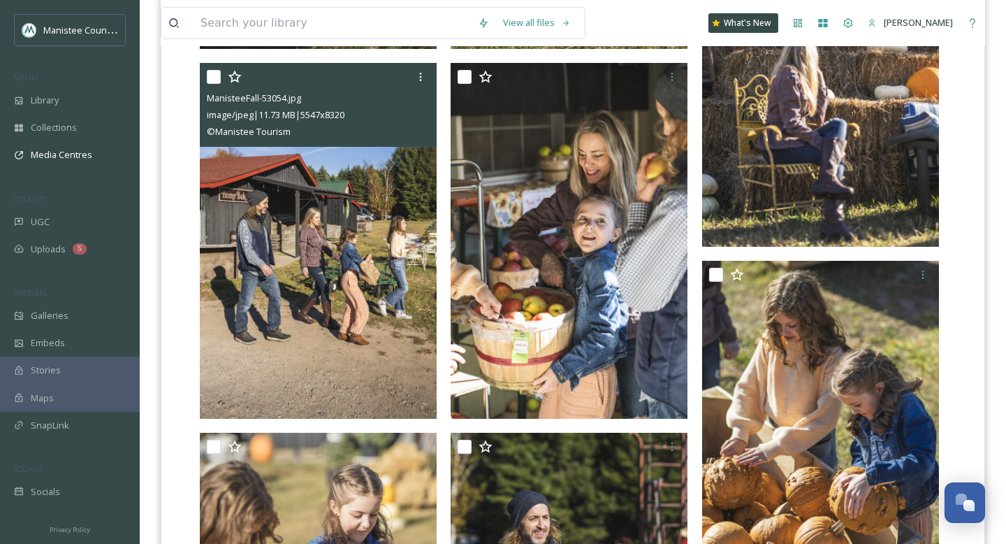
click at [280, 206] on img at bounding box center [318, 241] width 237 height 356
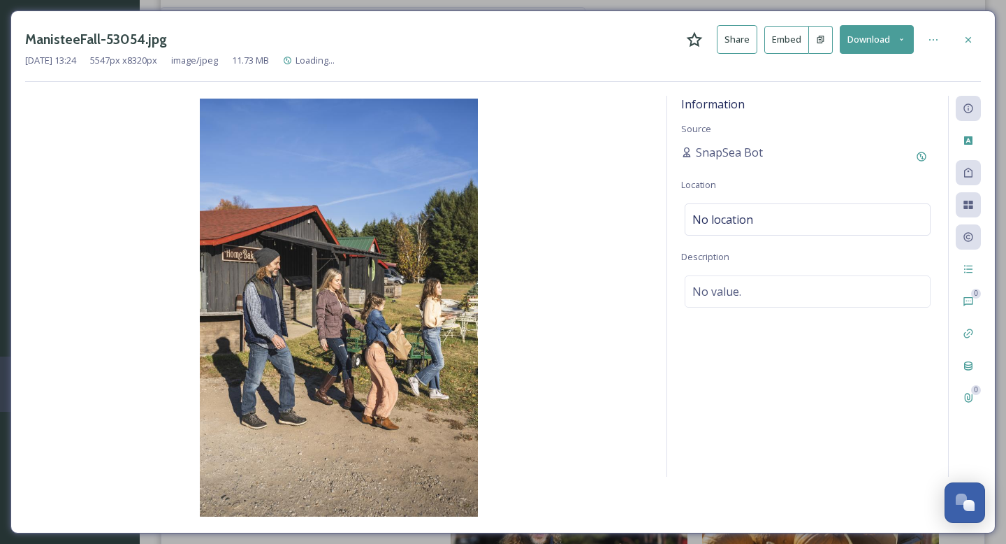
click at [907, 34] on button "Download" at bounding box center [877, 39] width 74 height 29
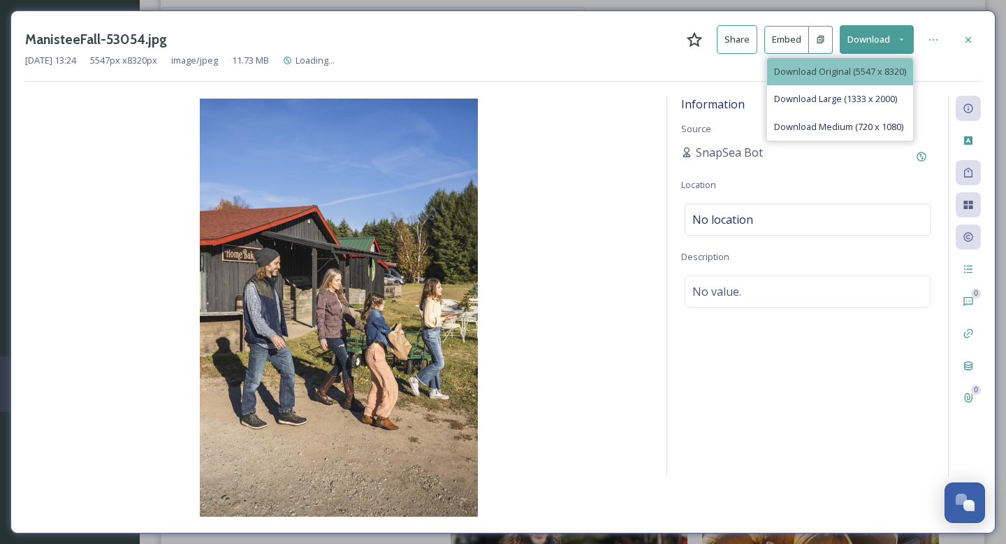
click at [843, 71] on span "Download Original (5547 x 8320)" at bounding box center [840, 71] width 132 height 13
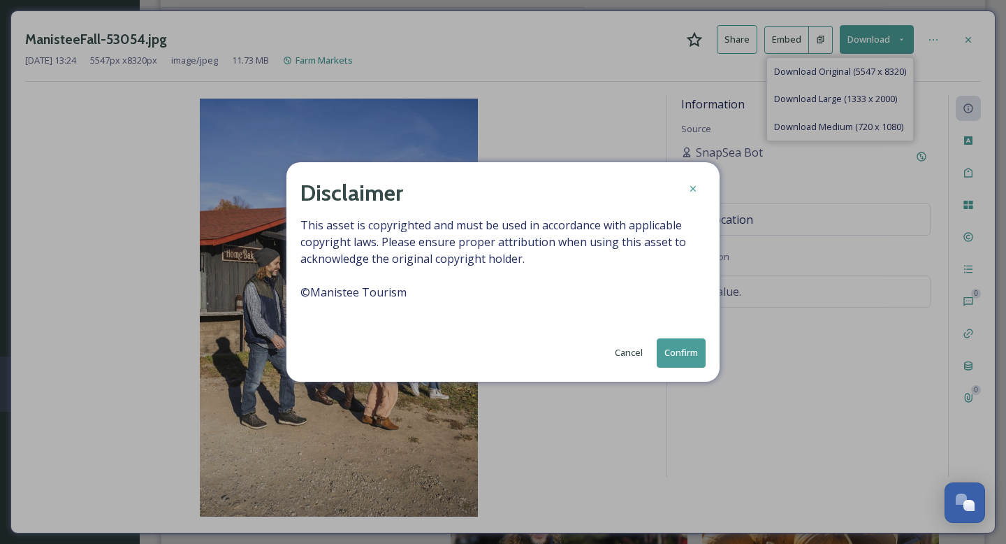
click at [681, 361] on button "Confirm" at bounding box center [681, 352] width 49 height 29
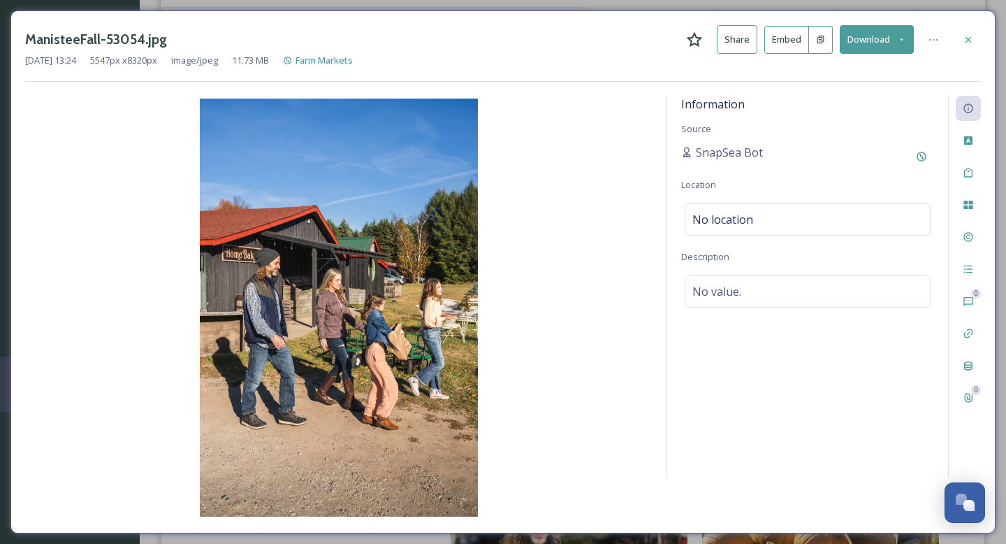
click at [0, 134] on div "ManisteeFall-53054.jpg Share Embed Download [DATE] 13:24 5547 px x 8320 px imag…" at bounding box center [503, 272] width 1006 height 544
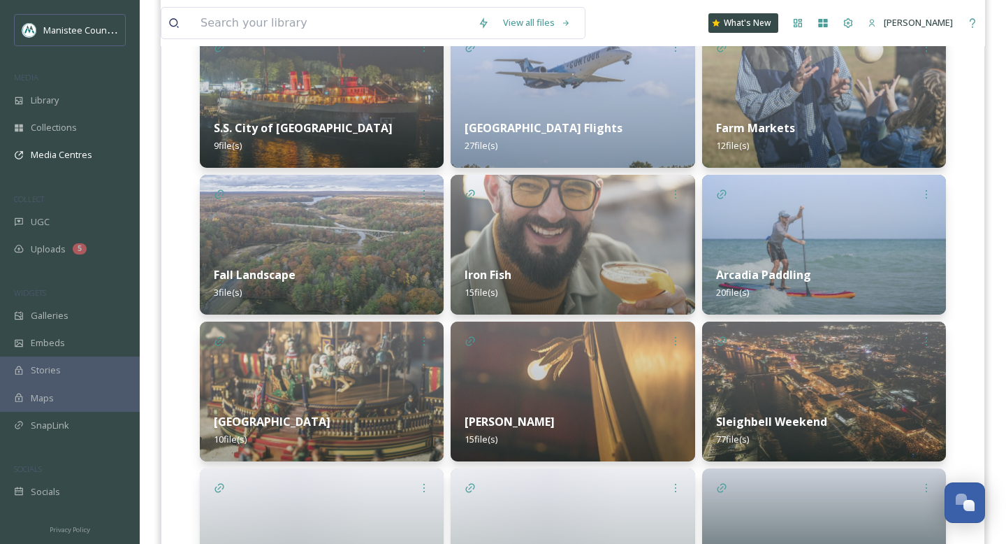
scroll to position [1424, 0]
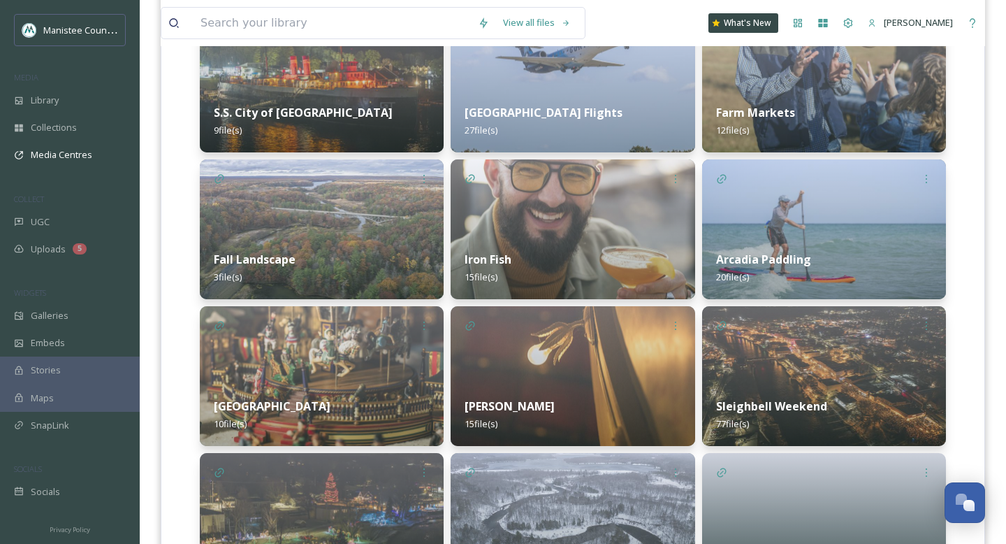
click at [353, 245] on div "Fall Landscape 3 file(s)" at bounding box center [322, 268] width 244 height 62
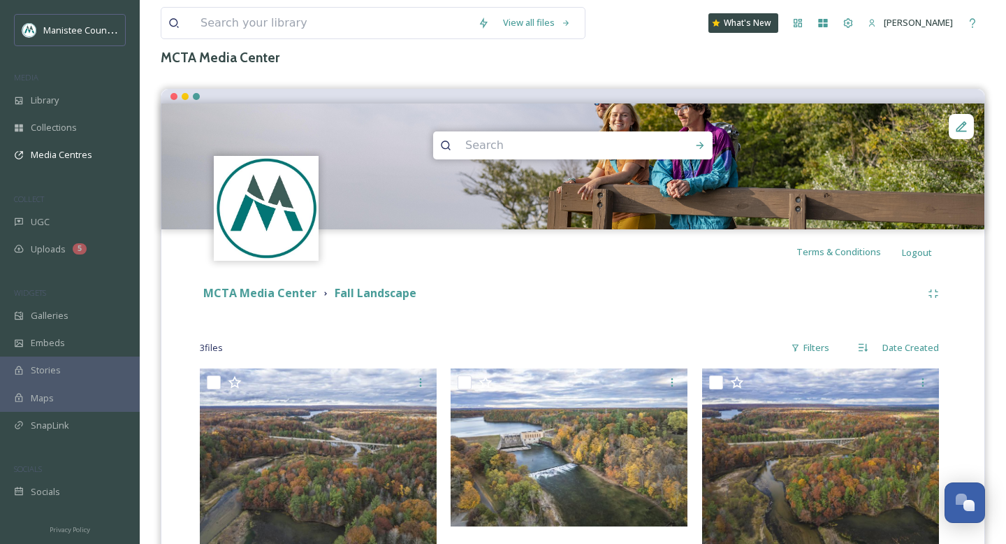
scroll to position [158, 0]
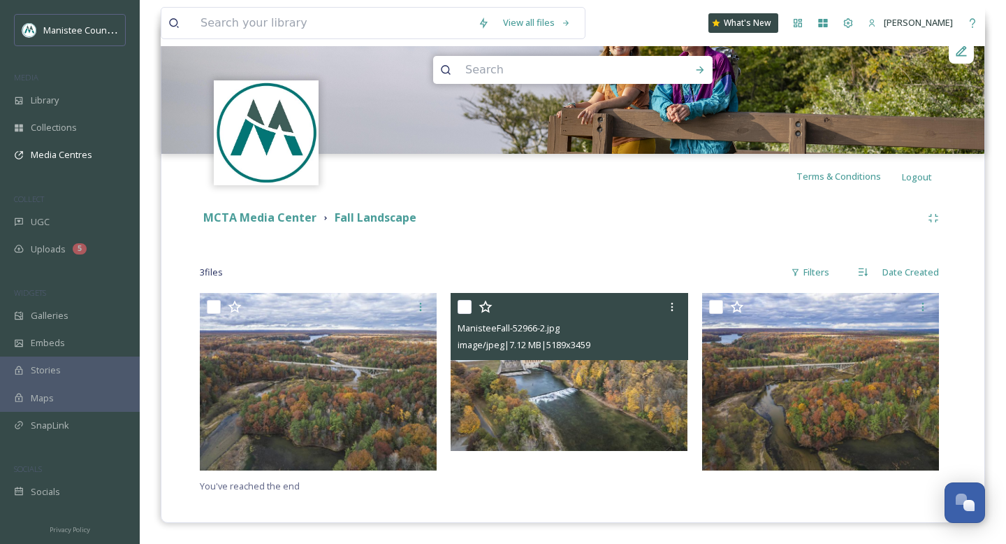
click at [603, 369] on img at bounding box center [569, 372] width 237 height 158
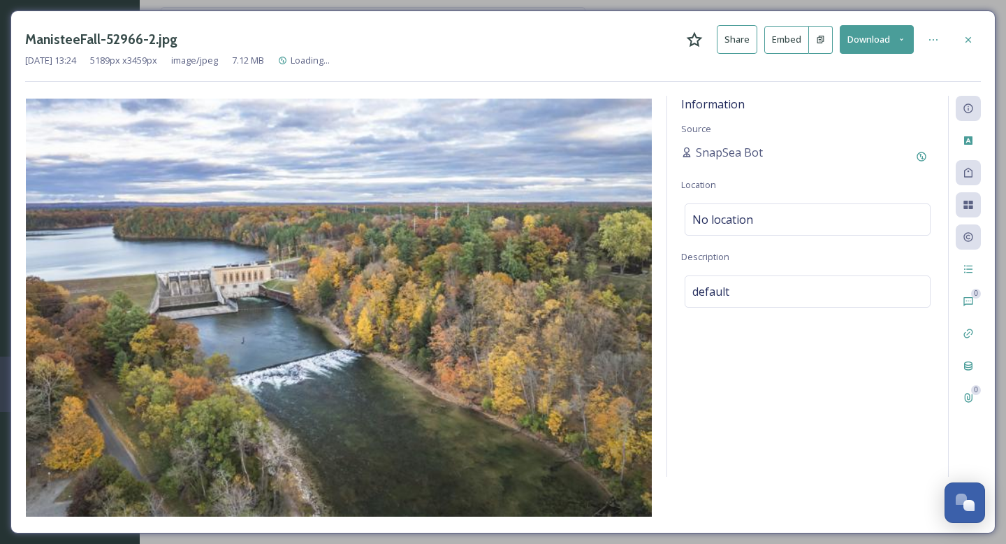
click at [900, 34] on button "Download" at bounding box center [877, 39] width 74 height 29
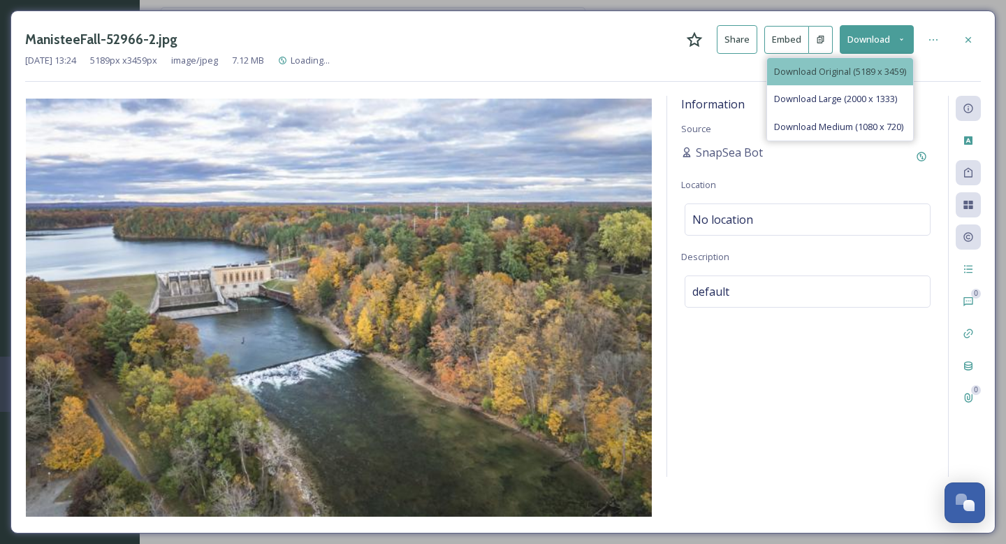
click at [858, 61] on div "Download Original (5189 x 3459)" at bounding box center [840, 71] width 146 height 27
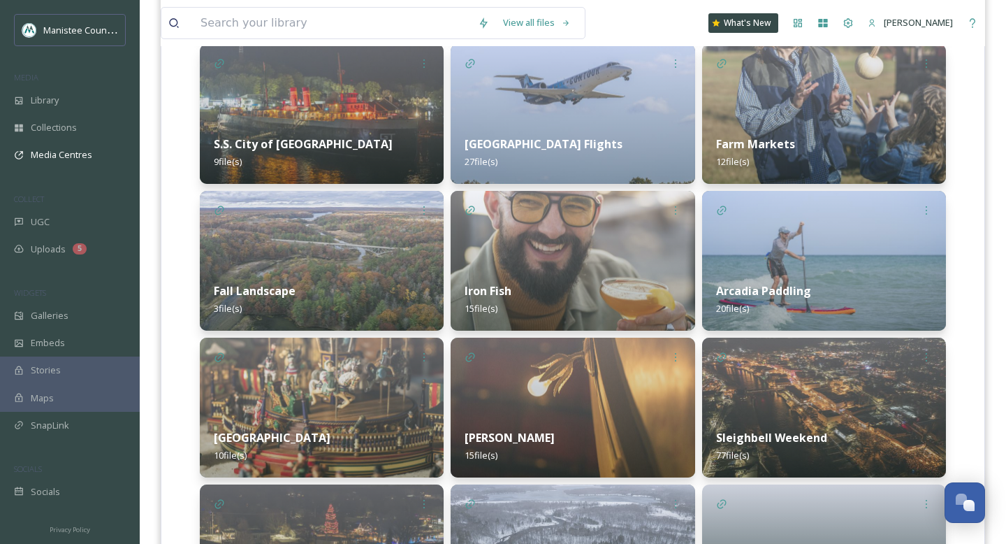
scroll to position [1393, 0]
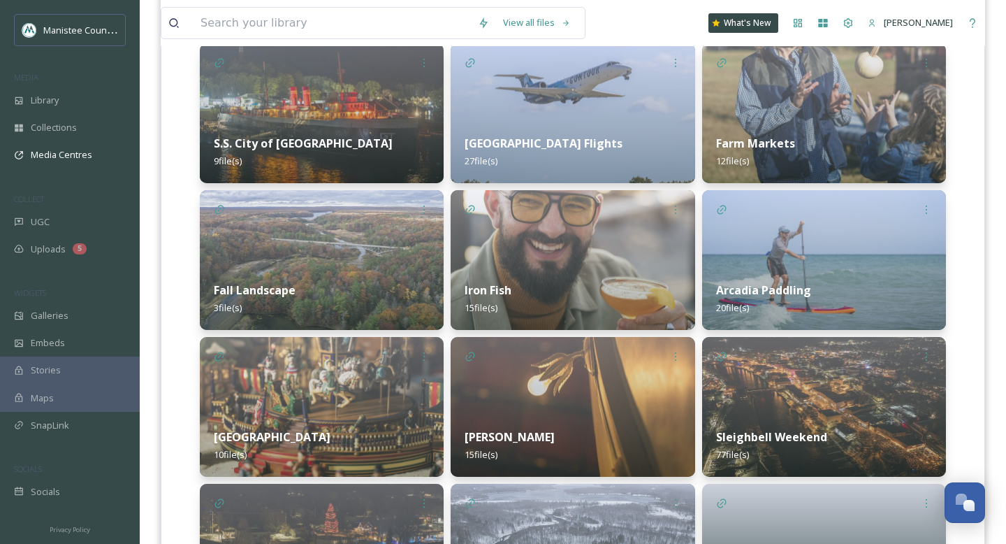
click at [567, 247] on img at bounding box center [573, 260] width 244 height 140
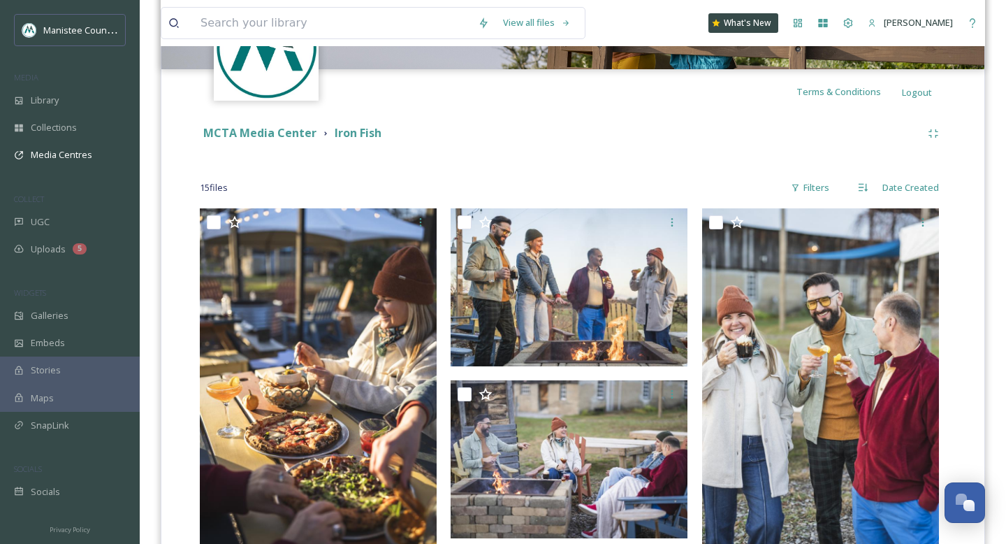
scroll to position [203, 0]
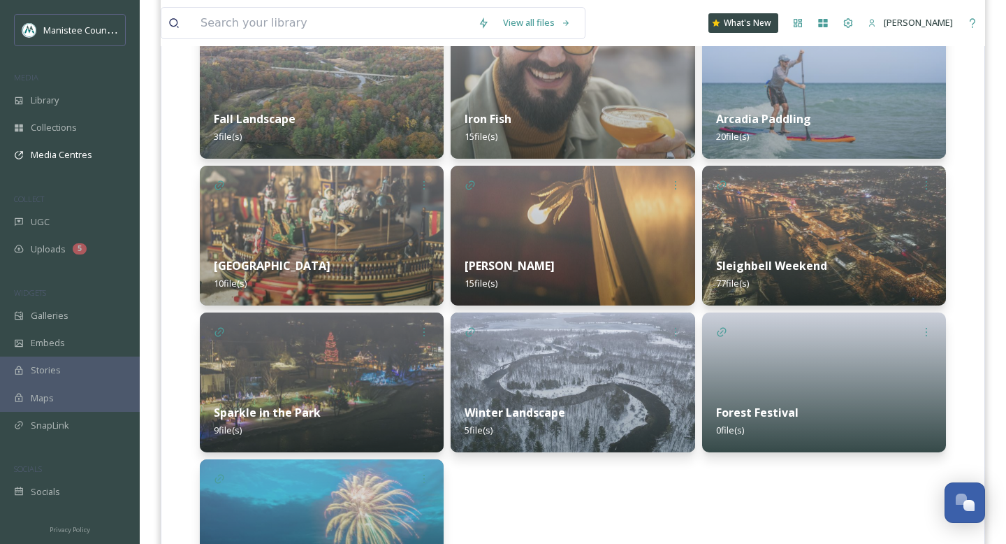
scroll to position [1546, 0]
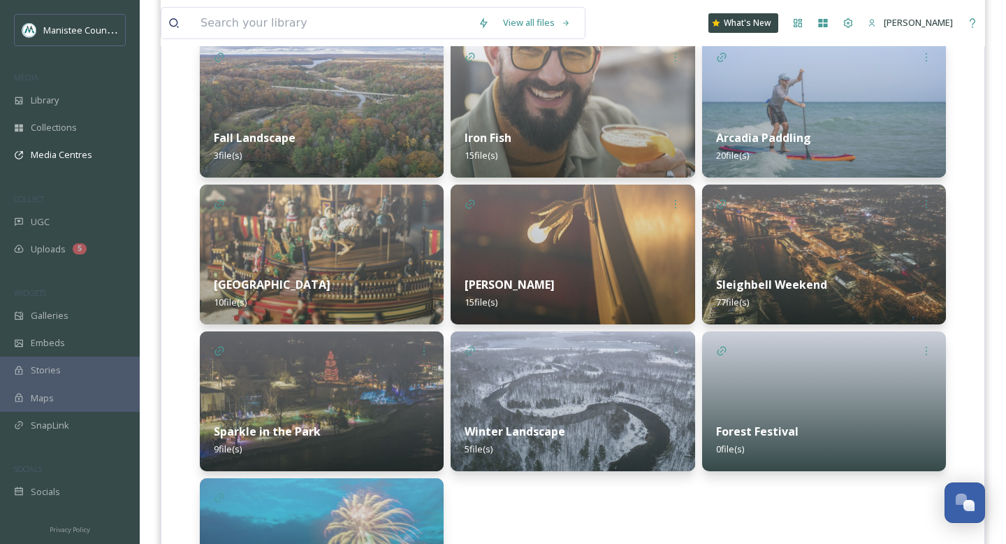
click at [846, 99] on img at bounding box center [824, 108] width 244 height 140
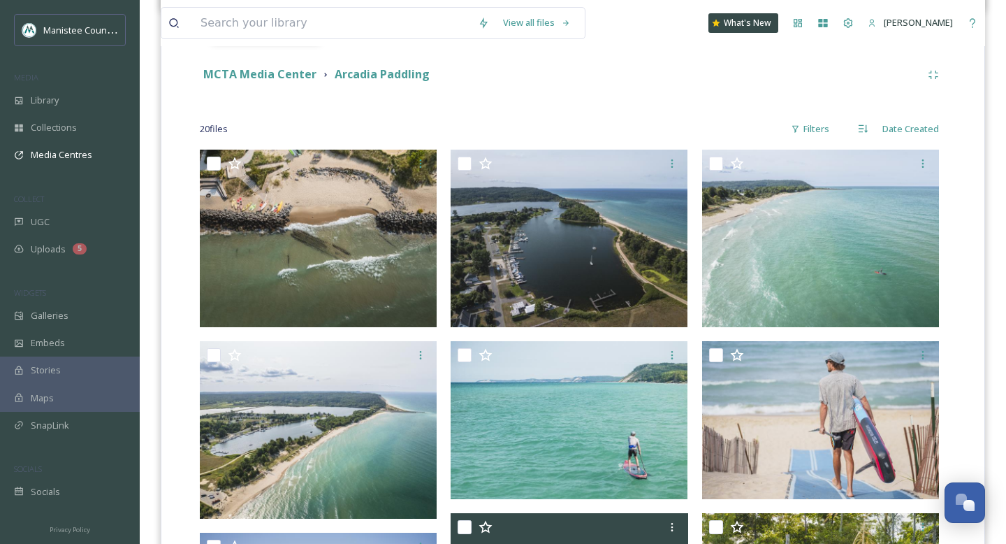
scroll to position [300, 0]
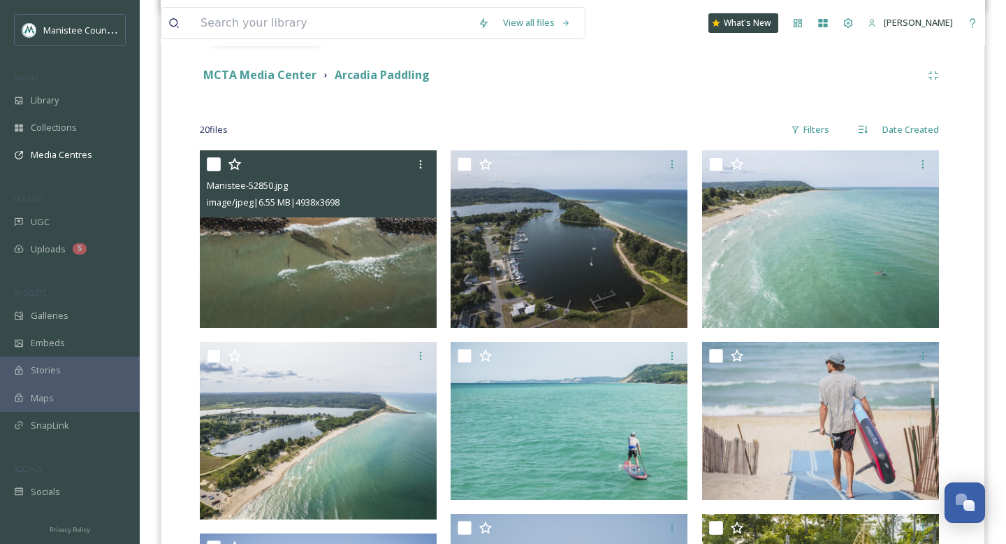
click at [326, 245] on img at bounding box center [318, 238] width 237 height 177
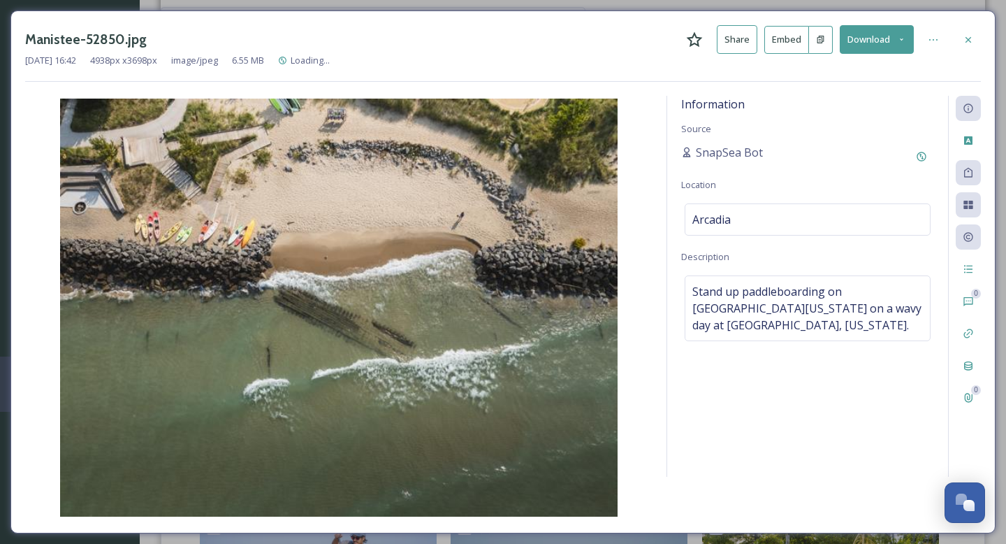
click at [902, 36] on icon at bounding box center [901, 39] width 9 height 9
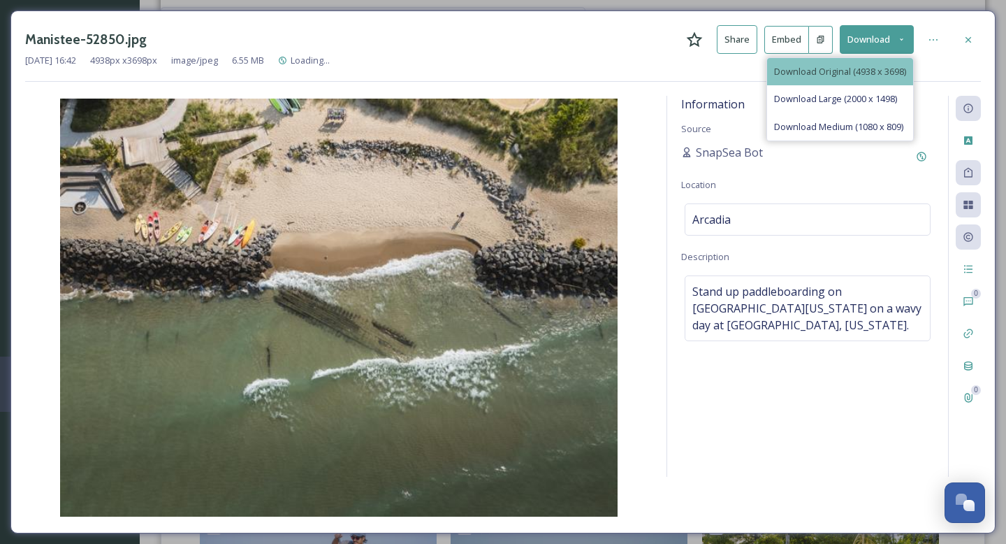
click at [862, 72] on span "Download Original (4938 x 3698)" at bounding box center [840, 71] width 132 height 13
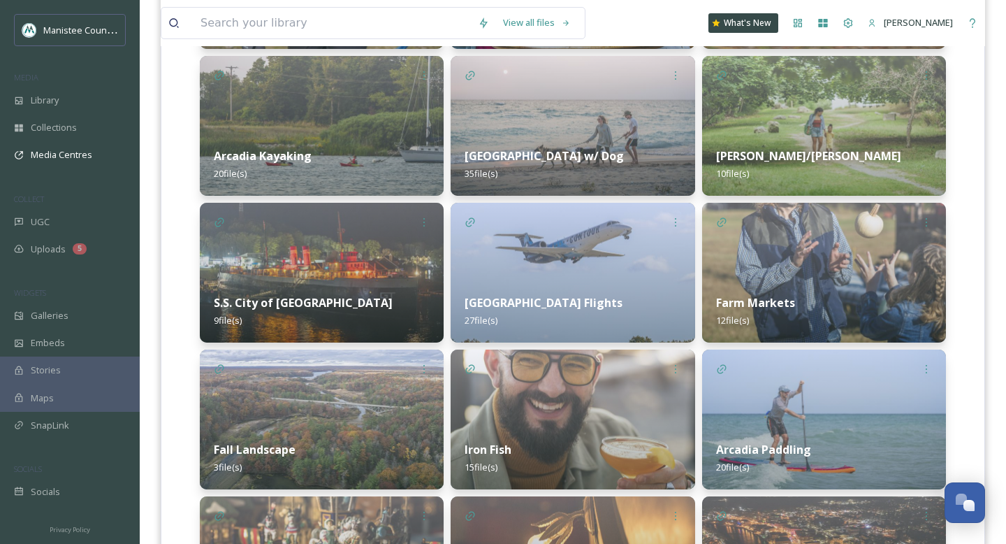
scroll to position [1676, 0]
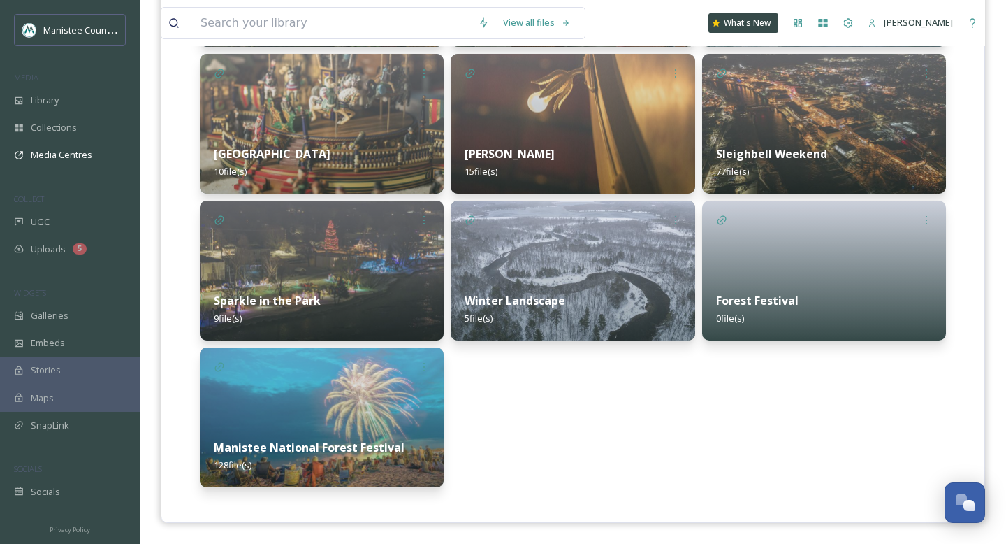
click at [604, 119] on img at bounding box center [573, 124] width 244 height 140
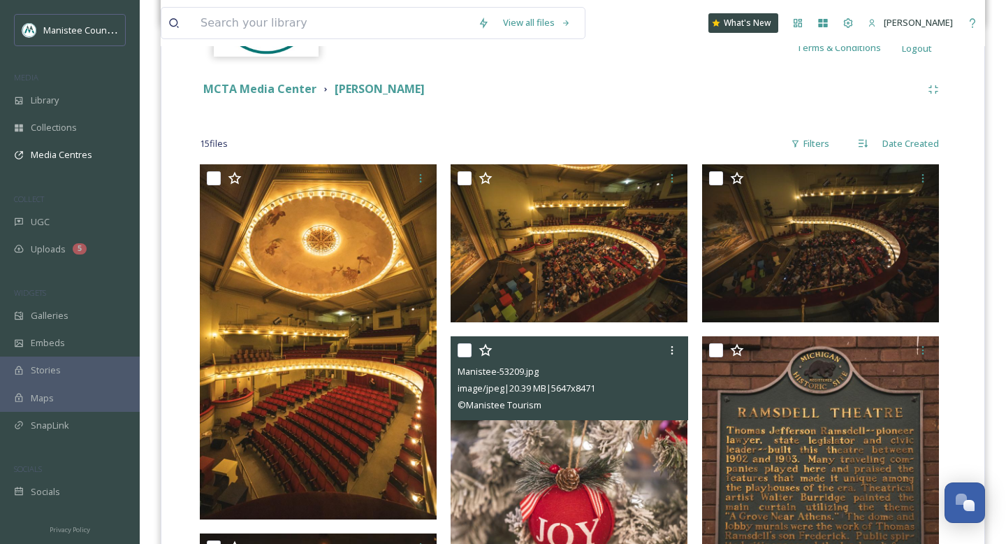
scroll to position [347, 0]
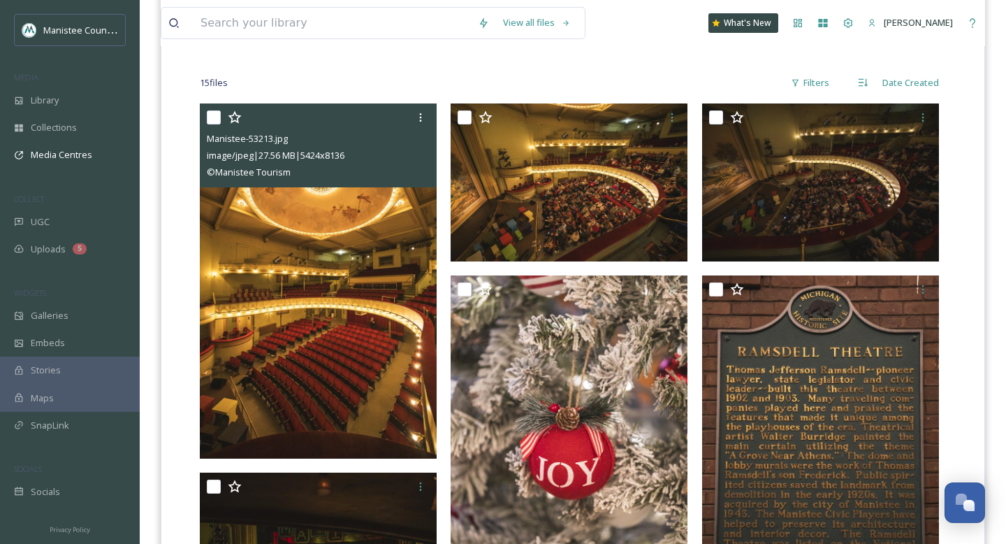
click at [345, 341] on img at bounding box center [318, 281] width 237 height 356
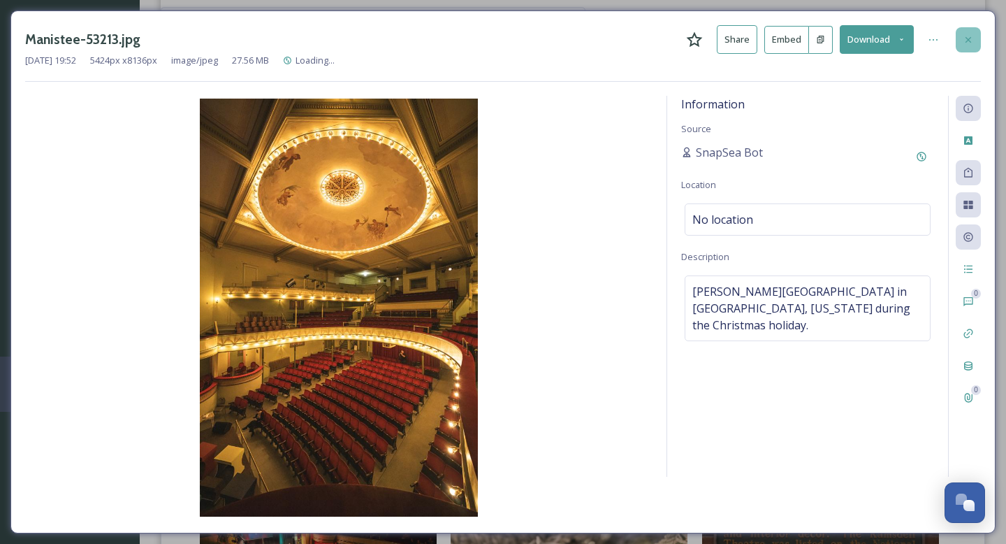
click at [966, 41] on icon at bounding box center [968, 39] width 11 height 11
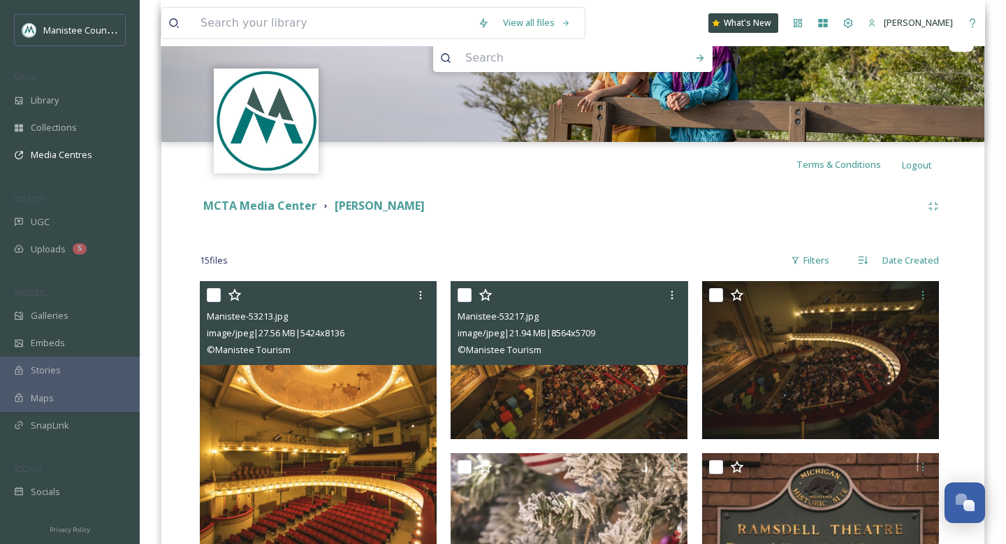
scroll to position [167, 0]
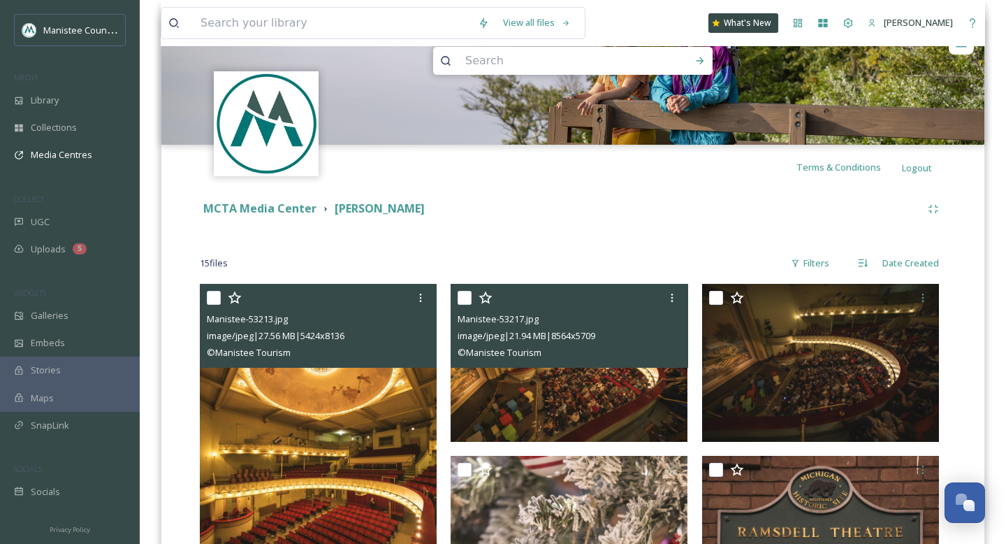
click at [602, 389] on img at bounding box center [569, 363] width 237 height 158
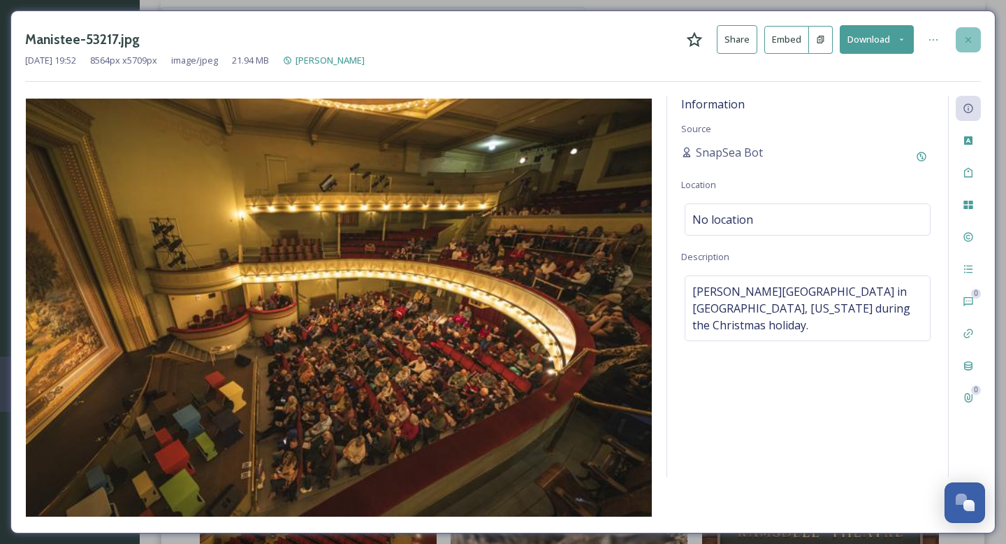
click at [971, 34] on icon at bounding box center [968, 39] width 11 height 11
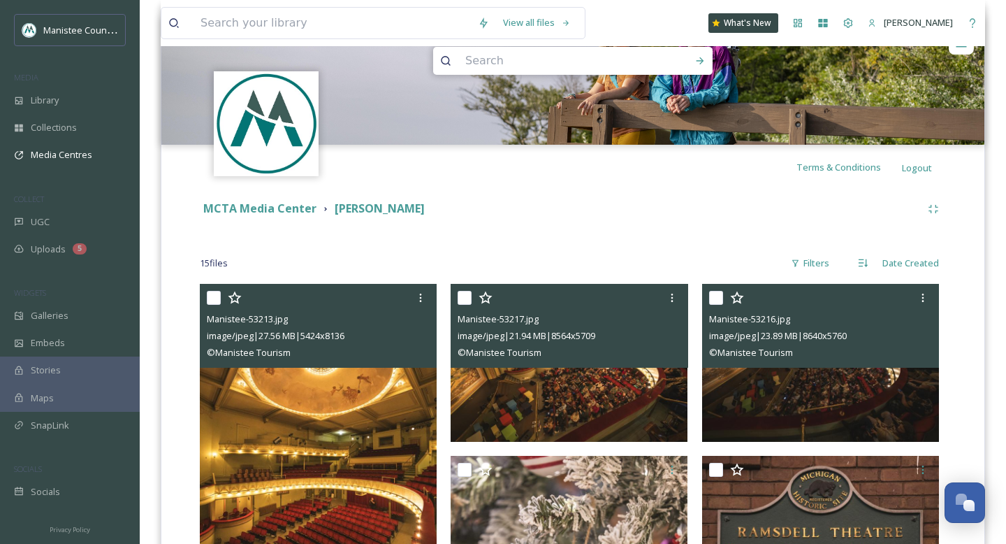
click at [797, 384] on img at bounding box center [820, 363] width 237 height 158
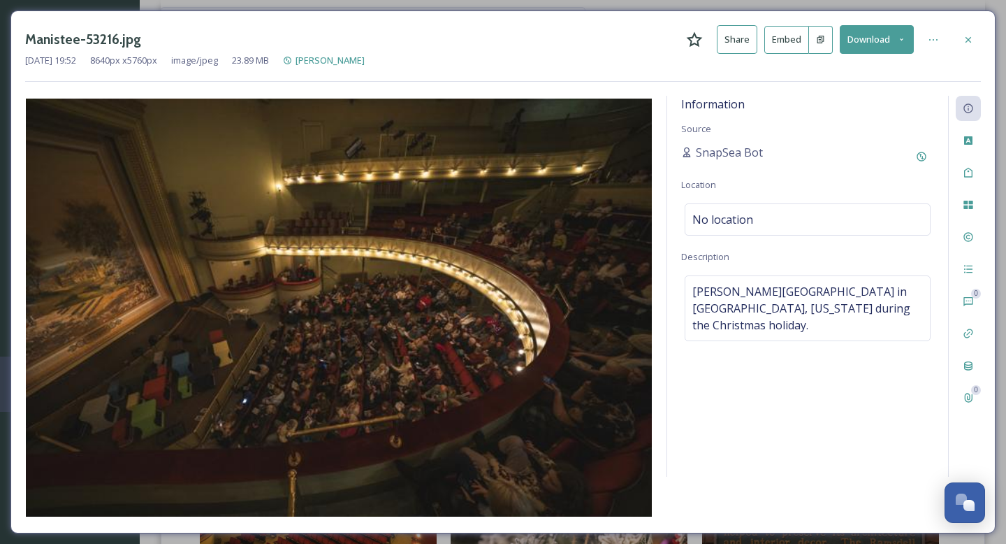
click at [900, 40] on icon at bounding box center [901, 39] width 9 height 9
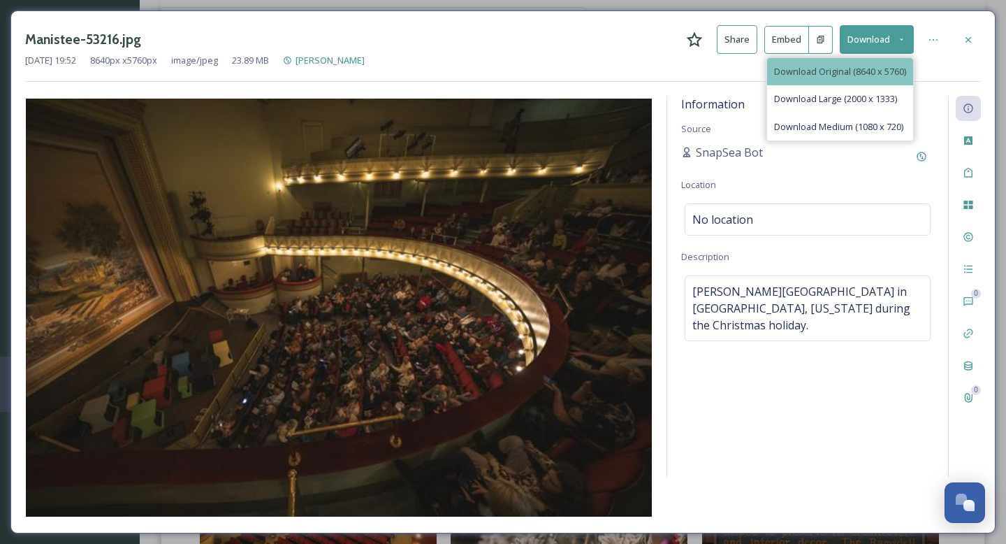
click at [864, 66] on span "Download Original (8640 x 5760)" at bounding box center [840, 71] width 132 height 13
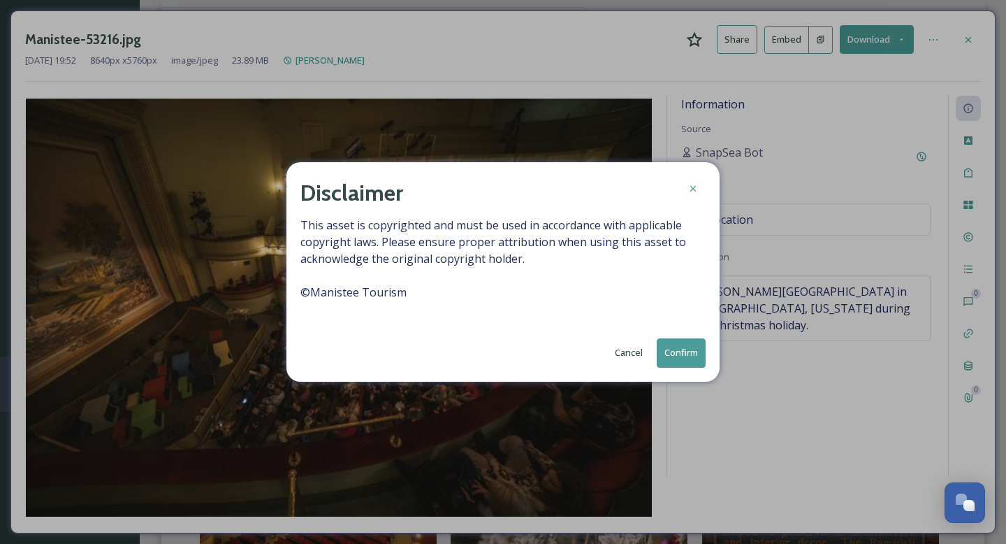
click at [684, 345] on button "Confirm" at bounding box center [681, 352] width 49 height 29
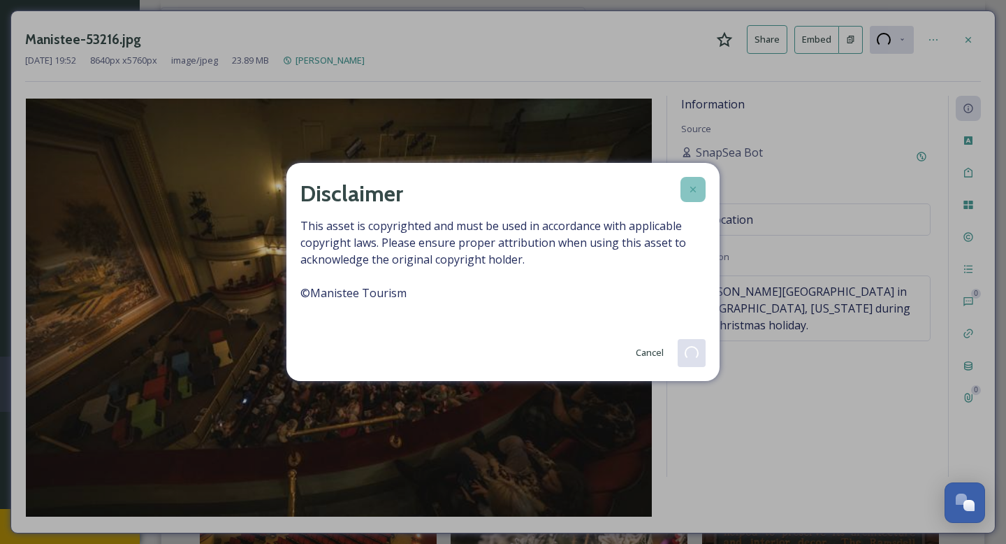
click at [693, 193] on icon at bounding box center [693, 189] width 11 height 11
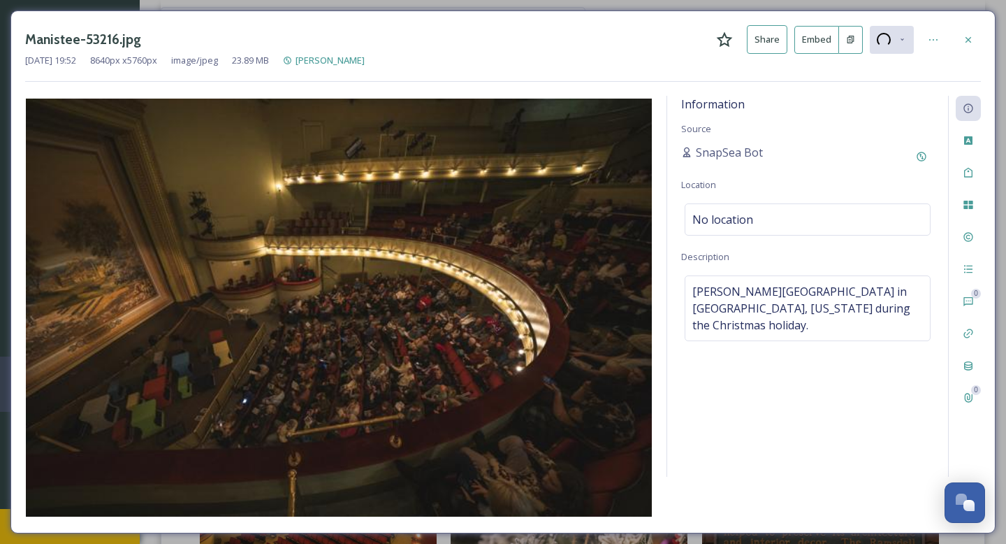
click at [969, 41] on icon at bounding box center [968, 39] width 11 height 11
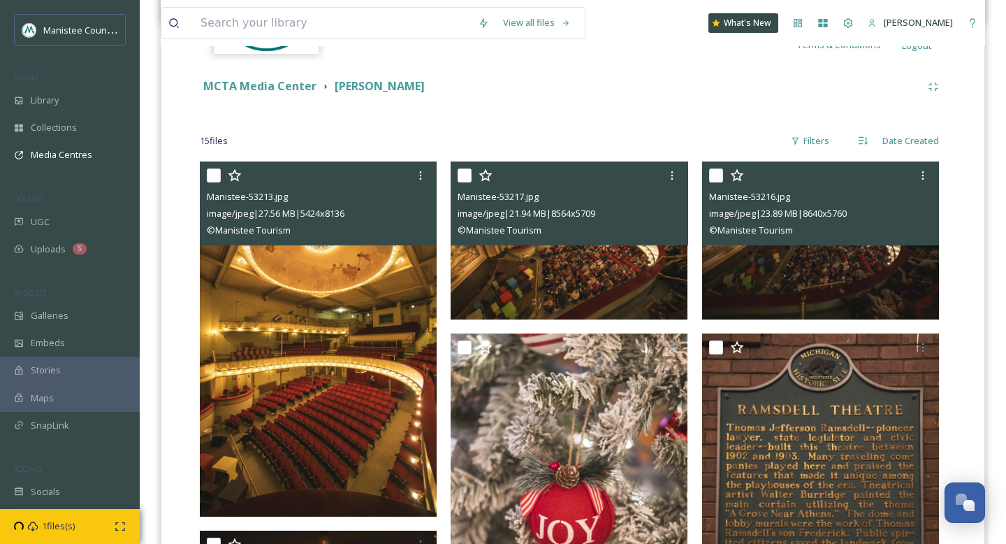
scroll to position [291, 0]
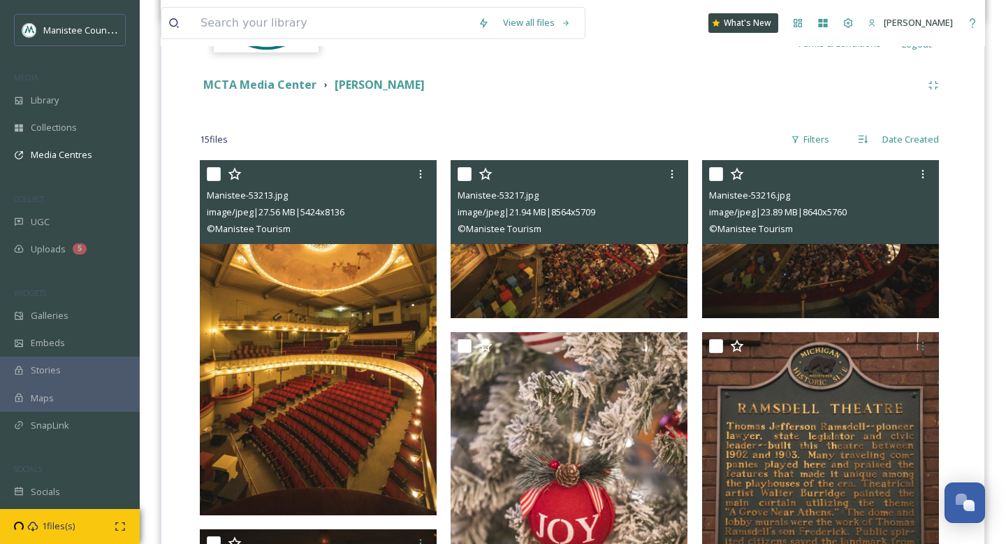
click at [590, 290] on img at bounding box center [569, 239] width 237 height 158
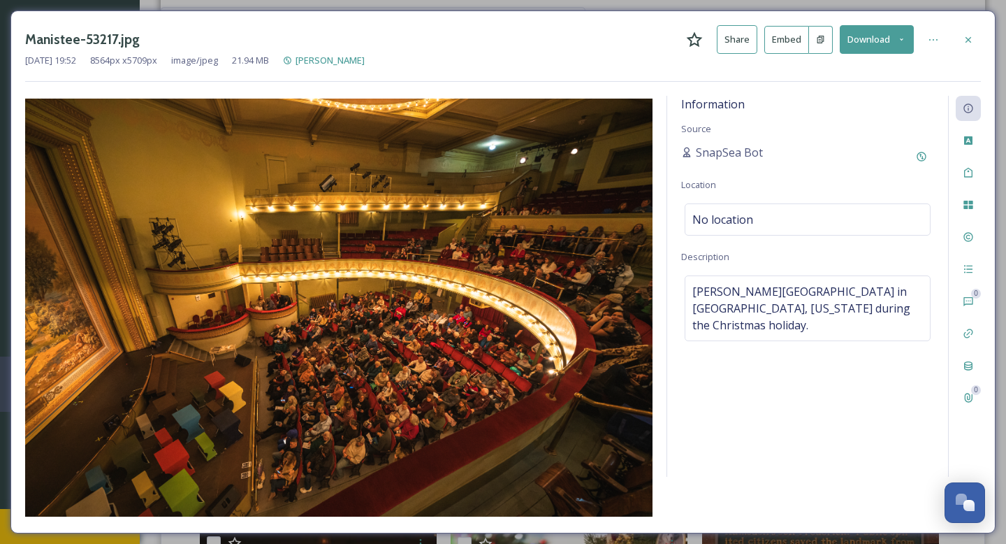
click at [904, 36] on icon at bounding box center [901, 39] width 9 height 9
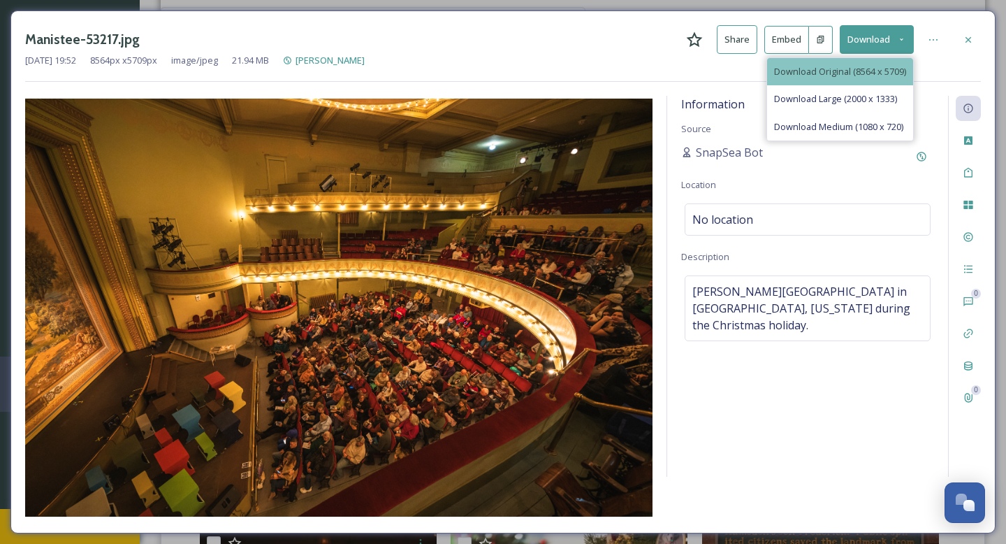
click at [865, 60] on div "Download Original (8564 x 5709)" at bounding box center [840, 71] width 146 height 27
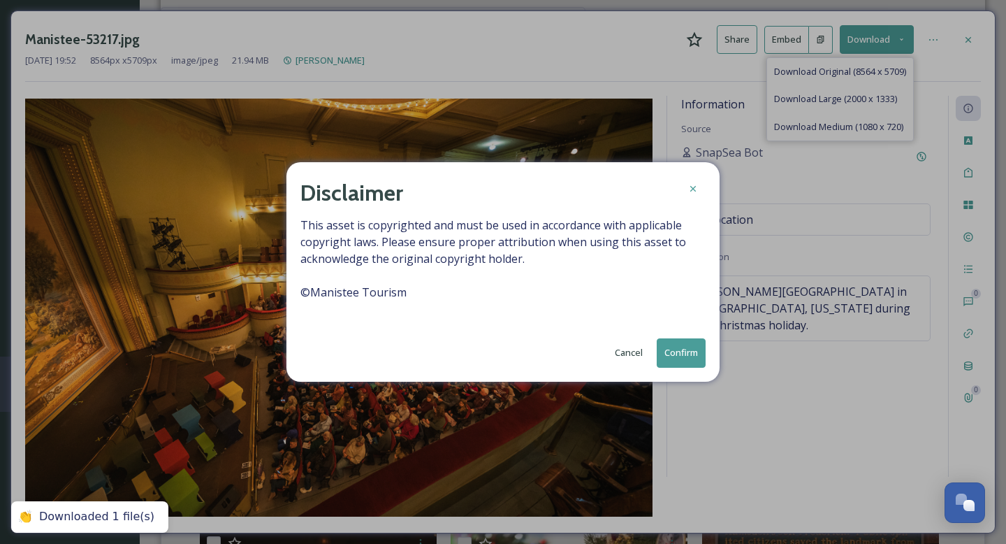
click at [674, 349] on button "Confirm" at bounding box center [681, 352] width 49 height 29
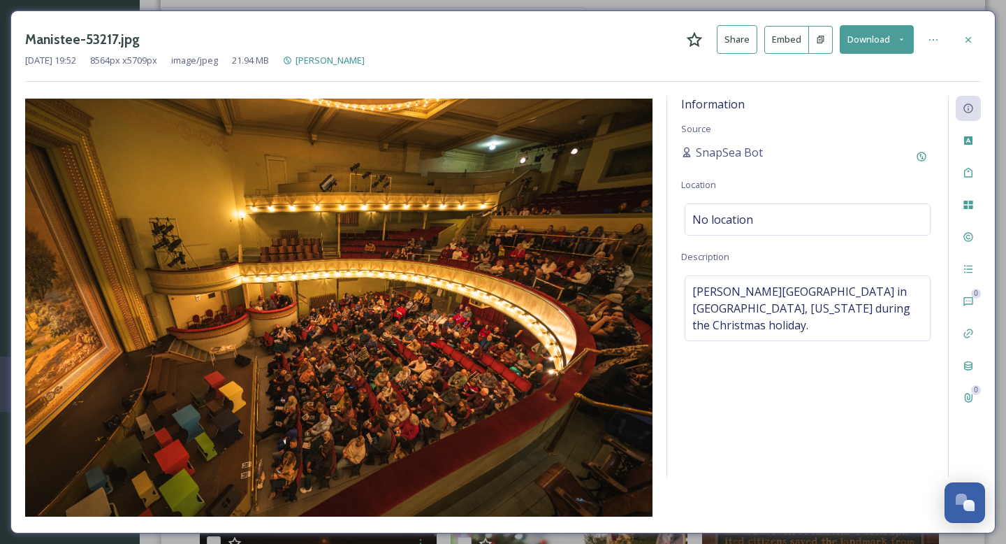
click at [898, 41] on icon at bounding box center [901, 39] width 9 height 9
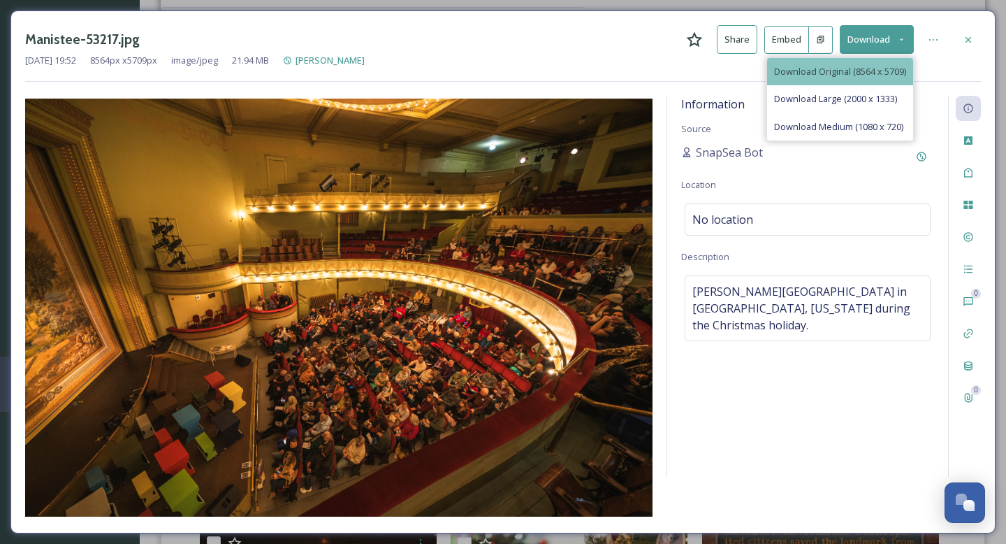
click at [836, 69] on span "Download Original (8564 x 5709)" at bounding box center [840, 71] width 132 height 13
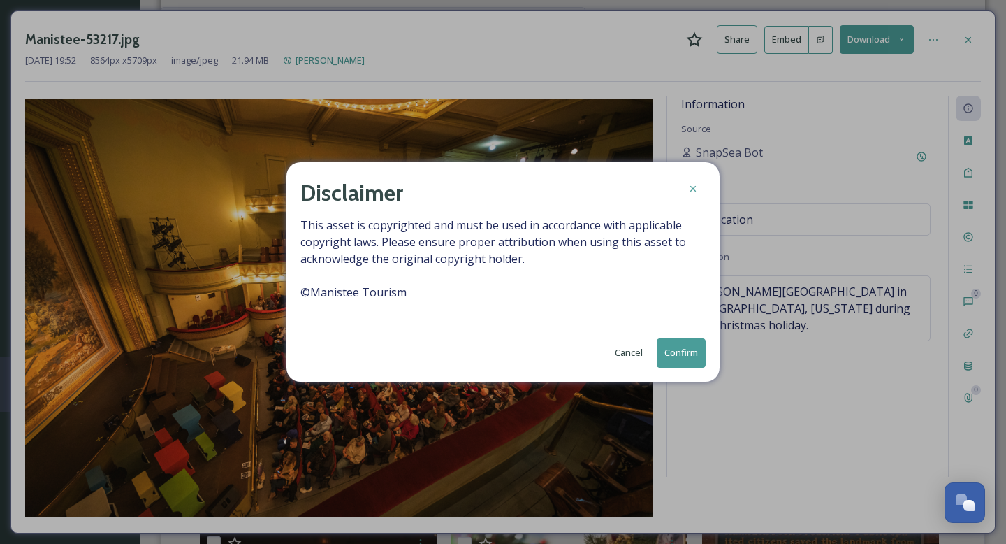
click at [684, 359] on button "Confirm" at bounding box center [681, 352] width 49 height 29
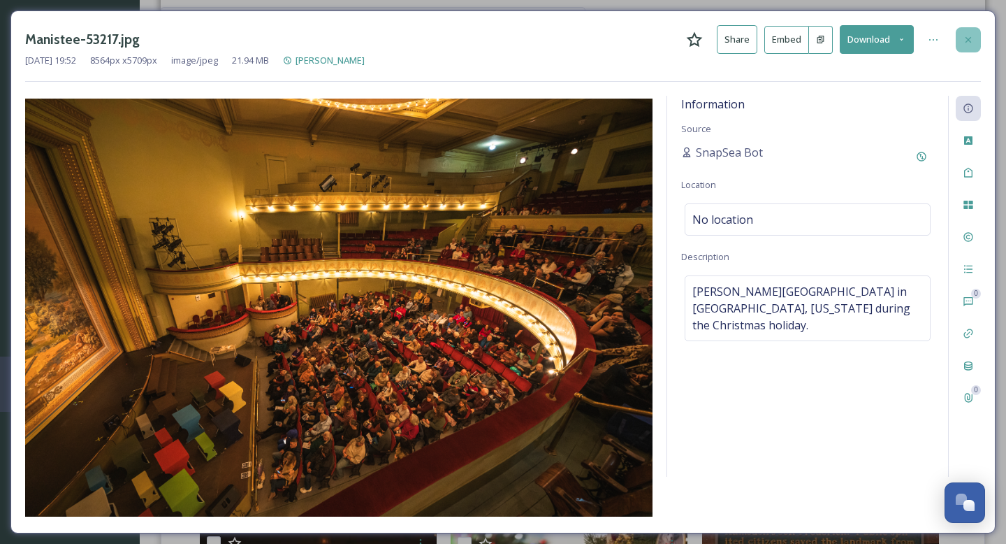
click at [970, 43] on icon at bounding box center [968, 39] width 11 height 11
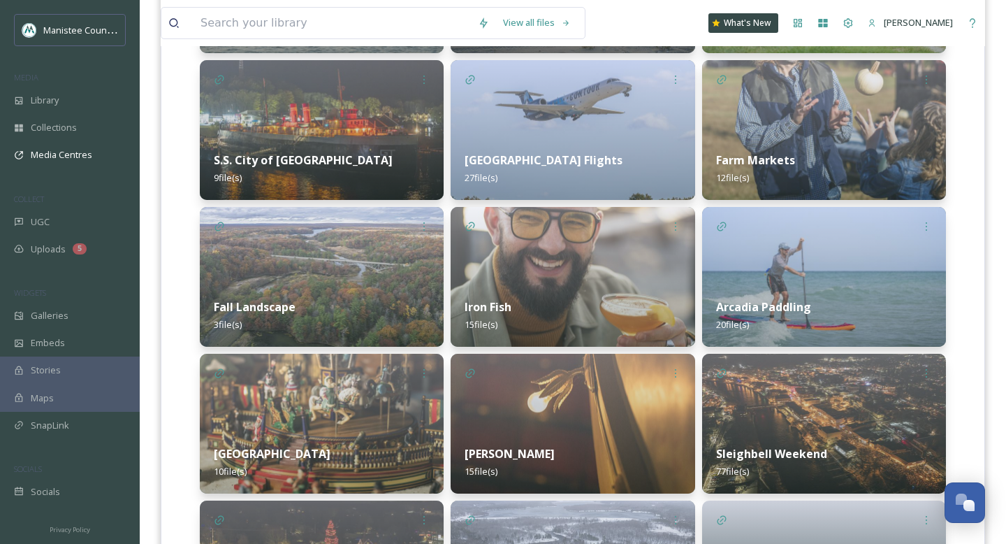
scroll to position [1676, 0]
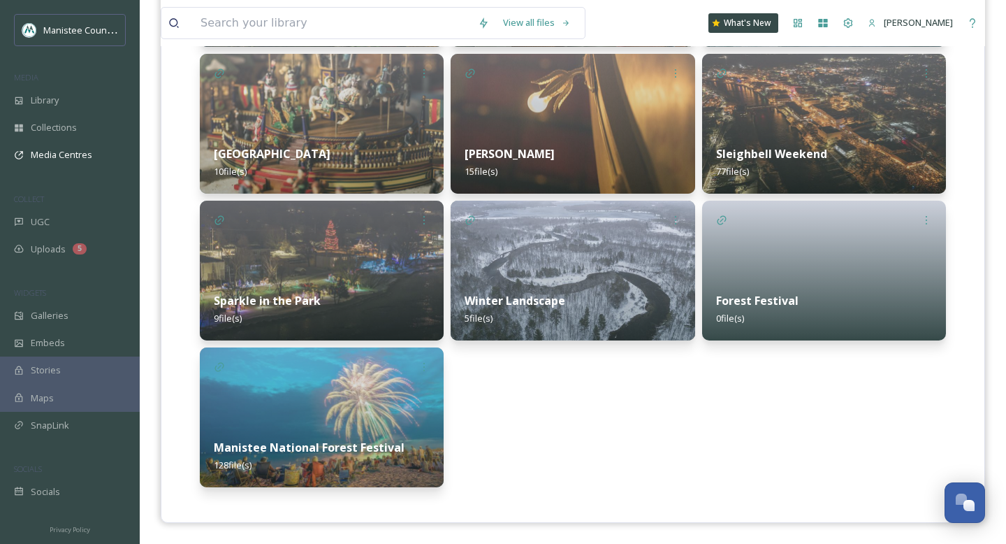
click at [836, 137] on div "Sleighbell Weekend 77 file(s)" at bounding box center [824, 162] width 244 height 62
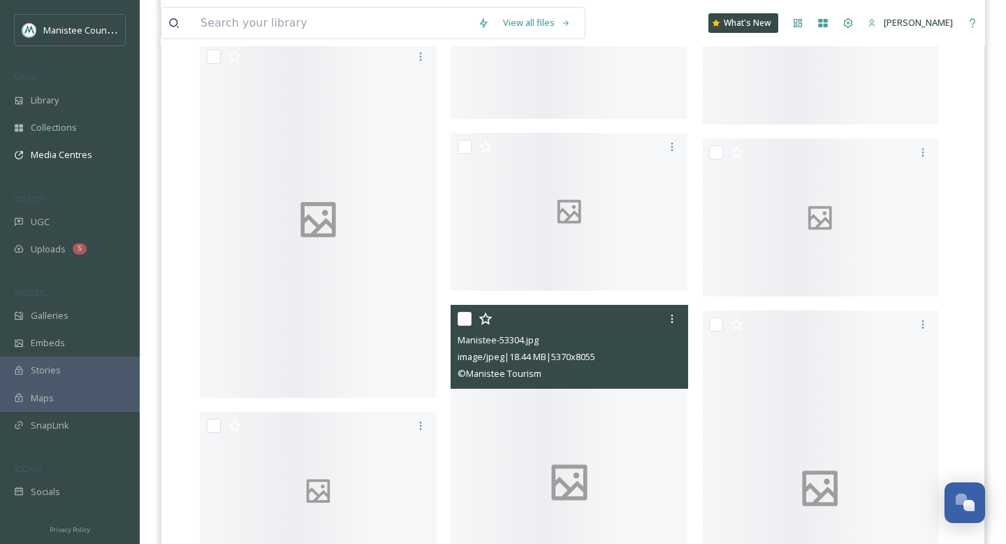
scroll to position [6888, 0]
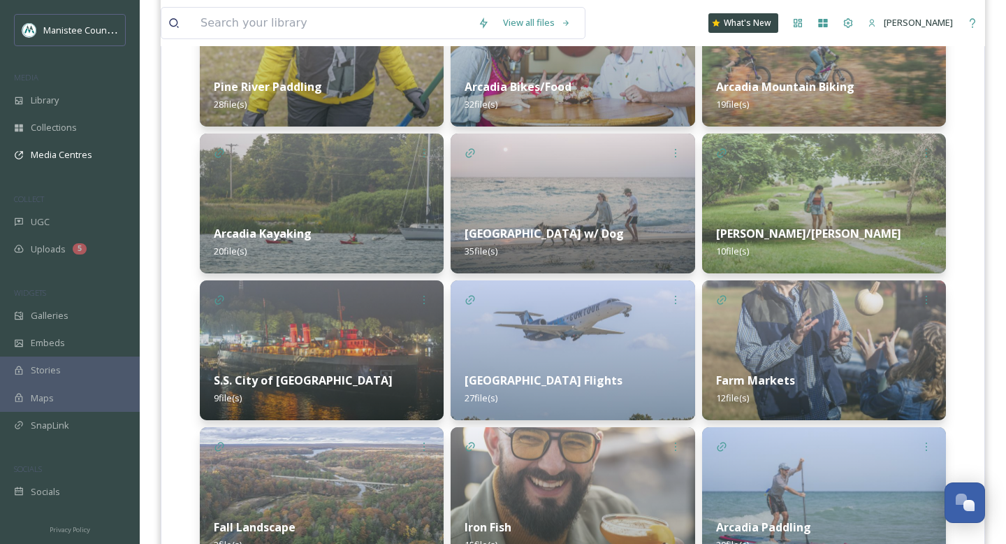
scroll to position [1676, 0]
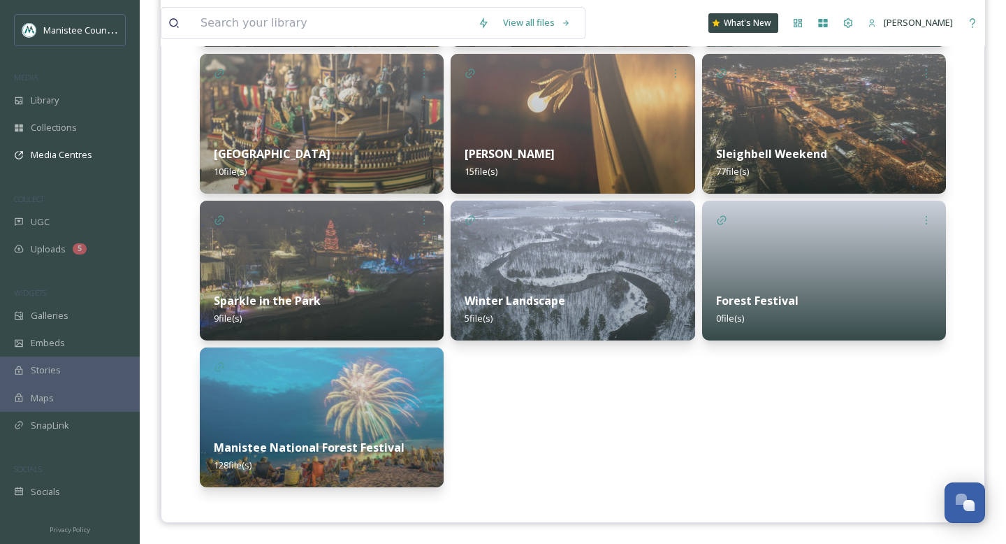
click at [403, 299] on div "Sparkle in the Park 9 file(s)" at bounding box center [322, 309] width 244 height 62
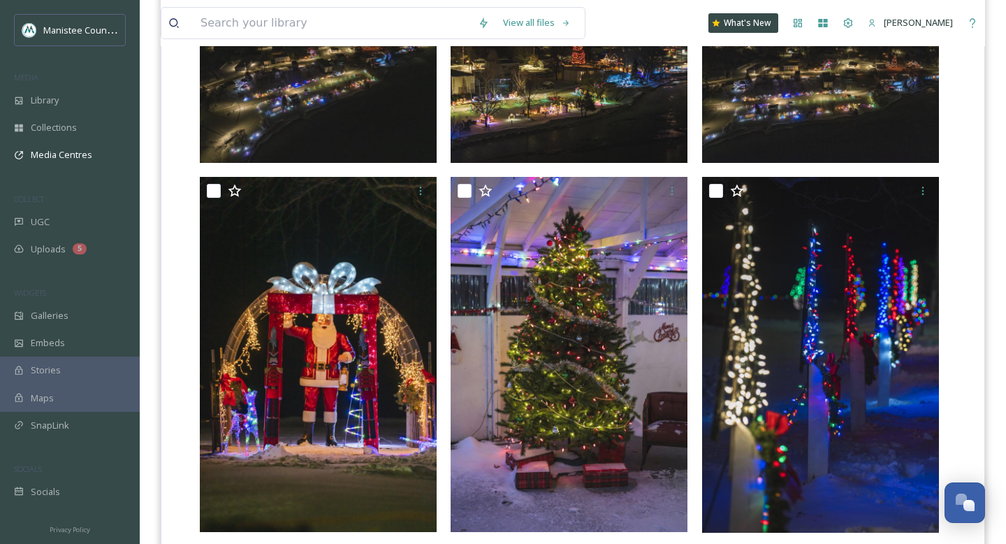
scroll to position [215, 0]
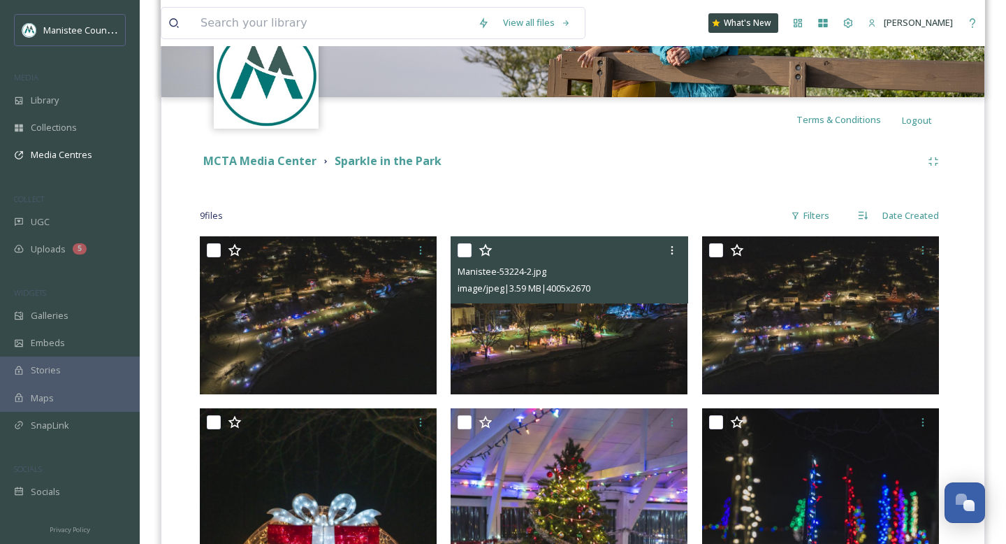
click at [618, 333] on img at bounding box center [569, 315] width 237 height 158
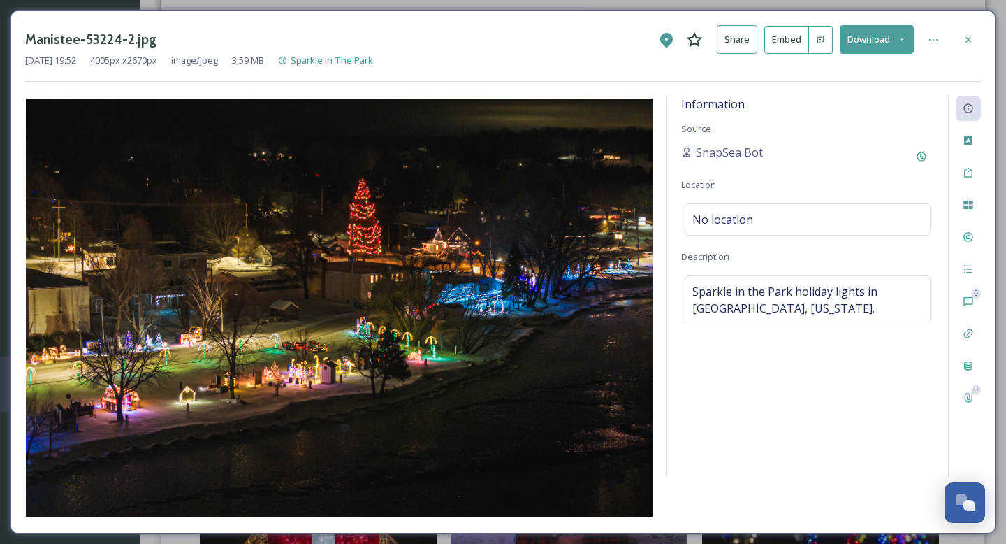
click at [891, 40] on button "Download" at bounding box center [877, 39] width 74 height 29
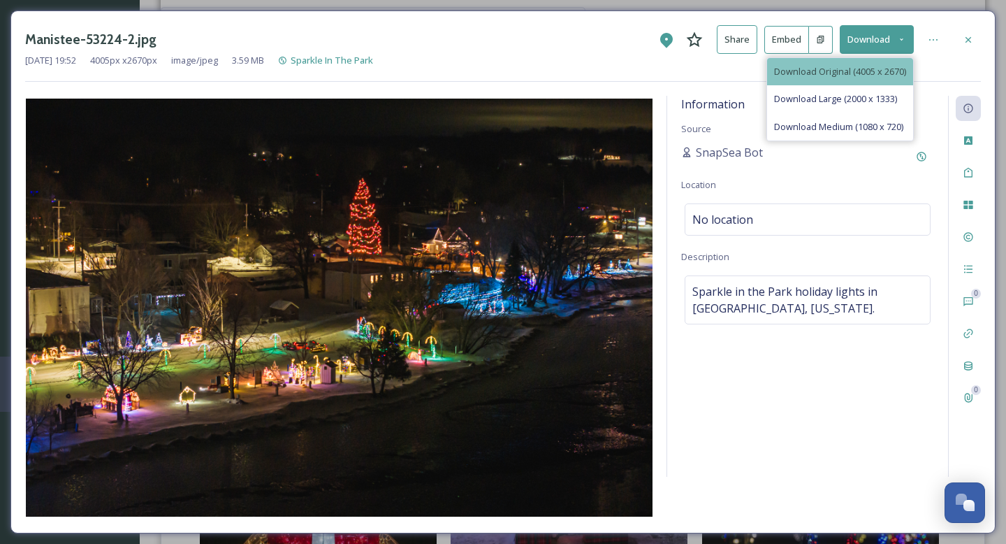
click at [855, 73] on span "Download Original (4005 x 2670)" at bounding box center [840, 71] width 132 height 13
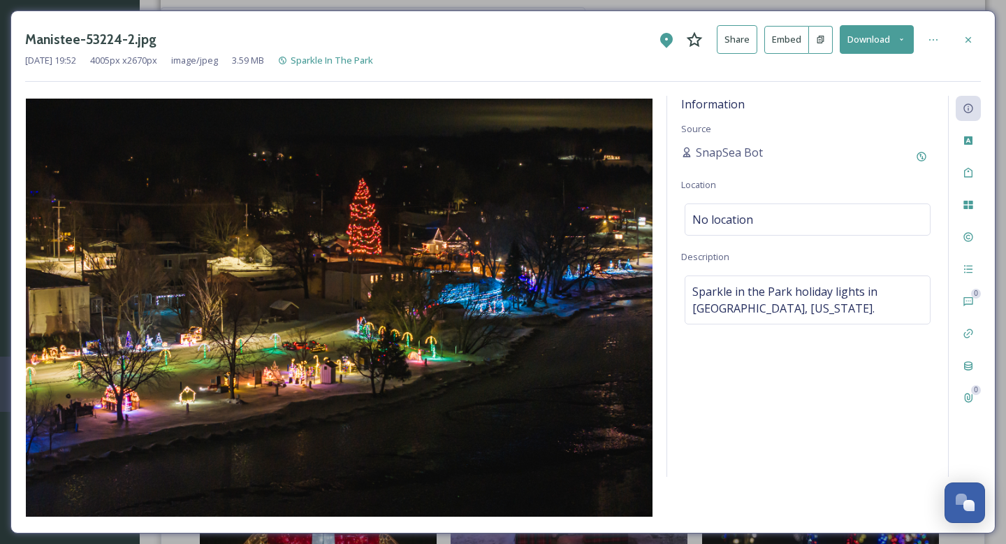
click at [966, 39] on icon at bounding box center [968, 39] width 11 height 11
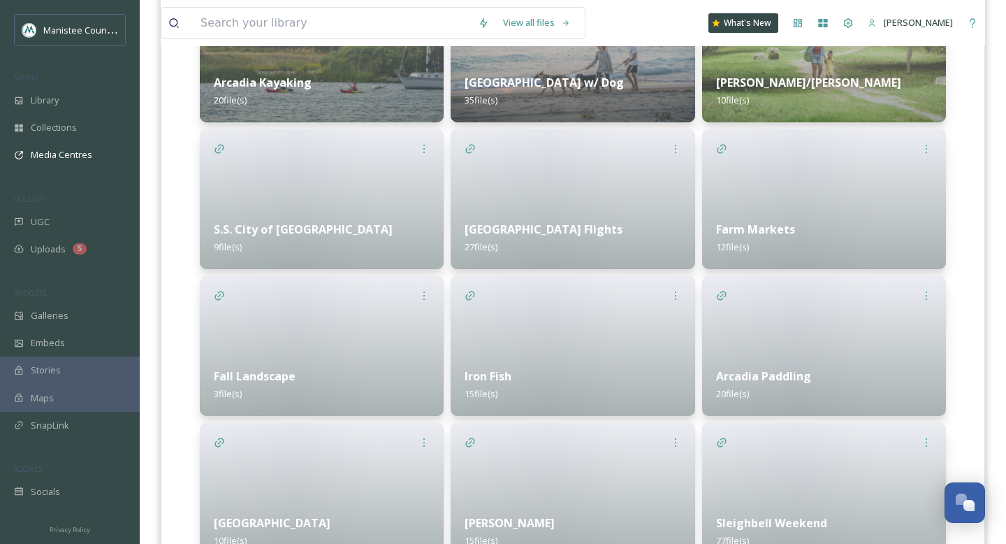
scroll to position [1676, 0]
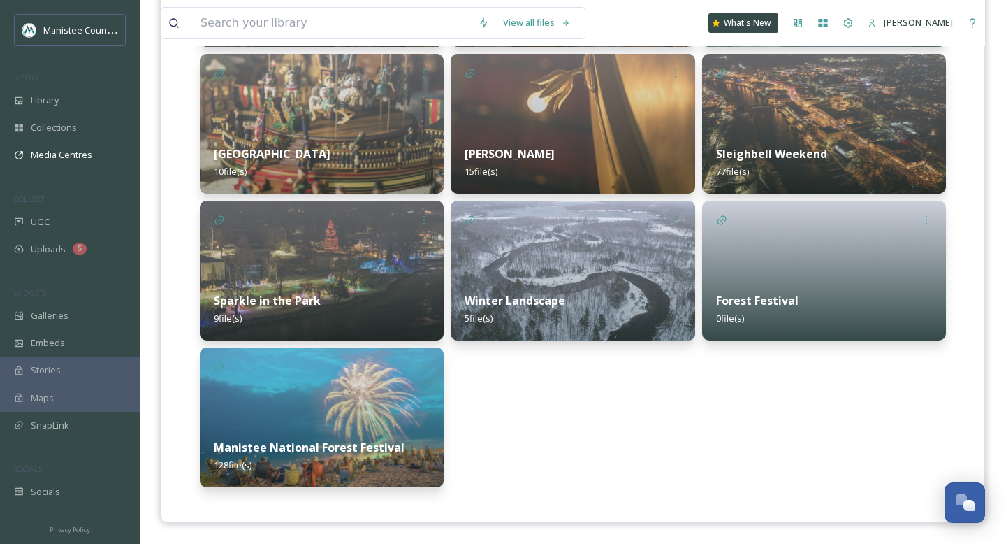
click at [591, 289] on div "Winter Landscape 5 file(s)" at bounding box center [573, 309] width 244 height 62
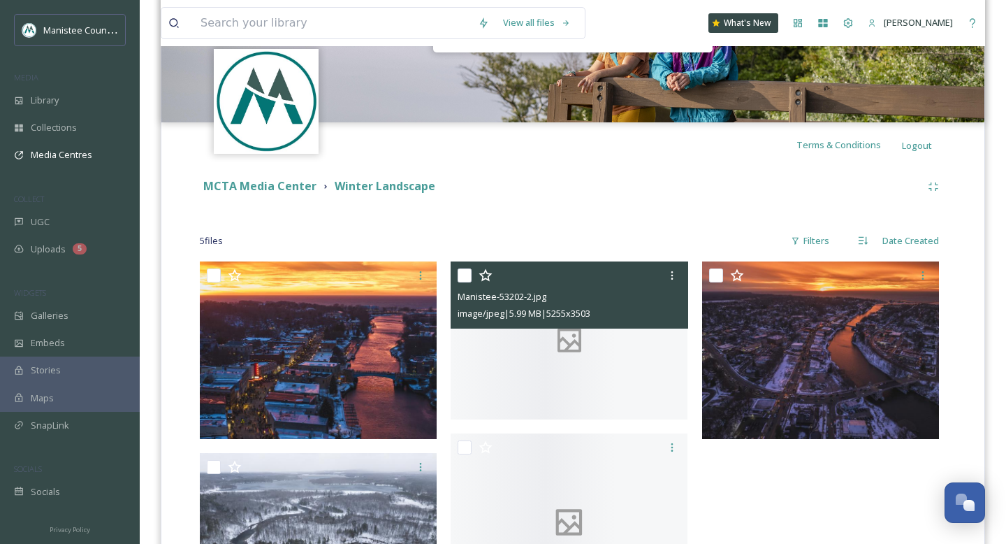
scroll to position [349, 0]
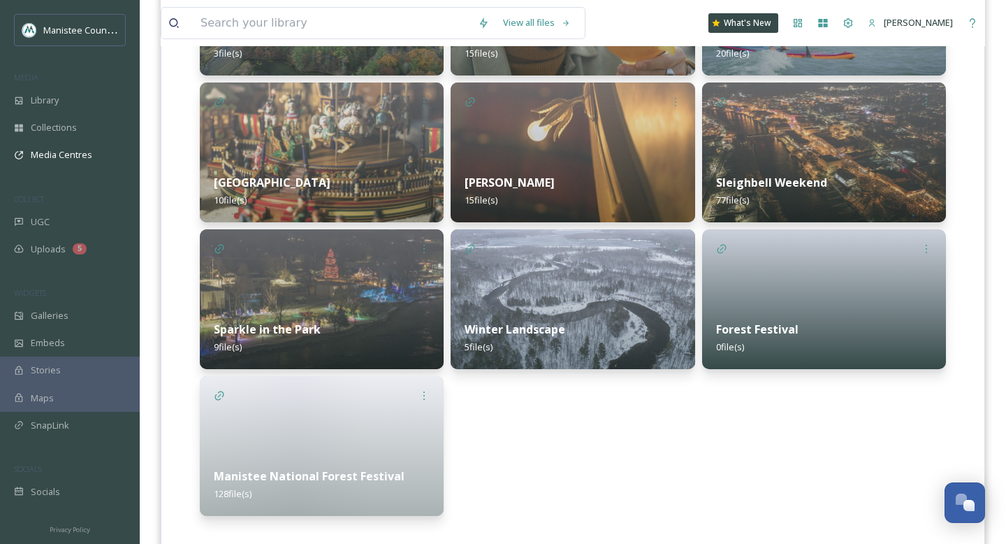
scroll to position [1676, 0]
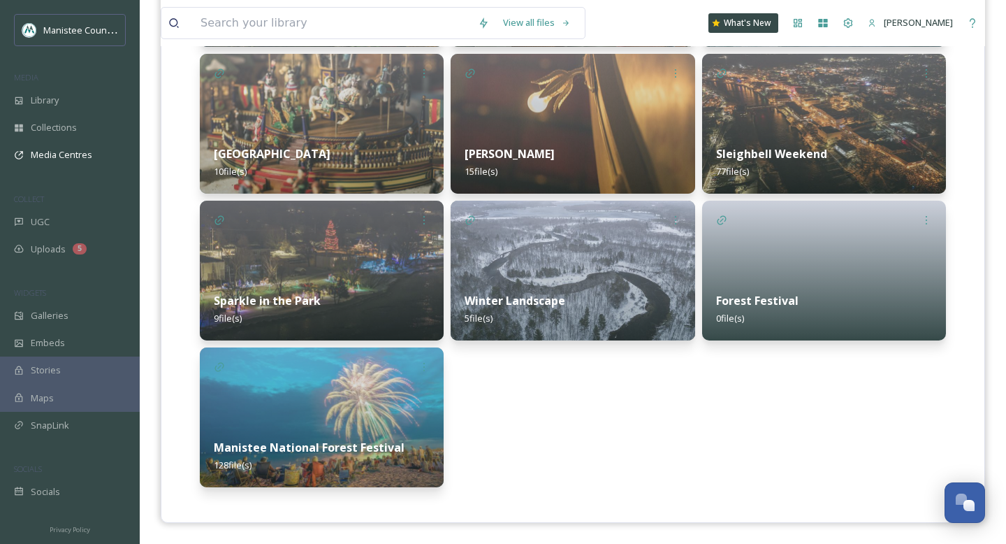
click at [332, 394] on img at bounding box center [322, 417] width 244 height 140
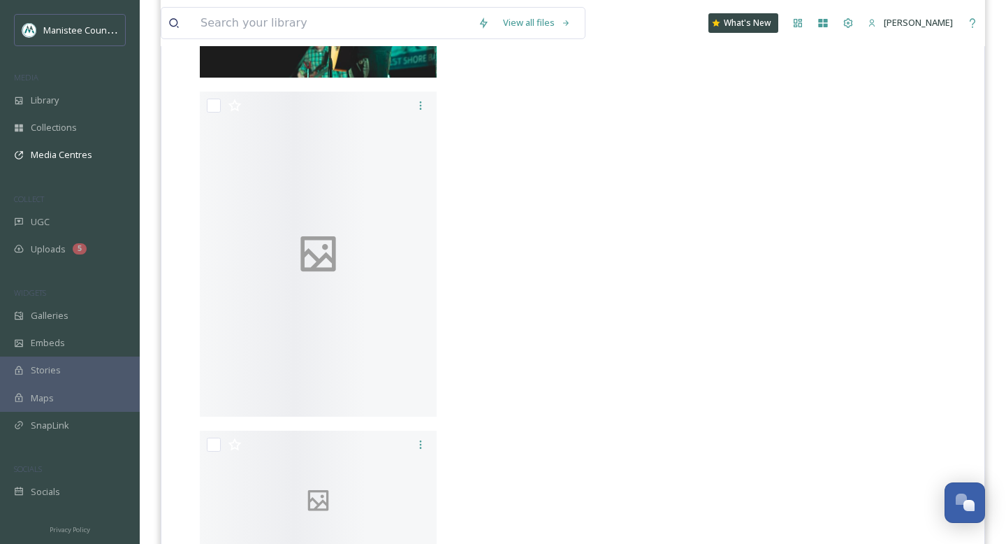
scroll to position [9413, 0]
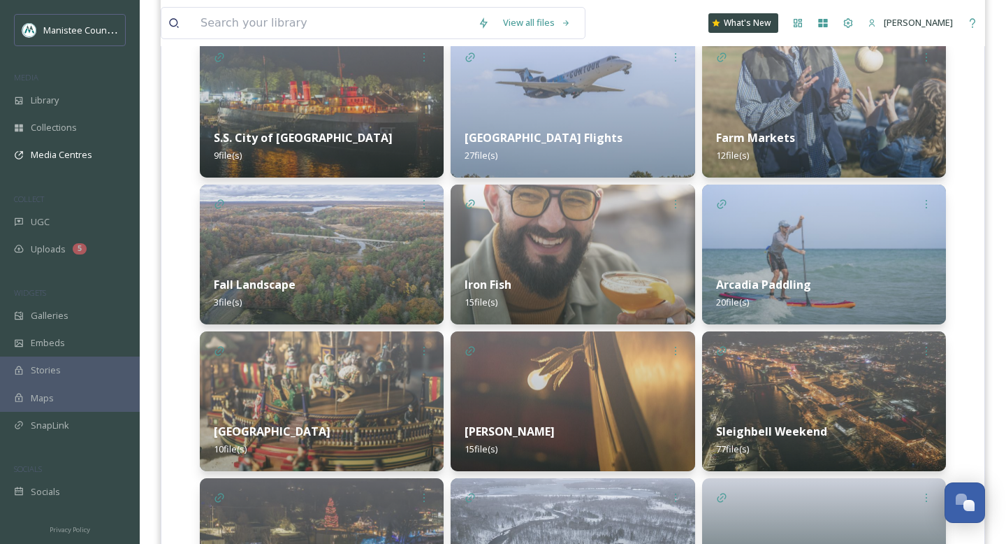
scroll to position [1434, 0]
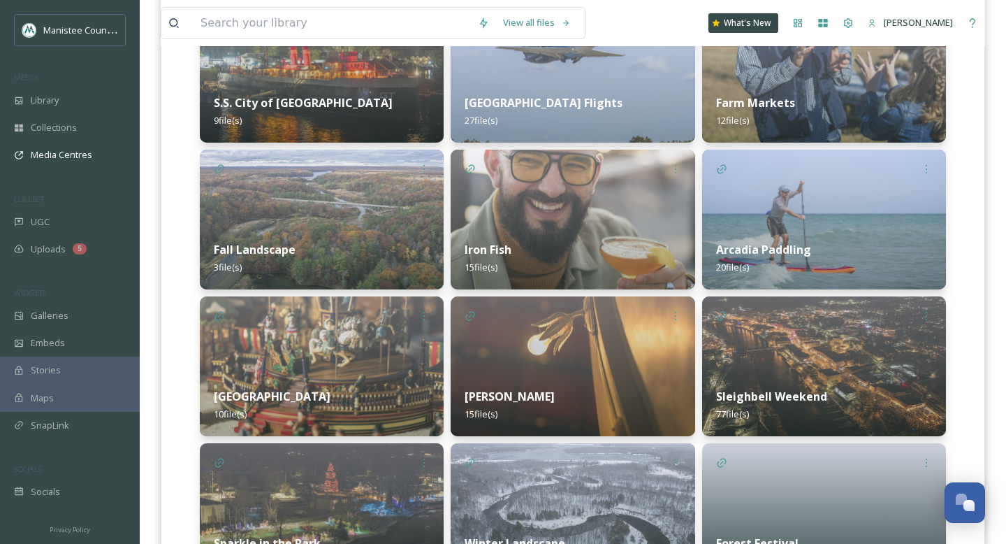
click at [353, 425] on div "Old Kirke 10 file(s)" at bounding box center [322, 405] width 244 height 62
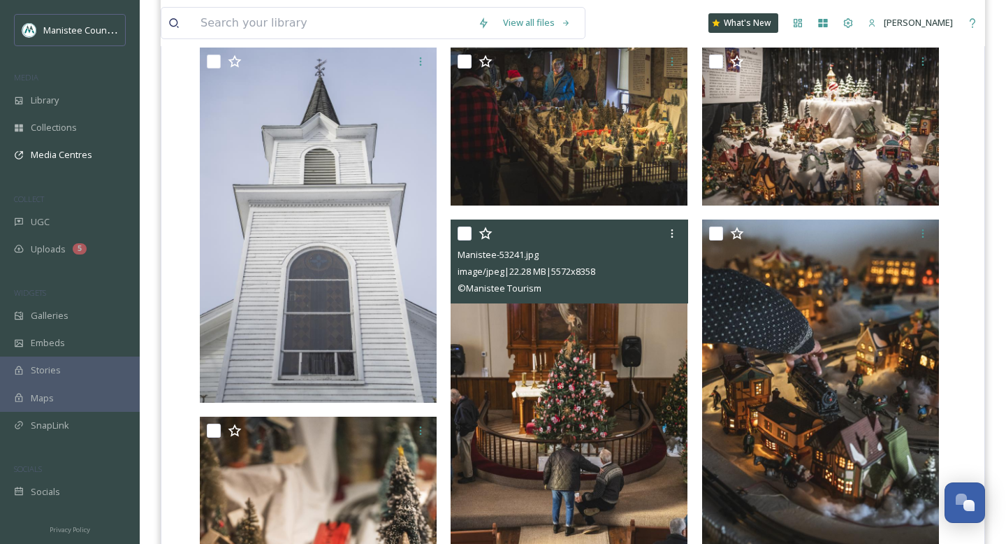
scroll to position [425, 0]
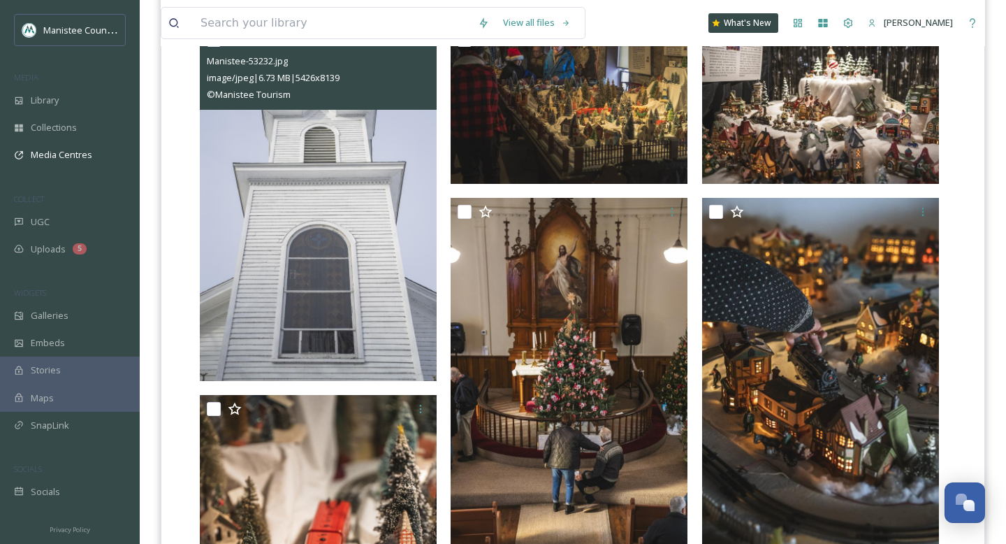
click at [305, 263] on img at bounding box center [318, 204] width 237 height 356
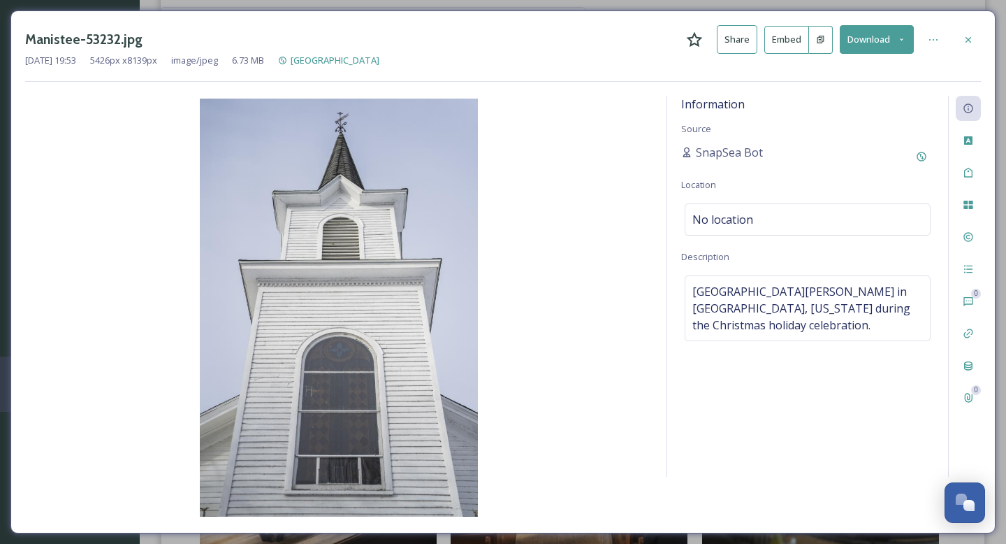
click at [901, 38] on icon at bounding box center [901, 39] width 3 height 2
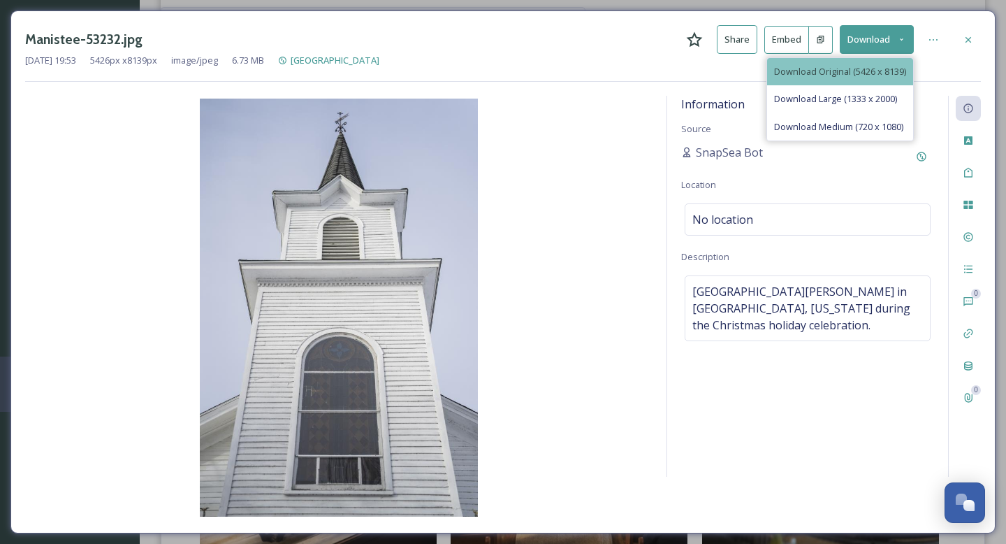
click at [865, 73] on span "Download Original (5426 x 8139)" at bounding box center [840, 71] width 132 height 13
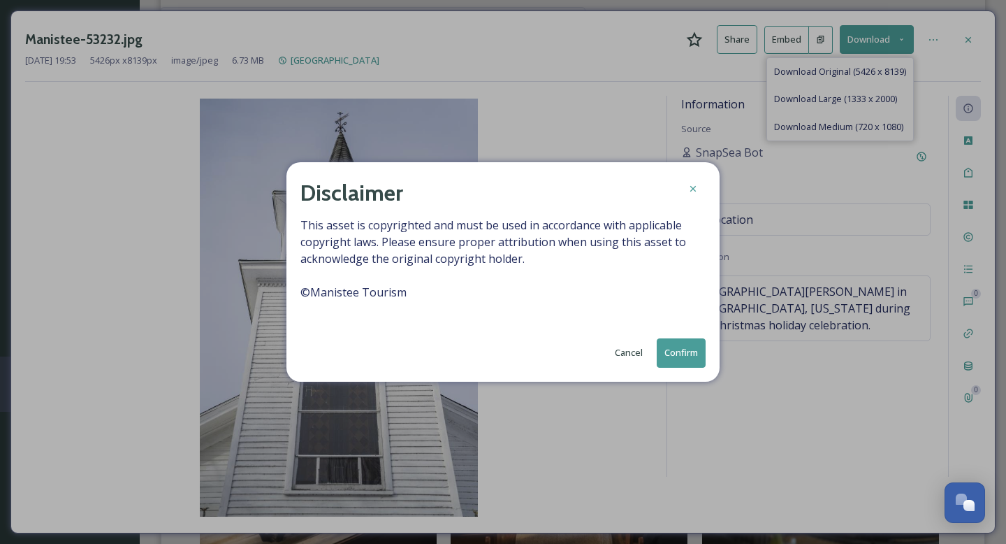
click at [683, 342] on button "Confirm" at bounding box center [681, 352] width 49 height 29
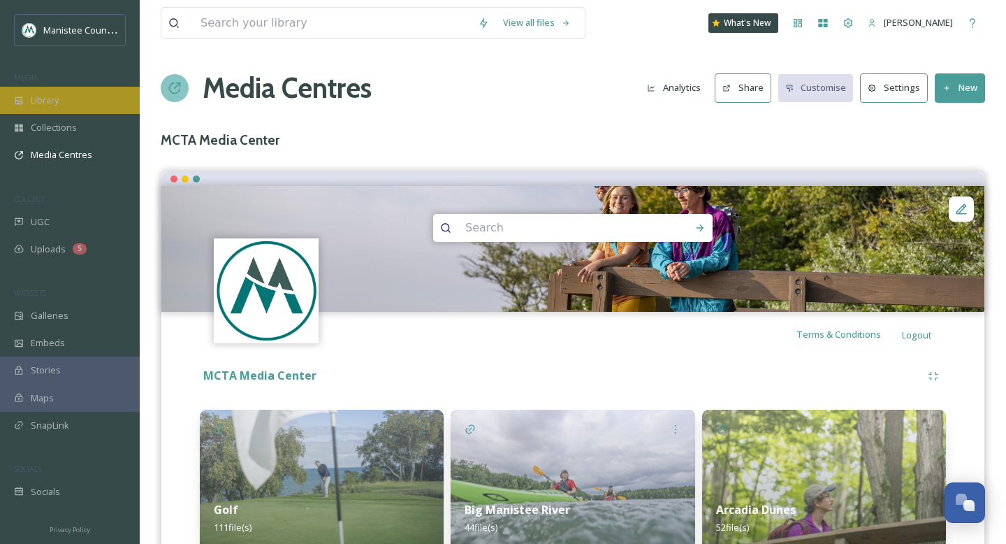
click at [92, 100] on div "Library" at bounding box center [70, 100] width 140 height 27
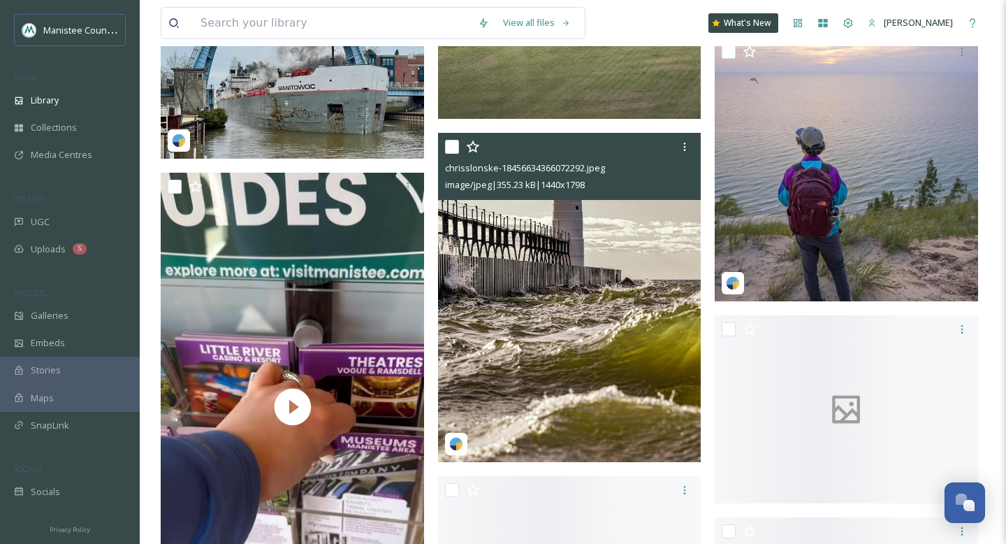
scroll to position [5373, 0]
